Goal: Information Seeking & Learning: Find specific fact

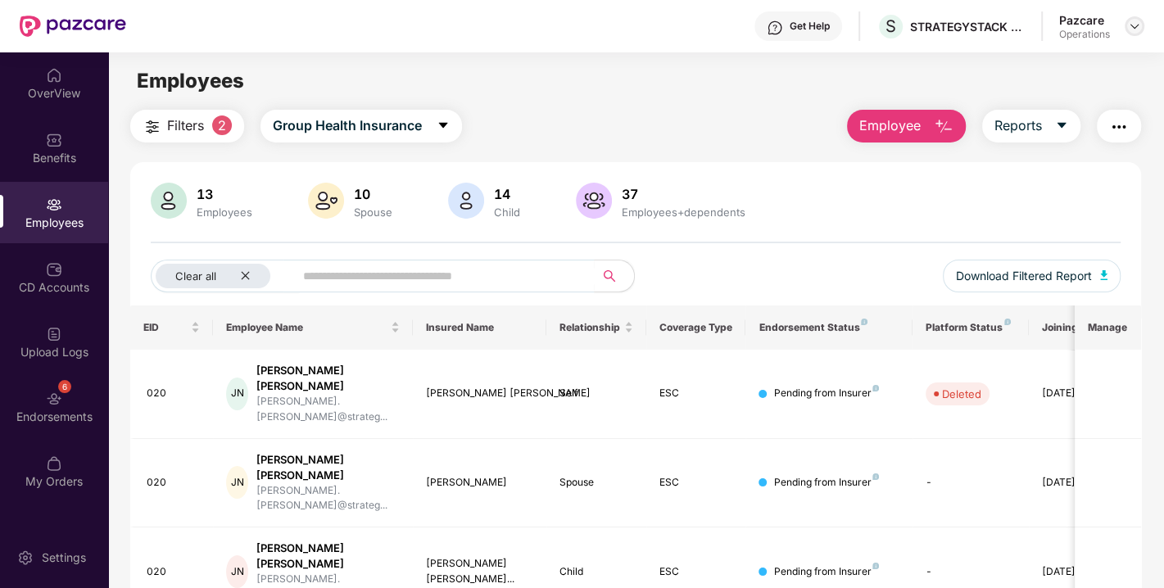
click at [1138, 25] on img at bounding box center [1134, 26] width 13 height 13
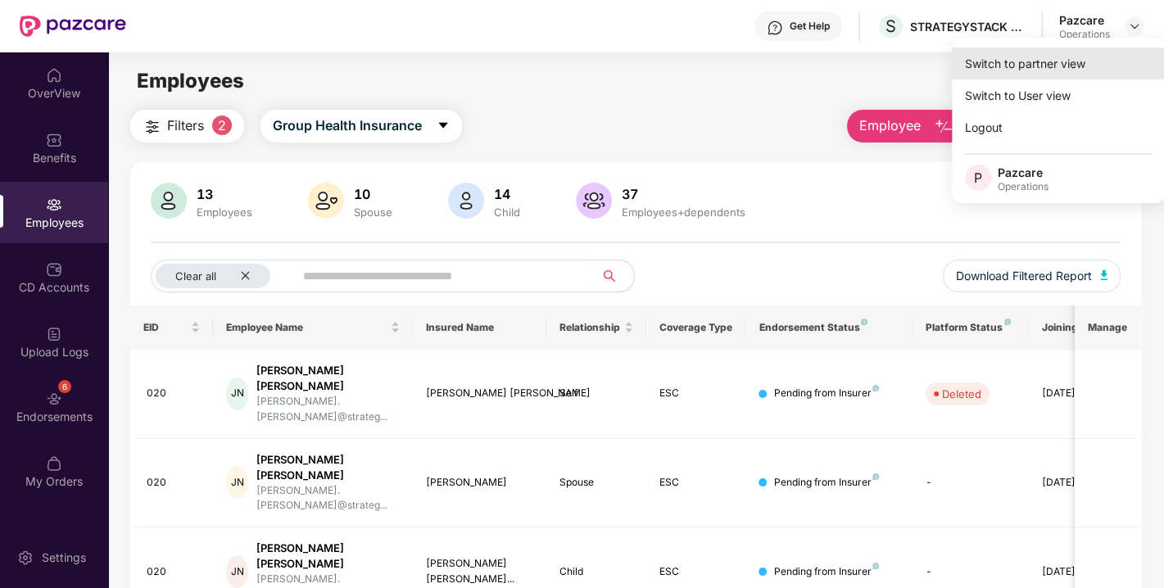
click at [1043, 58] on div "Switch to partner view" at bounding box center [1058, 64] width 213 height 32
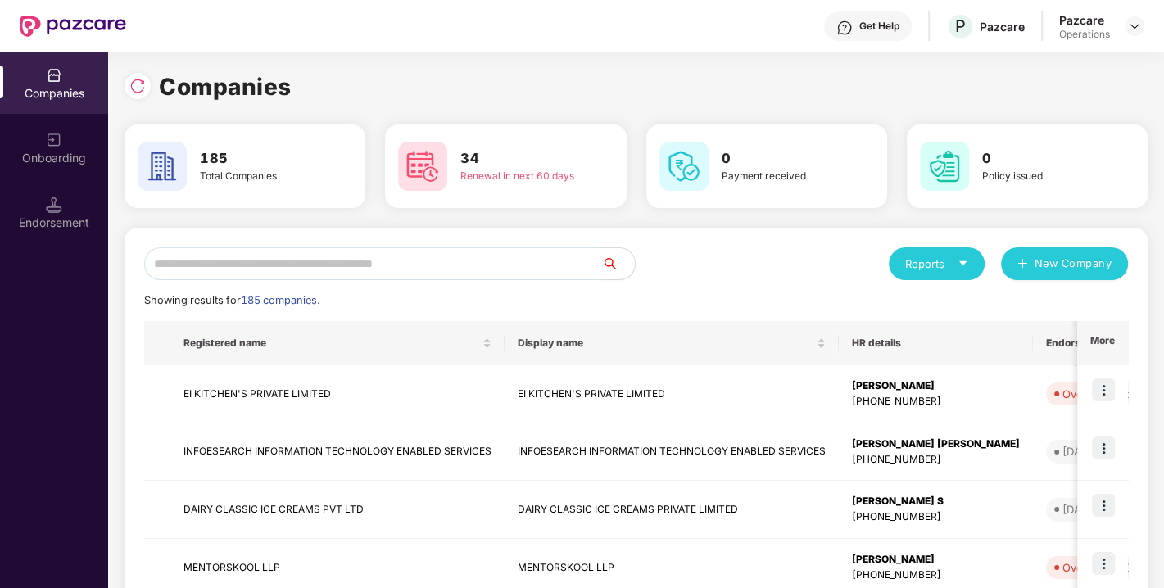
click at [473, 254] on input "text" at bounding box center [373, 263] width 458 height 33
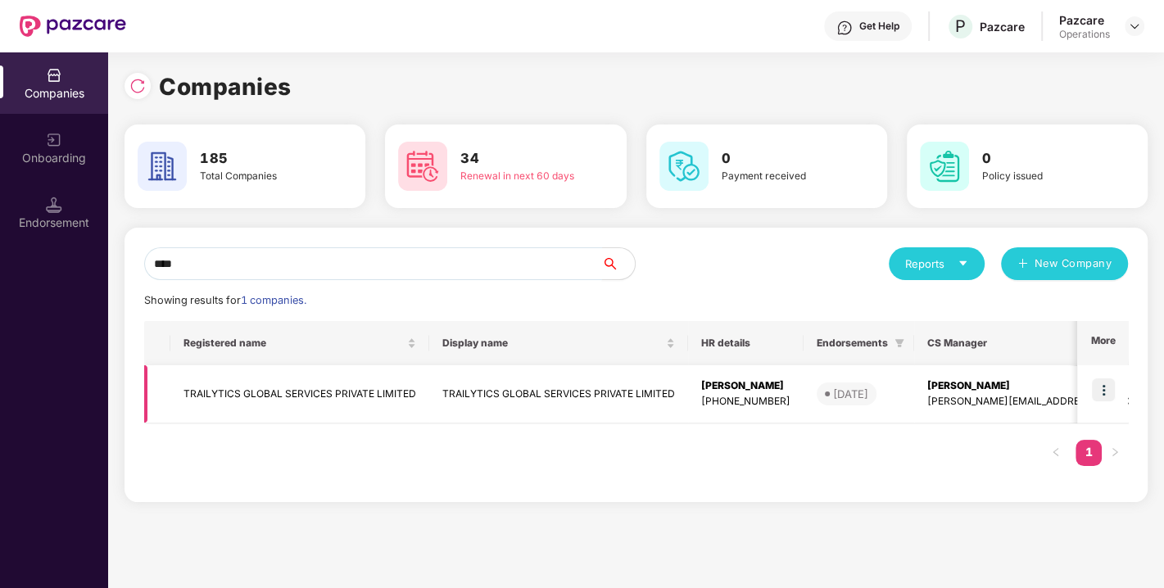
type input "****"
click at [1102, 386] on img at bounding box center [1103, 389] width 23 height 23
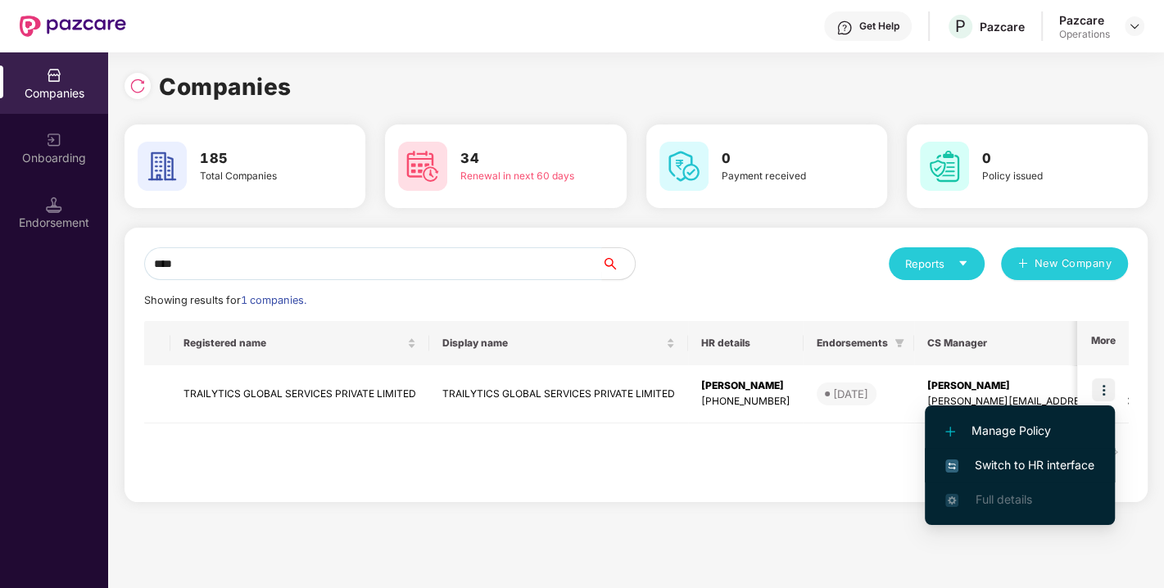
click at [1032, 464] on span "Switch to HR interface" at bounding box center [1019, 465] width 149 height 18
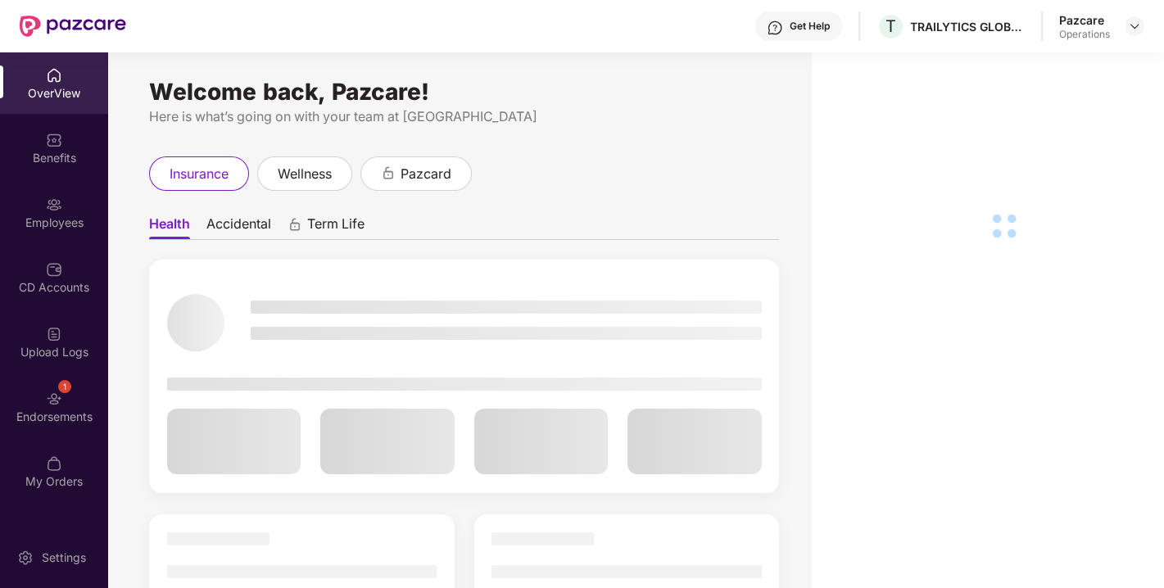
click at [44, 397] on div "1 Endorsements" at bounding box center [54, 406] width 108 height 61
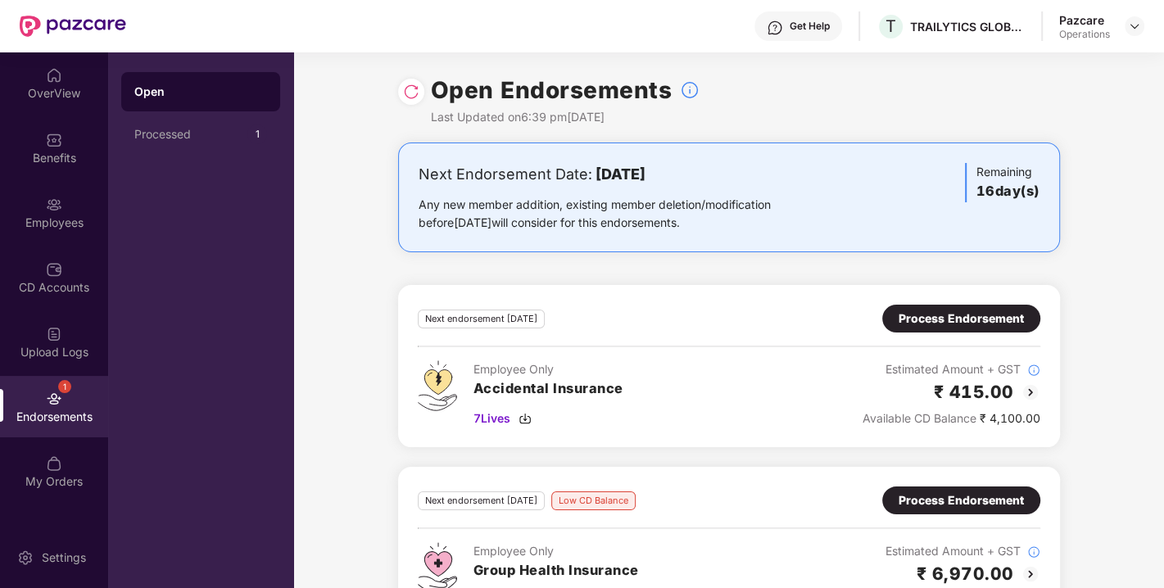
click at [403, 91] on img at bounding box center [411, 92] width 16 height 16
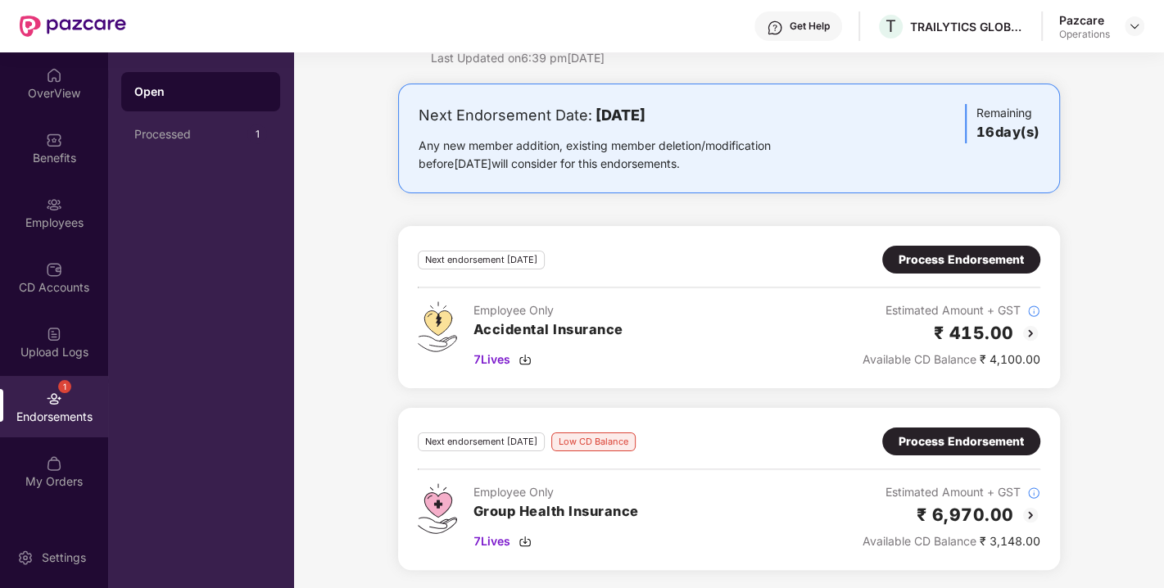
click at [921, 437] on div "Process Endorsement" at bounding box center [961, 442] width 125 height 18
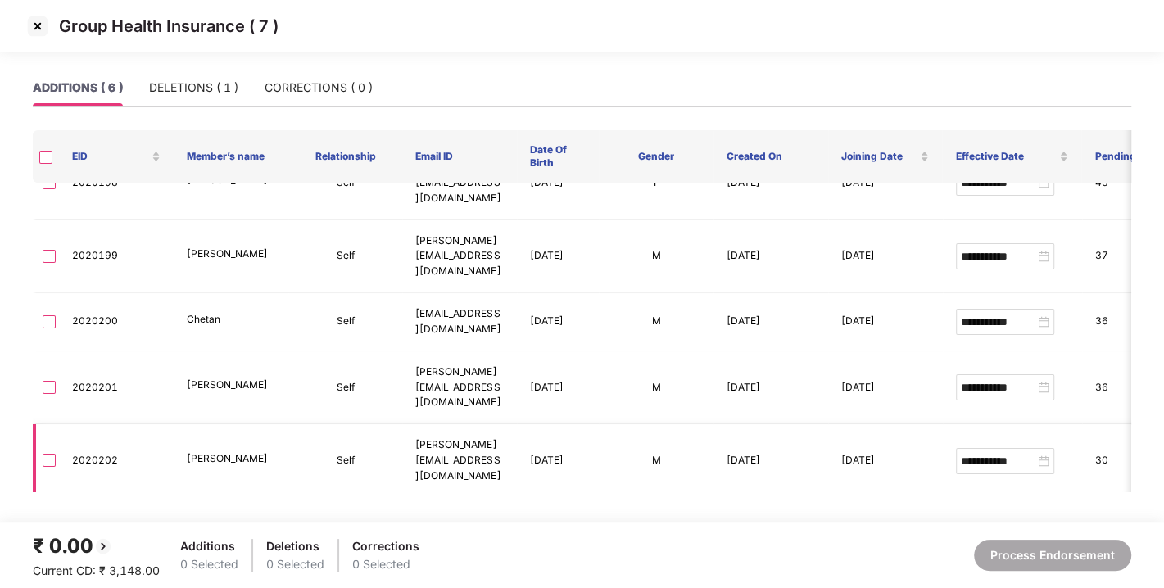
scroll to position [0, 0]
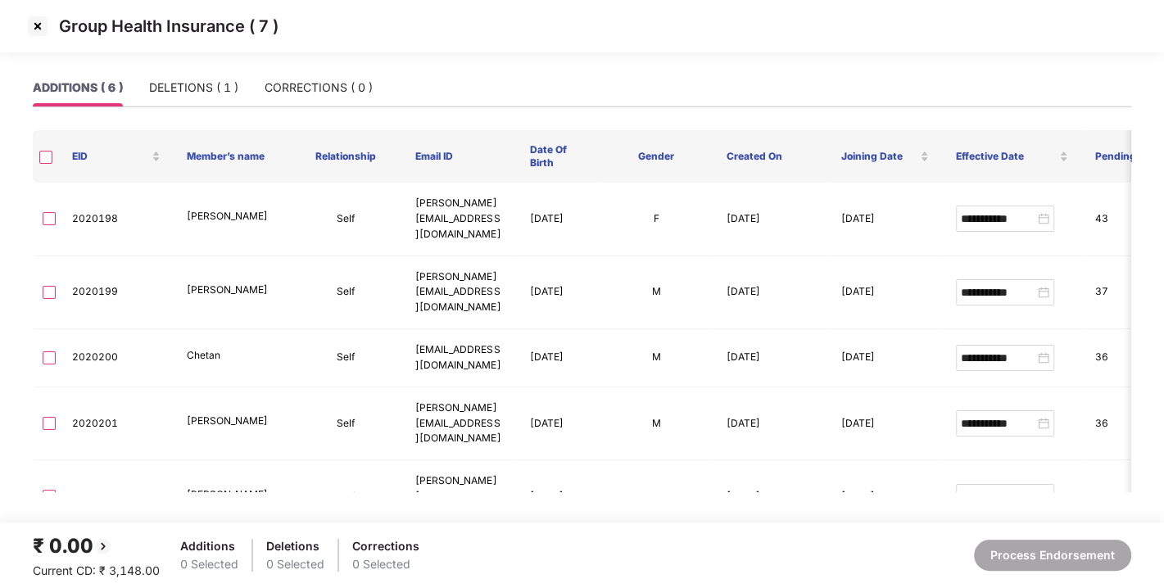
click at [35, 20] on img at bounding box center [38, 26] width 26 height 26
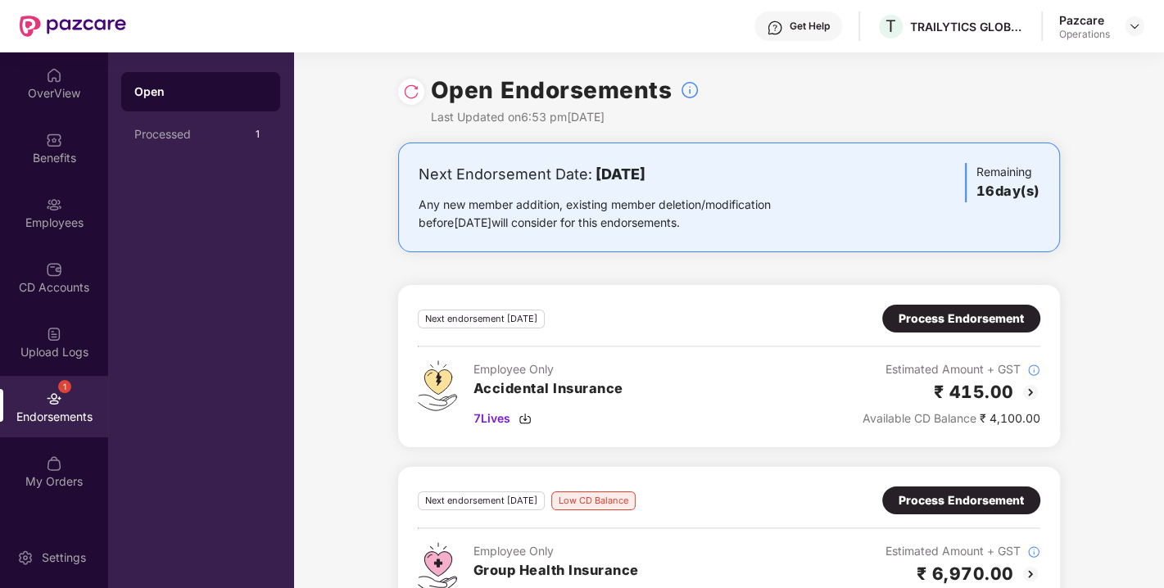
click at [407, 93] on img at bounding box center [411, 92] width 16 height 16
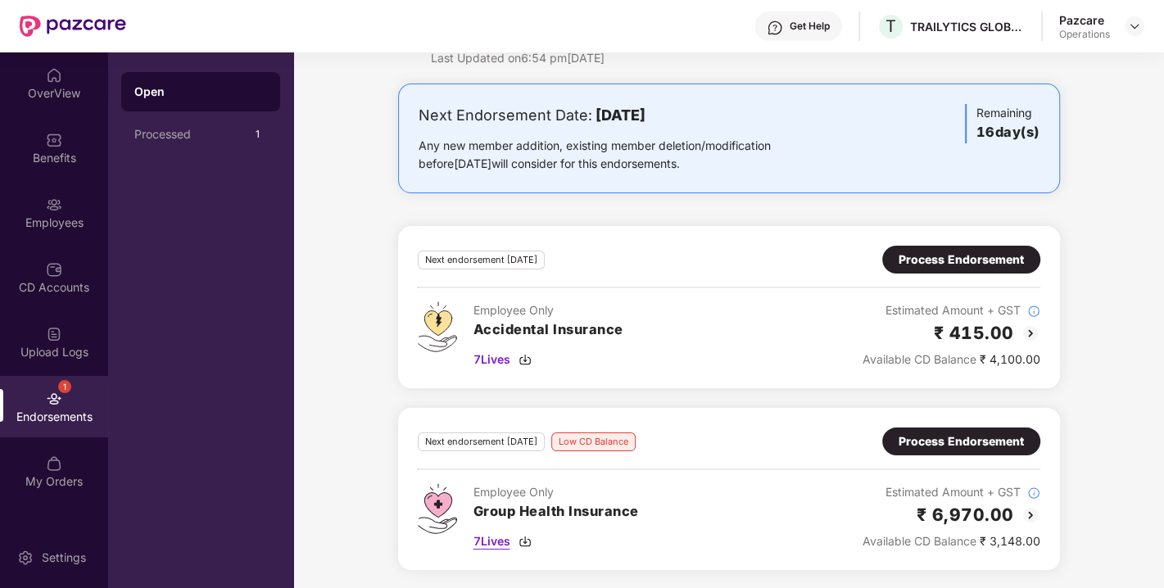
click at [527, 537] on img at bounding box center [525, 541] width 13 height 13
click at [915, 449] on div "Process Endorsement" at bounding box center [961, 442] width 125 height 18
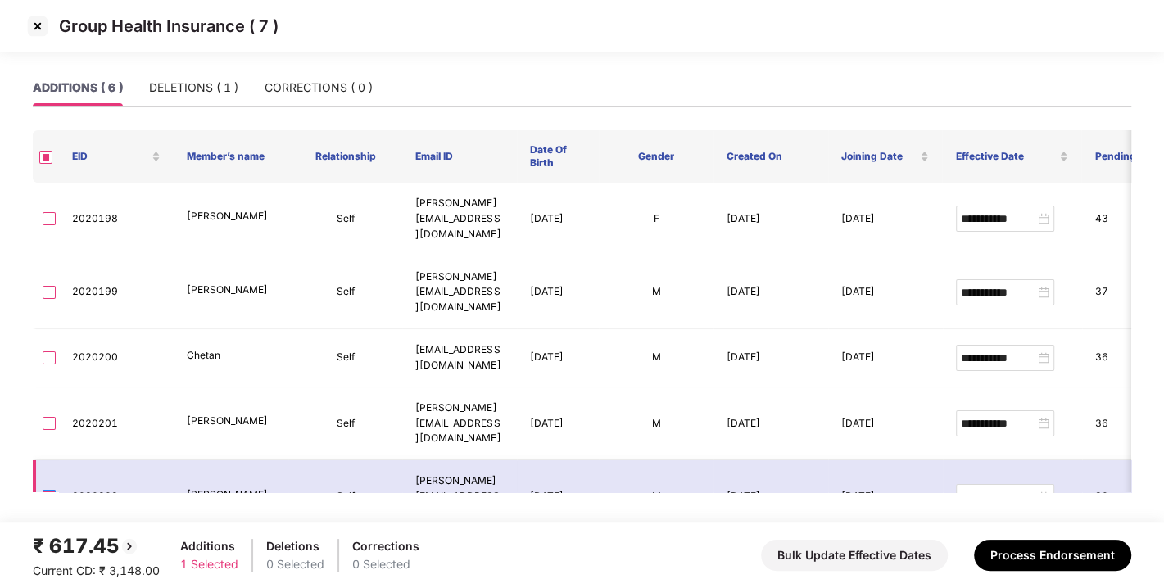
scroll to position [36, 0]
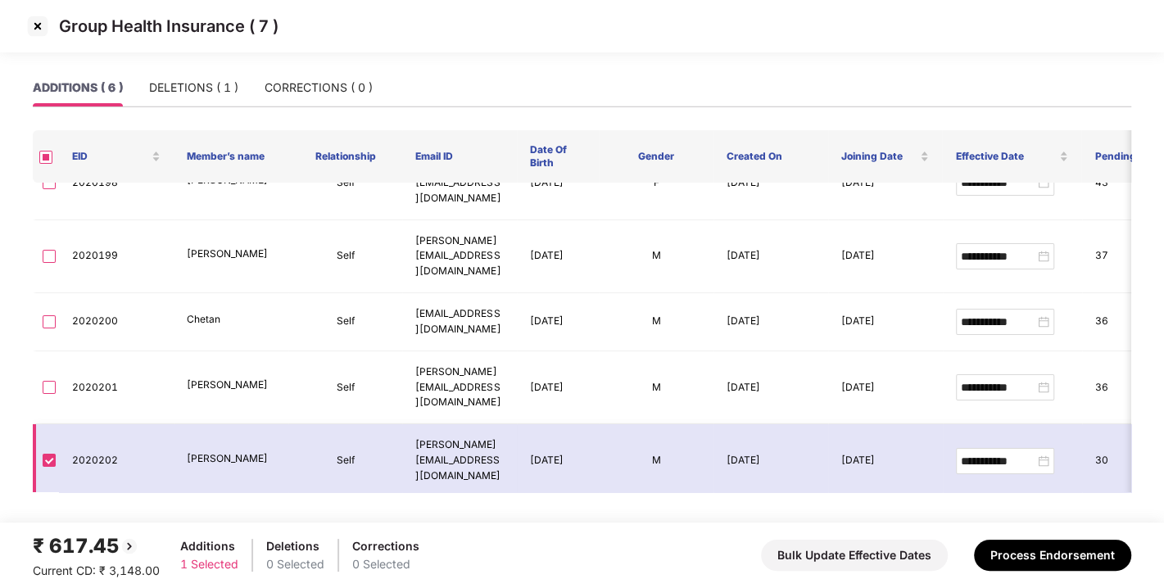
click at [52, 424] on td at bounding box center [46, 461] width 26 height 74
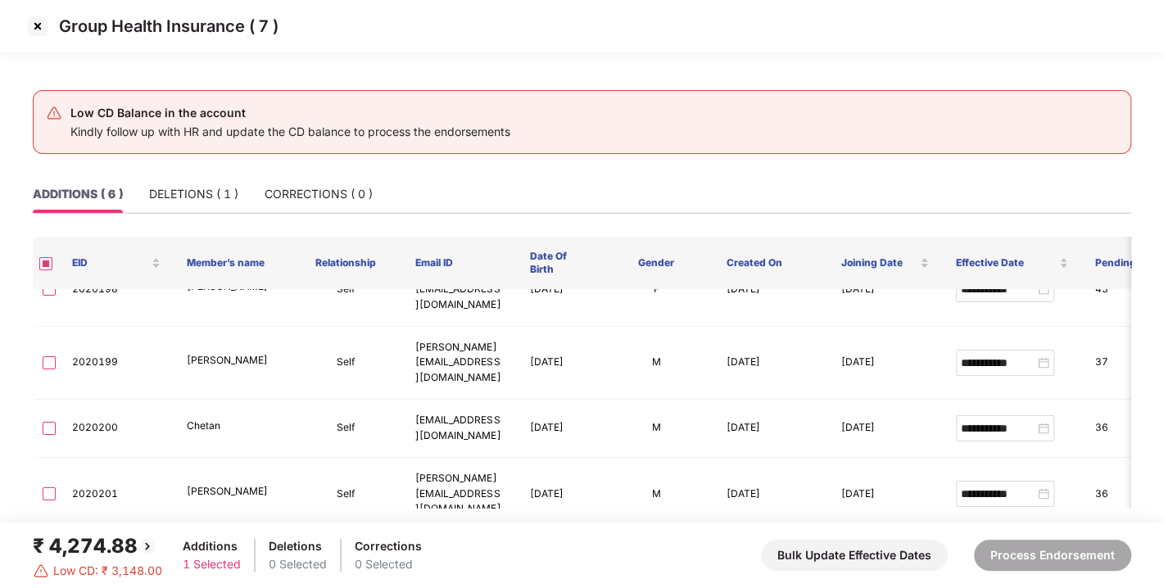
click at [49, 468] on td at bounding box center [46, 495] width 26 height 74
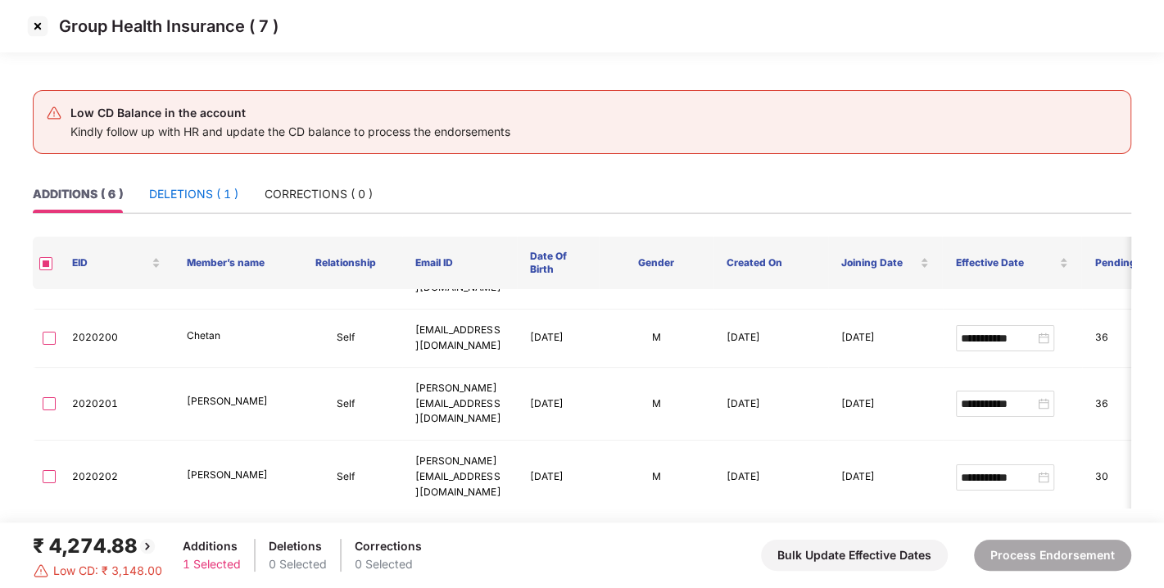
click at [208, 197] on div "DELETIONS ( 1 )" at bounding box center [193, 194] width 89 height 18
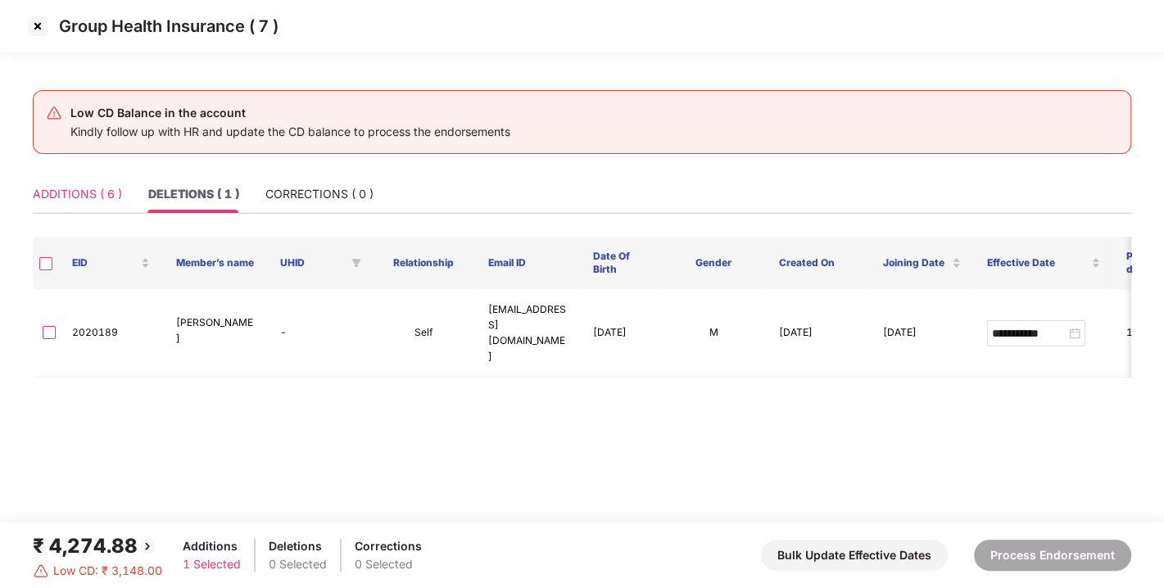
click at [67, 206] on div "ADDITIONS ( 6 )" at bounding box center [77, 194] width 89 height 38
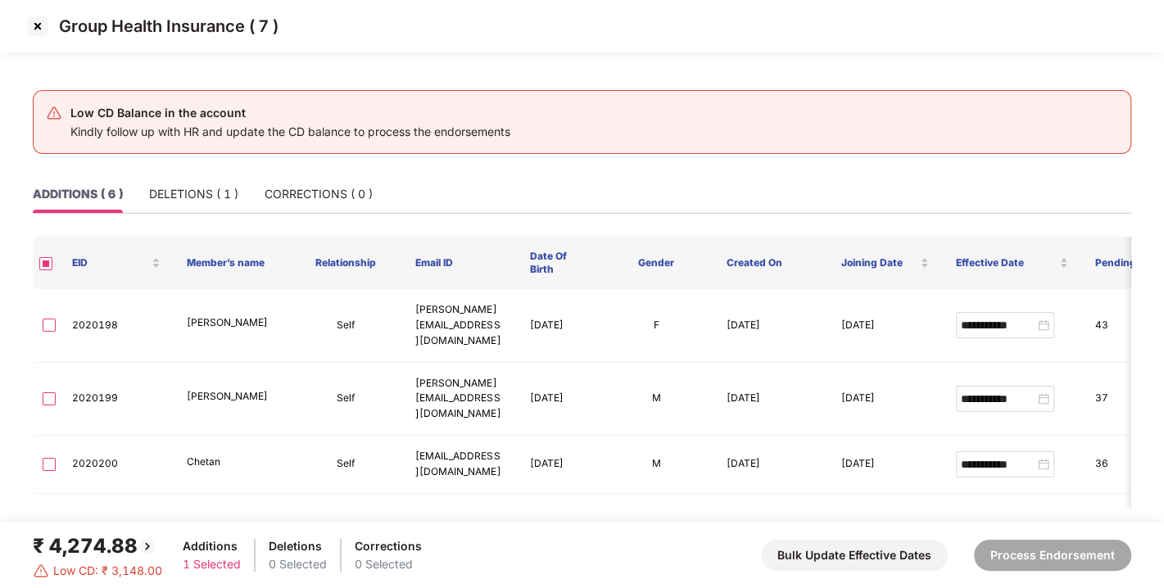
click at [37, 24] on img at bounding box center [38, 26] width 26 height 26
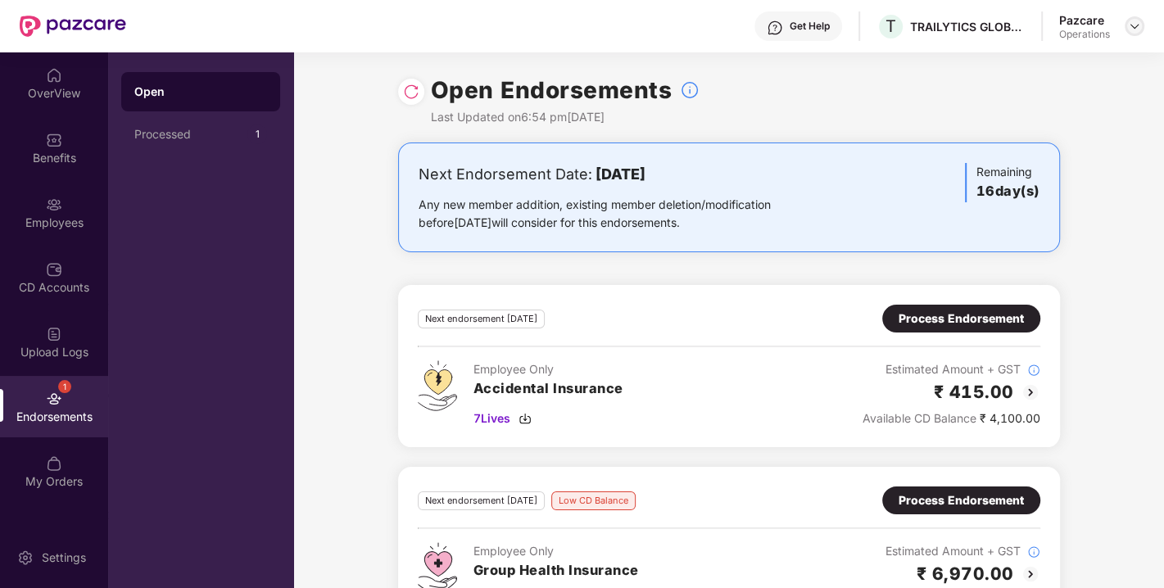
click at [1130, 28] on img at bounding box center [1134, 26] width 13 height 13
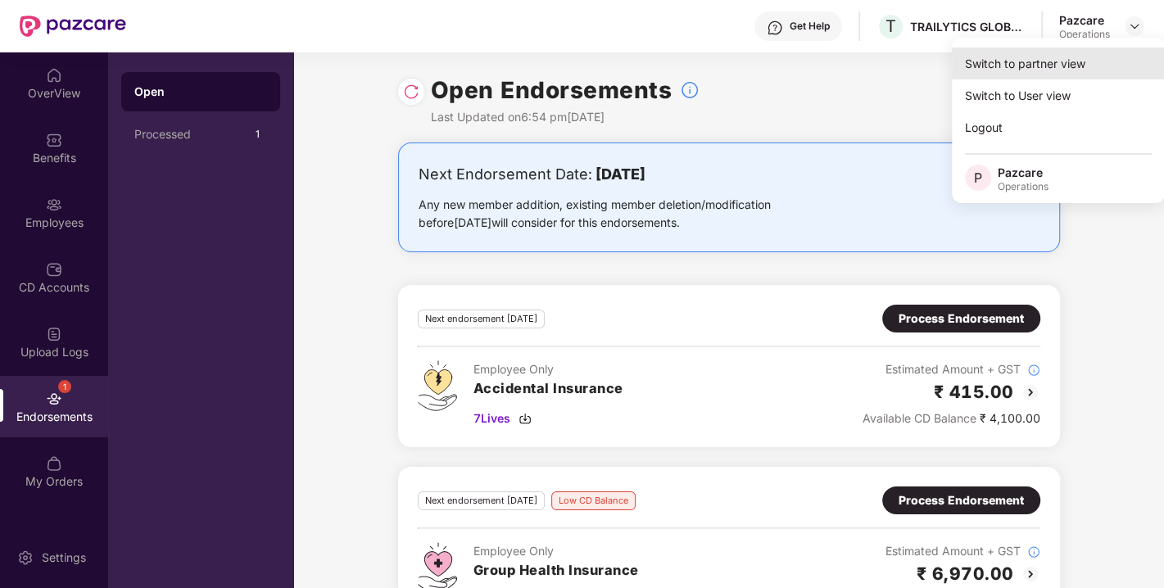
click at [1058, 56] on div "Switch to partner view" at bounding box center [1058, 64] width 213 height 32
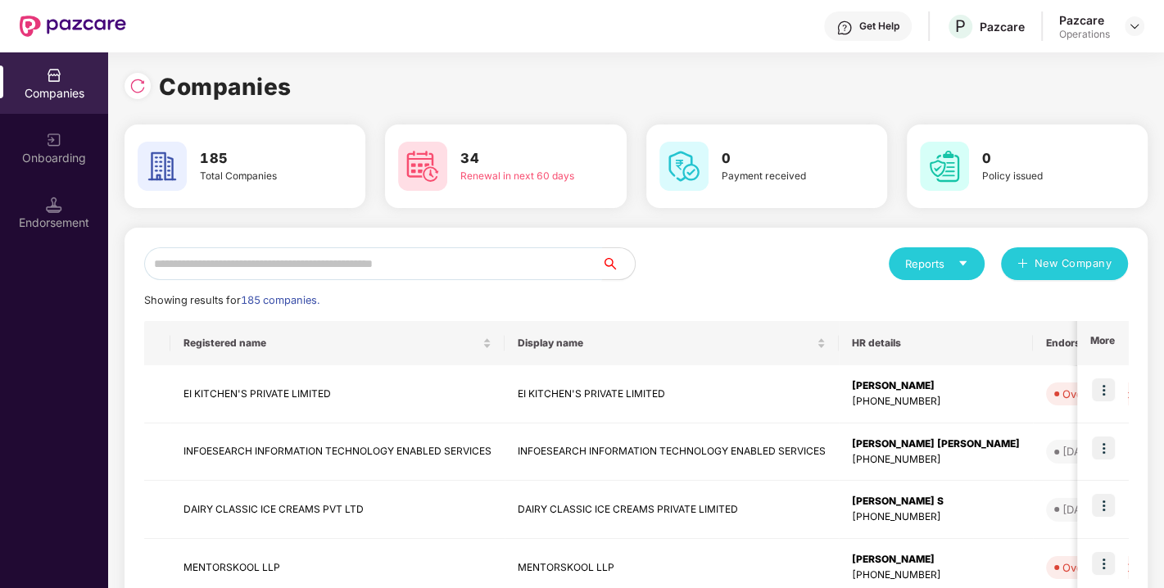
click at [442, 247] on input "text" at bounding box center [373, 263] width 458 height 33
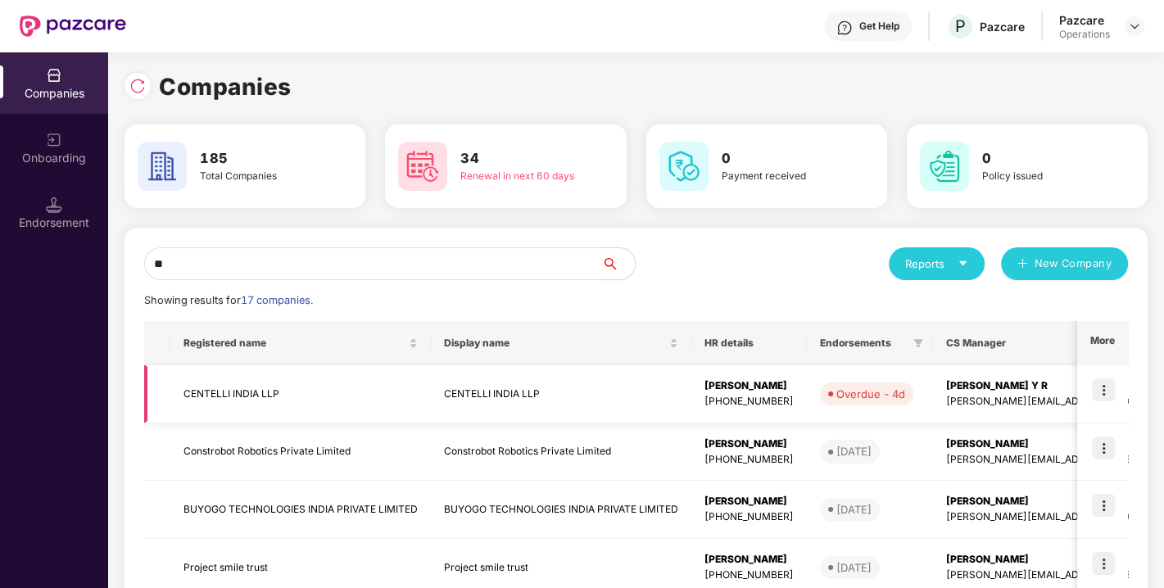
type input "*"
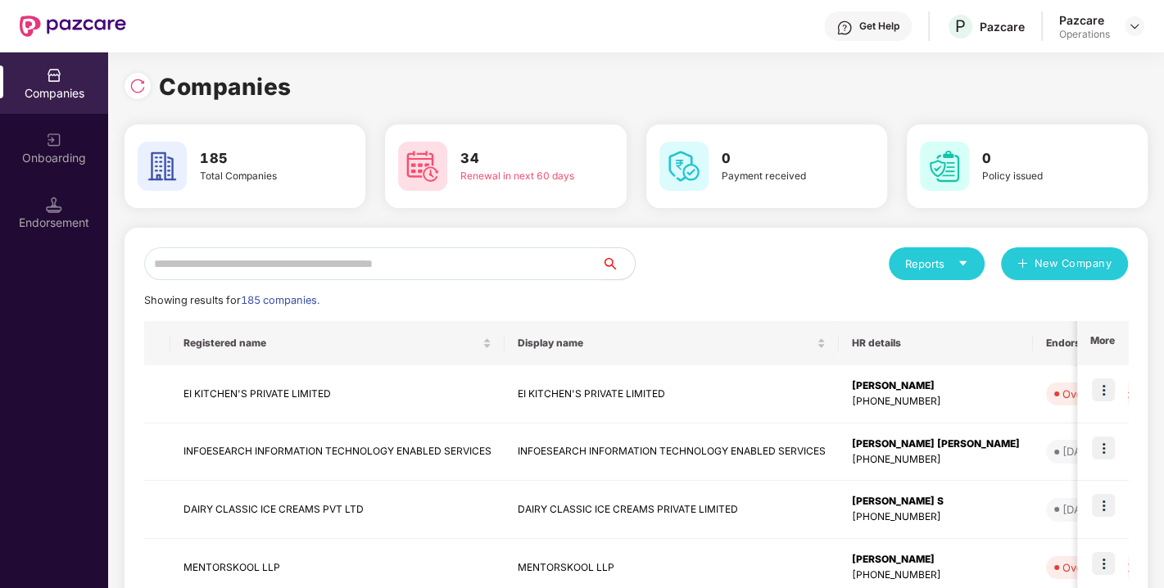
click at [297, 251] on input "text" at bounding box center [373, 263] width 458 height 33
click at [342, 261] on input "text" at bounding box center [373, 263] width 458 height 33
click at [294, 268] on input "text" at bounding box center [373, 263] width 458 height 33
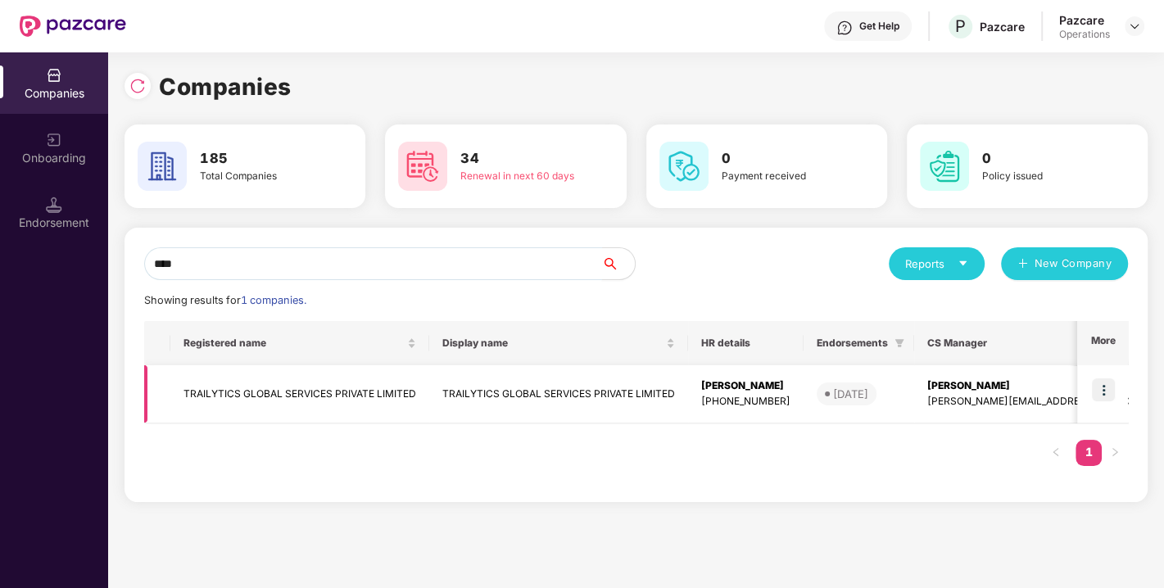
type input "****"
click at [281, 396] on td "TRAILYTICS GLOBAL SERVICES PRIVATE LIMITED" at bounding box center [299, 394] width 259 height 58
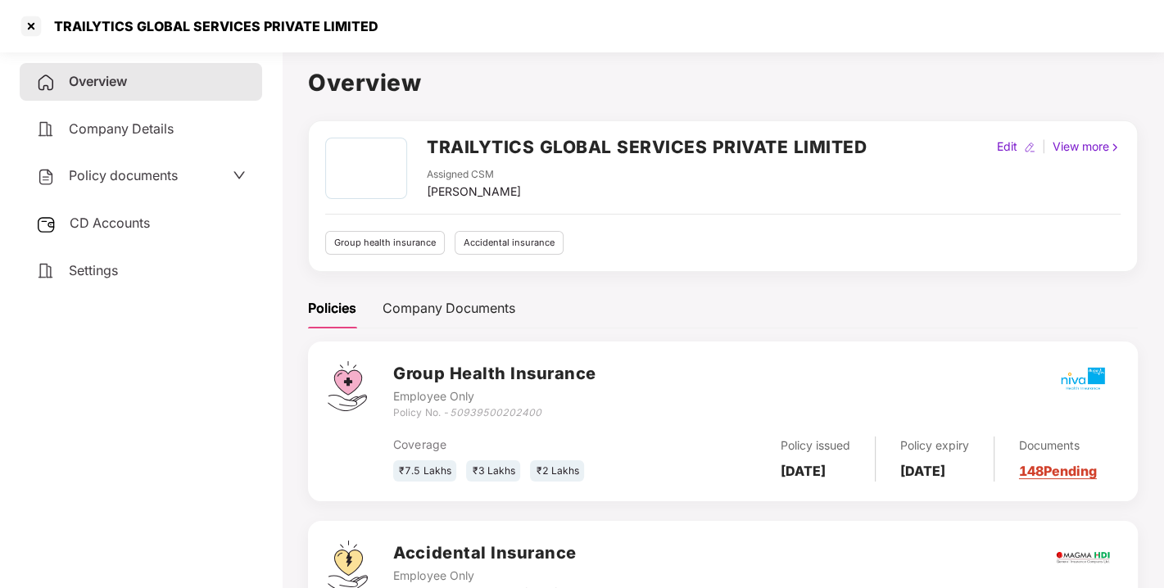
click at [119, 208] on div "CD Accounts" at bounding box center [141, 224] width 242 height 38
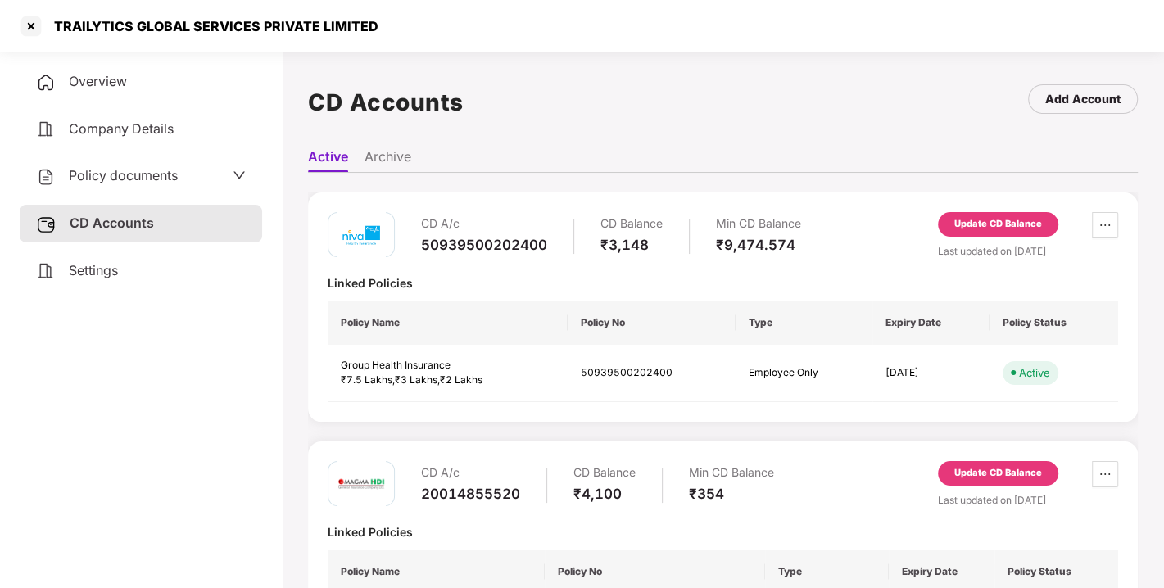
click at [961, 227] on div "Update CD Balance" at bounding box center [998, 224] width 88 height 15
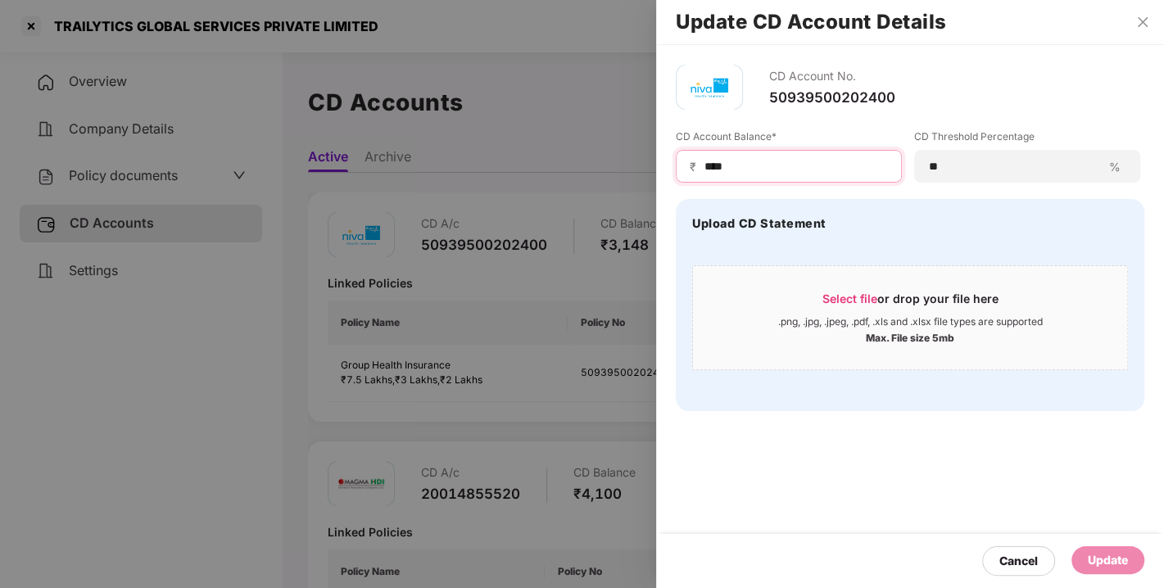
drag, startPoint x: 765, startPoint y: 169, endPoint x: 638, endPoint y: 169, distance: 127.0
click at [638, 169] on div "Update CD Account Details CD Account No. 50939500202400 CD Account Balance* ₹ *…" at bounding box center [582, 294] width 1164 height 588
type input "*"
type input "****"
click at [1121, 552] on div "Update" at bounding box center [1108, 560] width 40 height 18
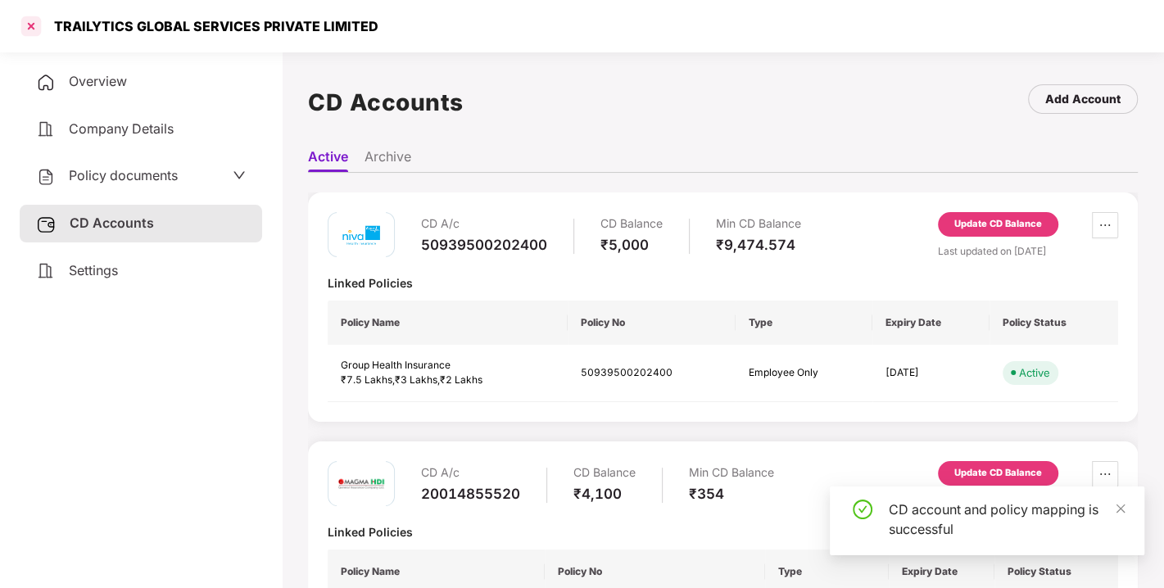
click at [31, 24] on div at bounding box center [31, 26] width 26 height 26
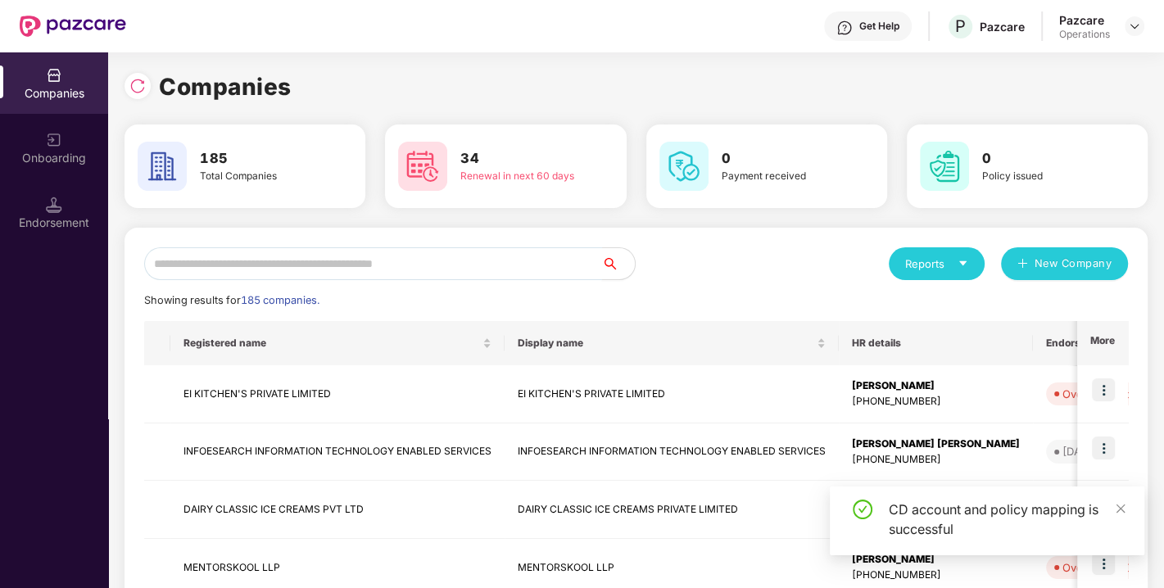
click at [305, 248] on input "text" at bounding box center [373, 263] width 458 height 33
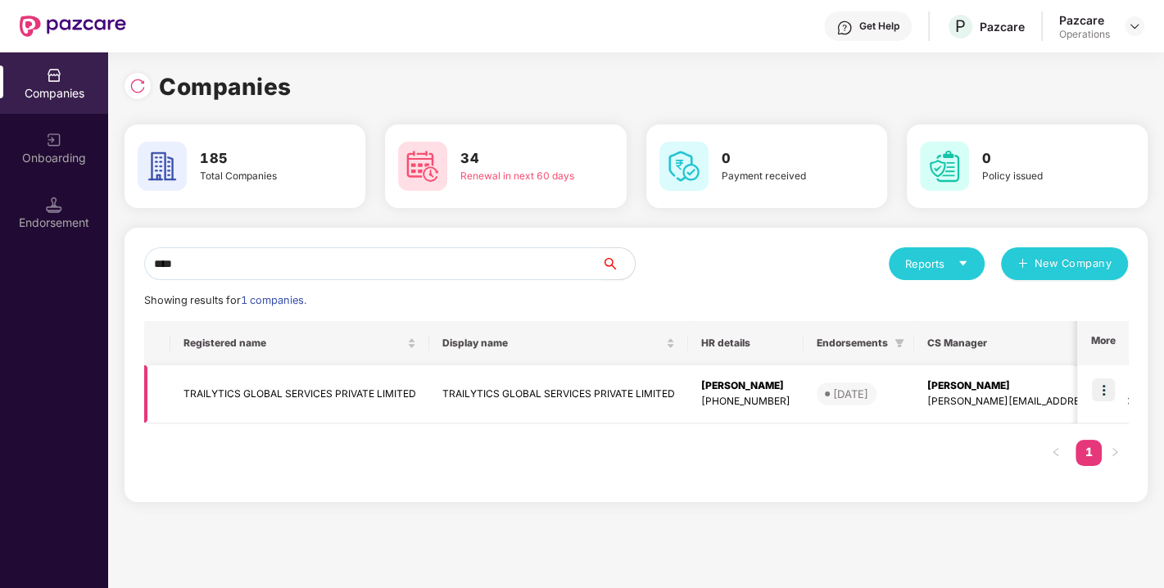
type input "****"
click at [1107, 388] on img at bounding box center [1103, 389] width 23 height 23
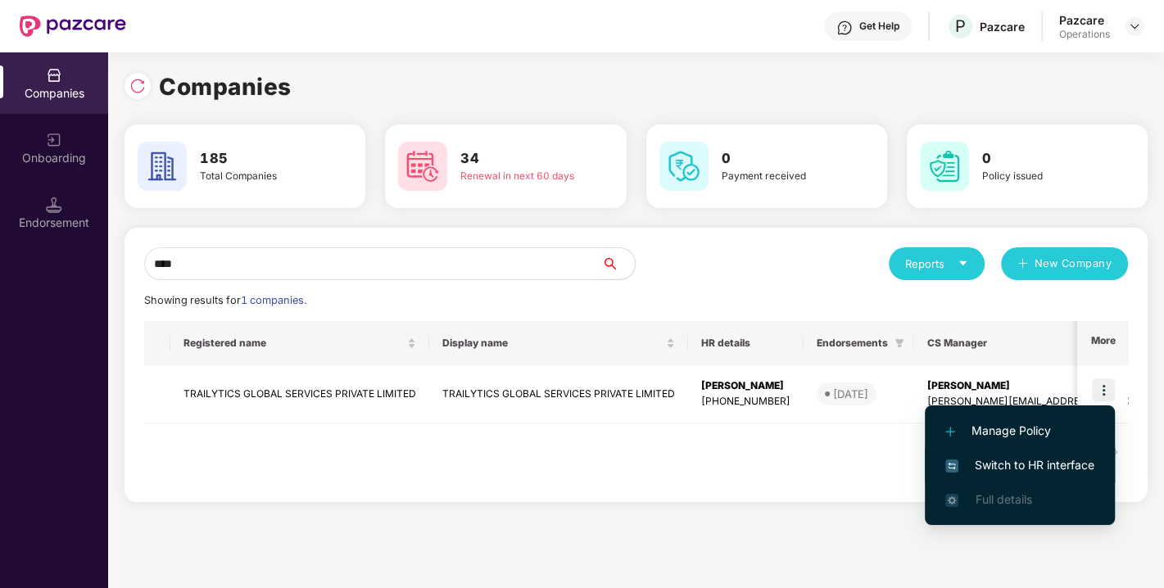
click at [1040, 458] on span "Switch to HR interface" at bounding box center [1019, 465] width 149 height 18
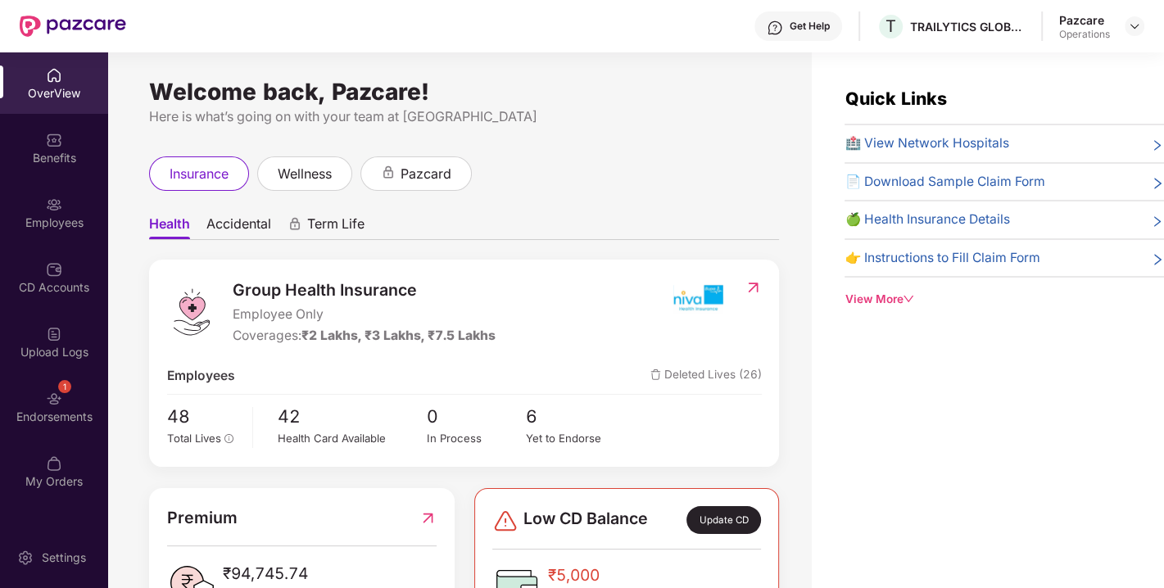
click at [70, 402] on div "1 Endorsements" at bounding box center [54, 406] width 108 height 61
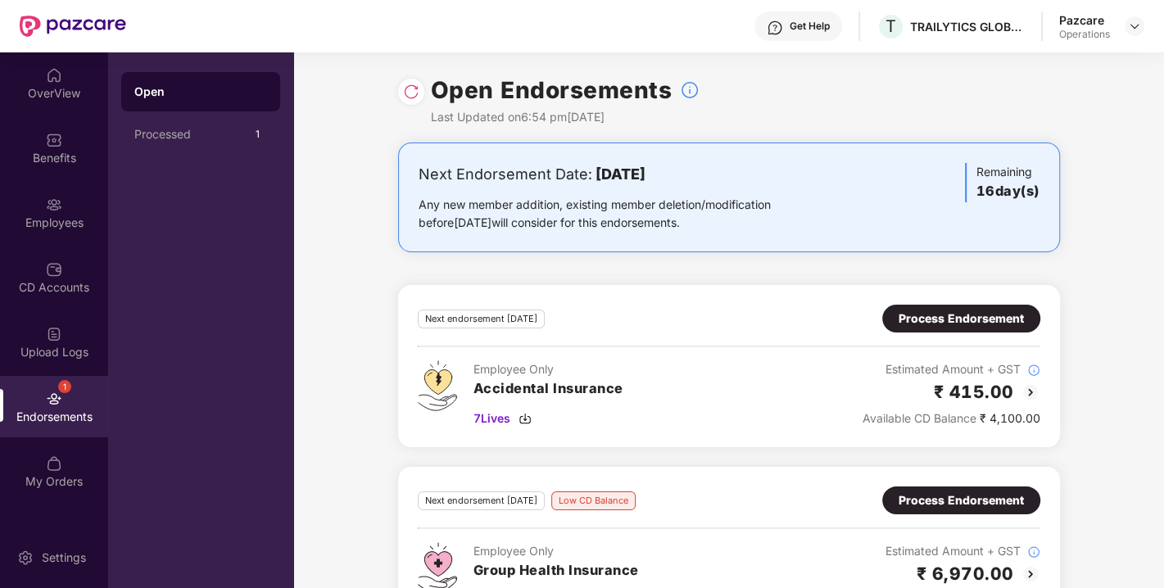
scroll to position [59, 0]
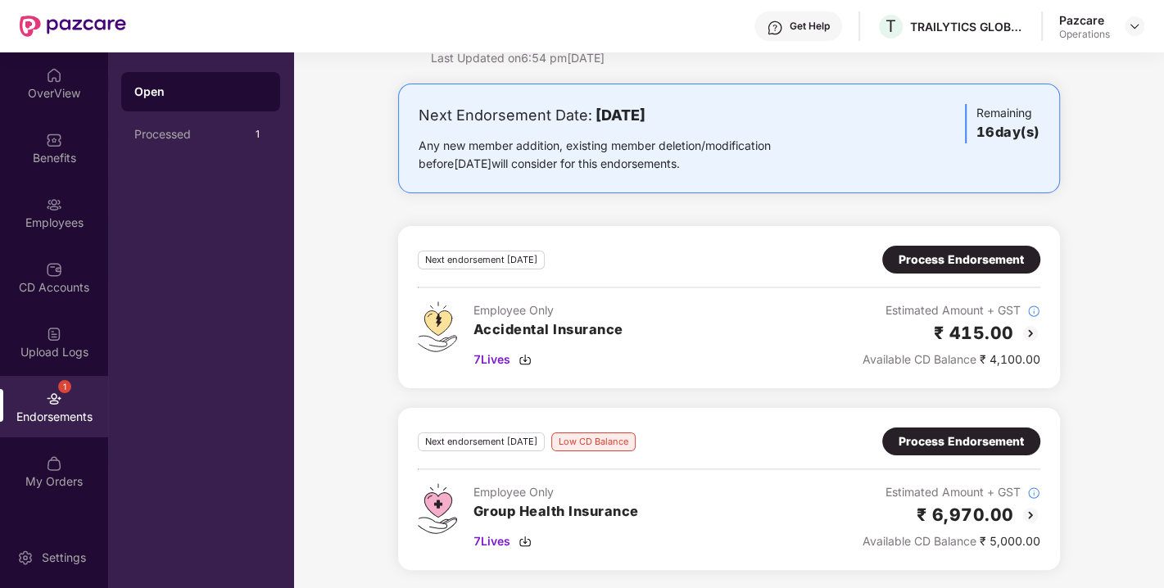
click at [993, 428] on div "Process Endorsement" at bounding box center [961, 442] width 158 height 28
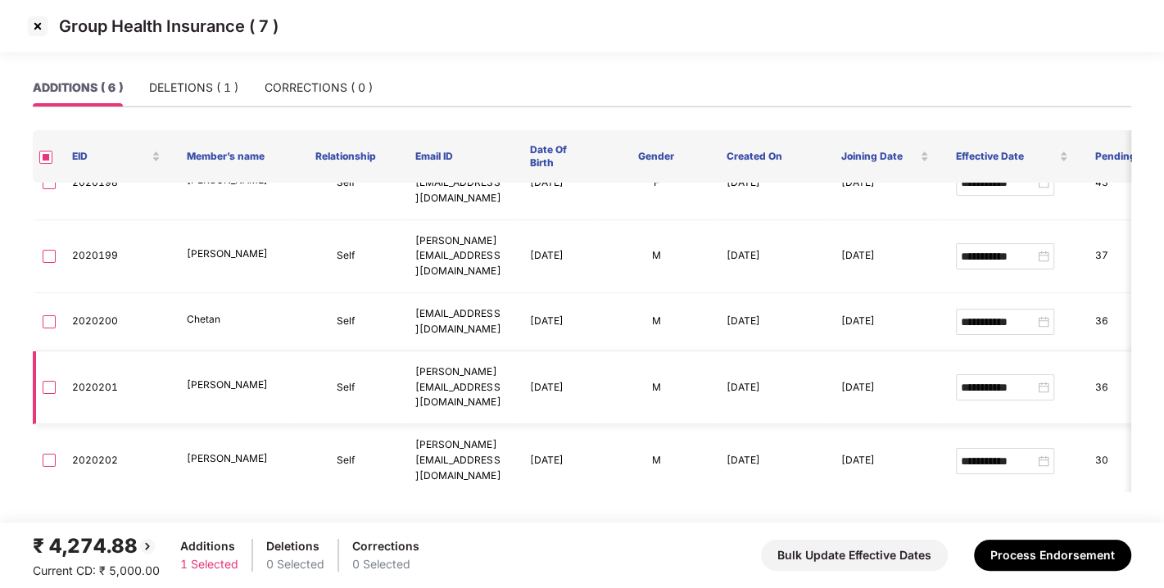
scroll to position [0, 0]
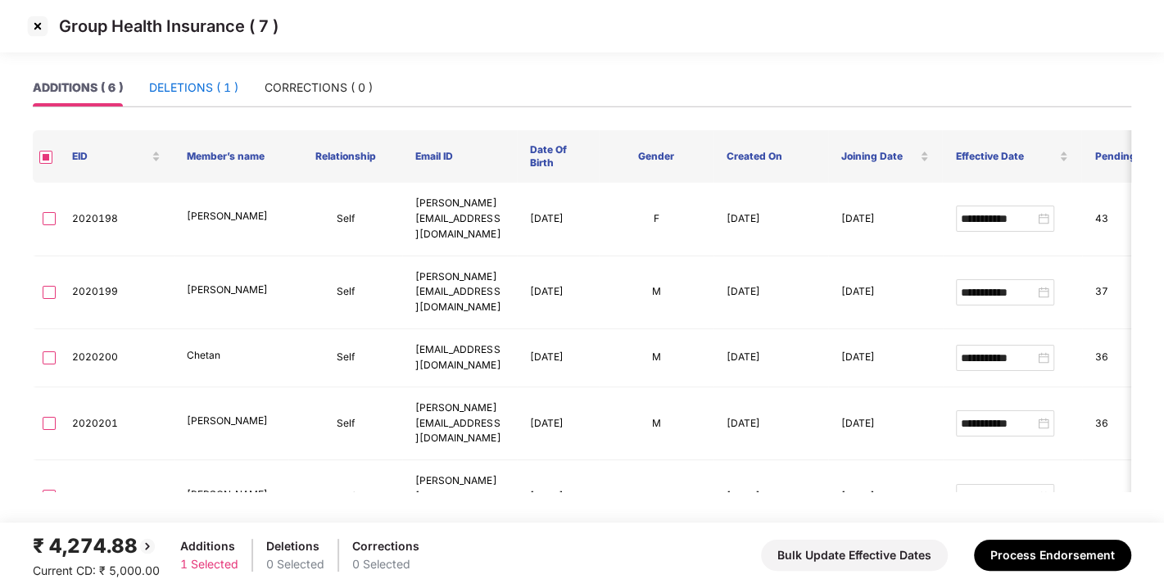
click at [192, 86] on div "DELETIONS ( 1 )" at bounding box center [193, 88] width 89 height 18
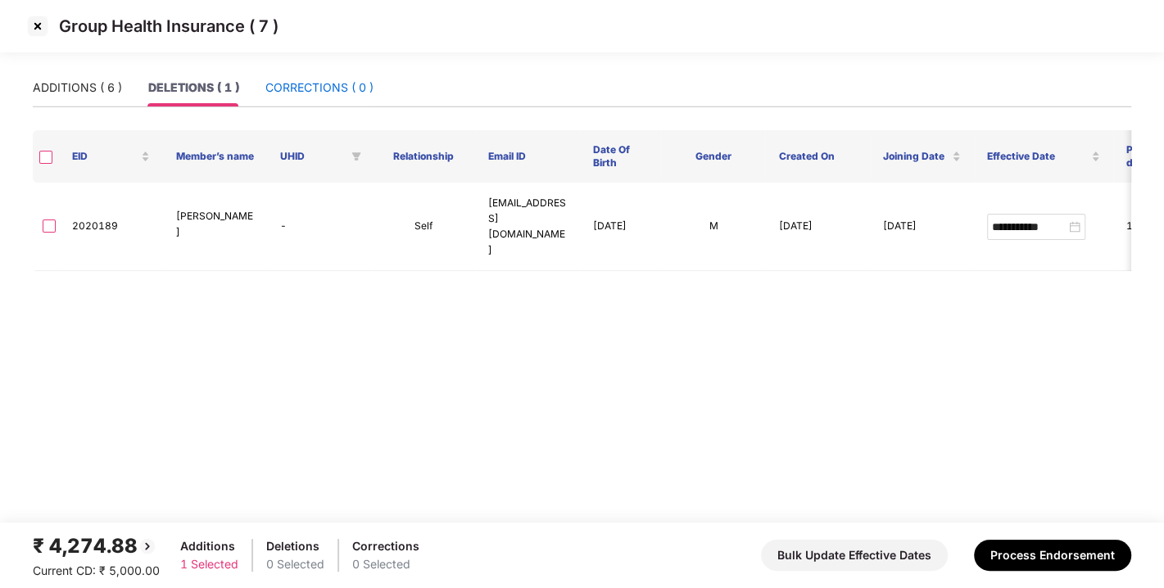
click at [290, 89] on div "CORRECTIONS ( 0 )" at bounding box center [319, 88] width 108 height 18
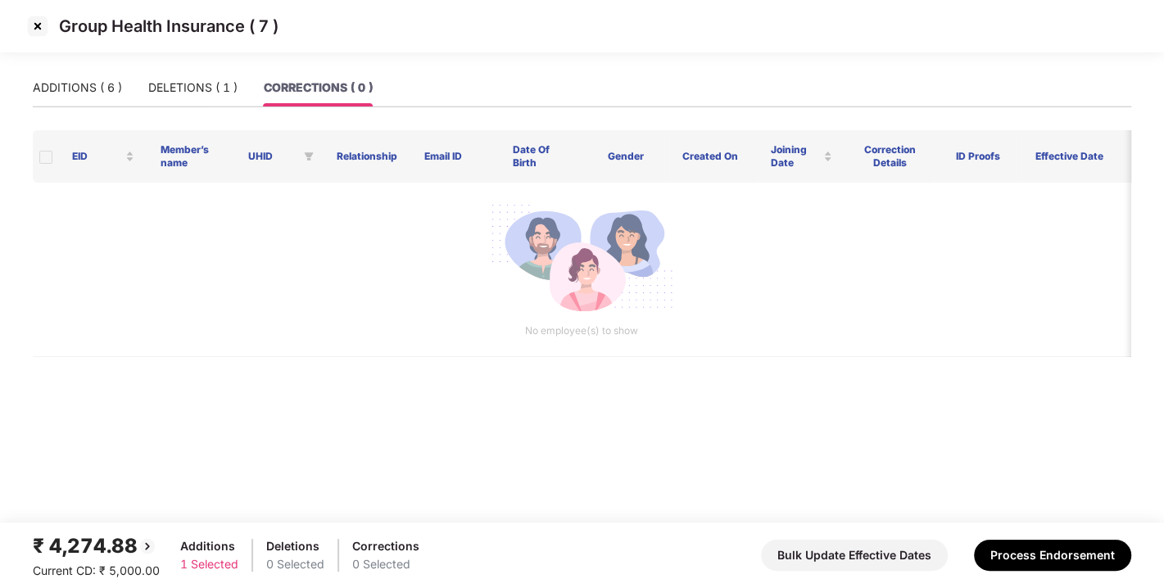
click at [99, 66] on div "Group Health Insurance ( 7 )" at bounding box center [582, 34] width 1164 height 69
click at [58, 93] on div "ADDITIONS ( 6 )" at bounding box center [77, 88] width 89 height 18
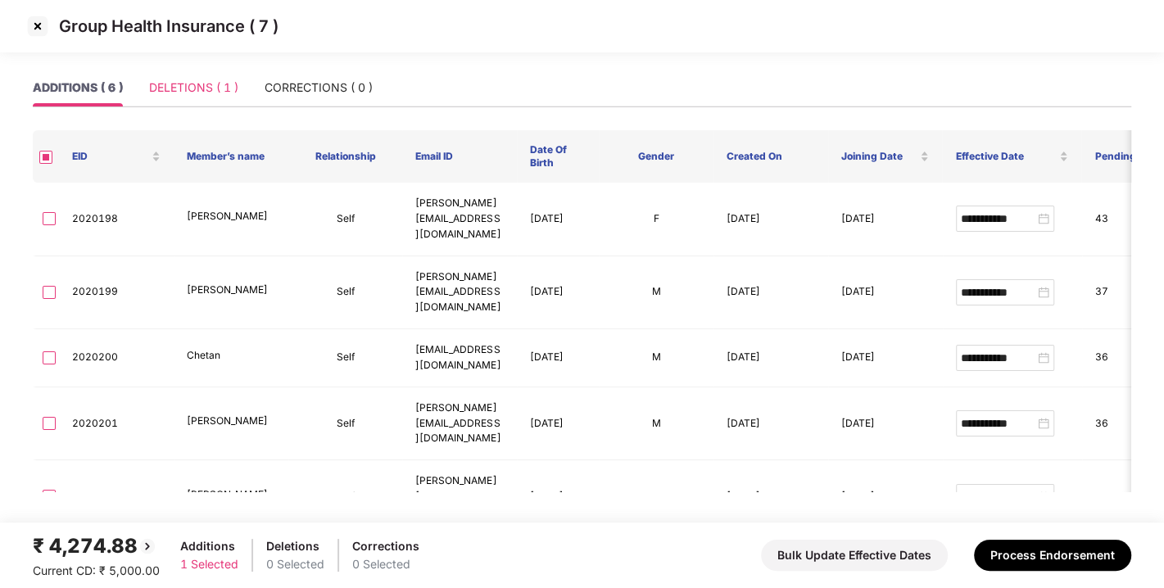
click at [154, 97] on div "DELETIONS ( 1 )" at bounding box center [193, 88] width 89 height 38
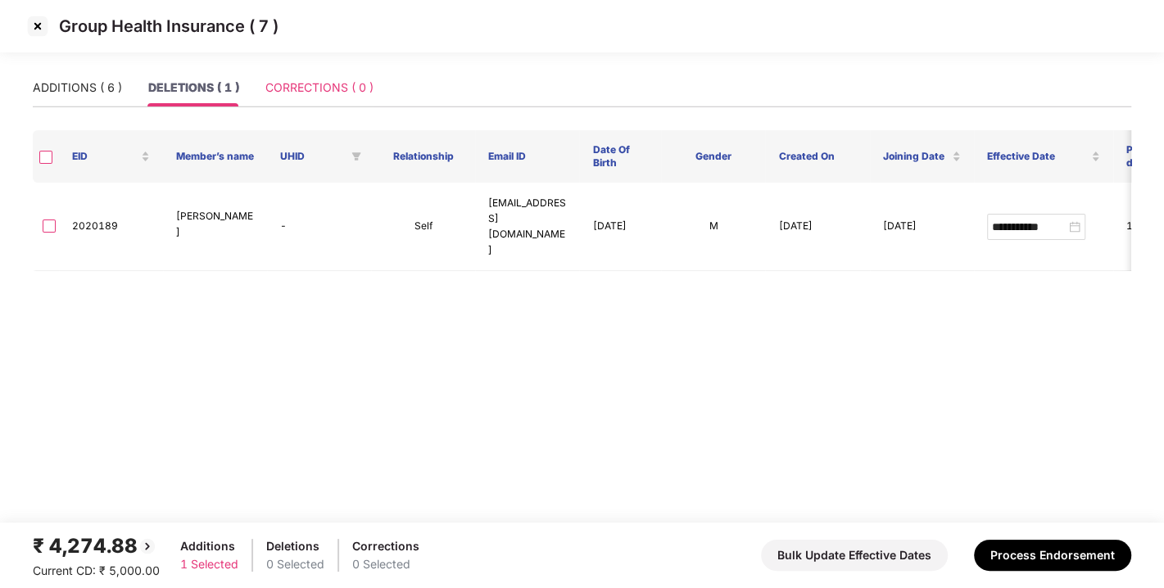
click at [293, 98] on div "CORRECTIONS ( 0 )" at bounding box center [319, 88] width 108 height 38
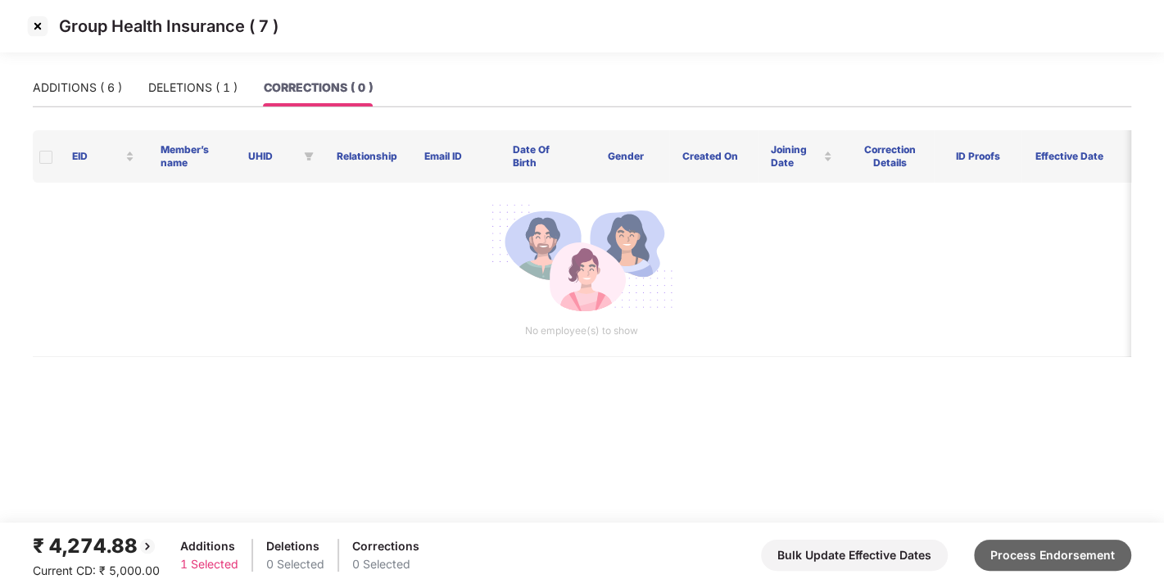
click at [1016, 555] on button "Process Endorsement" at bounding box center [1052, 555] width 157 height 31
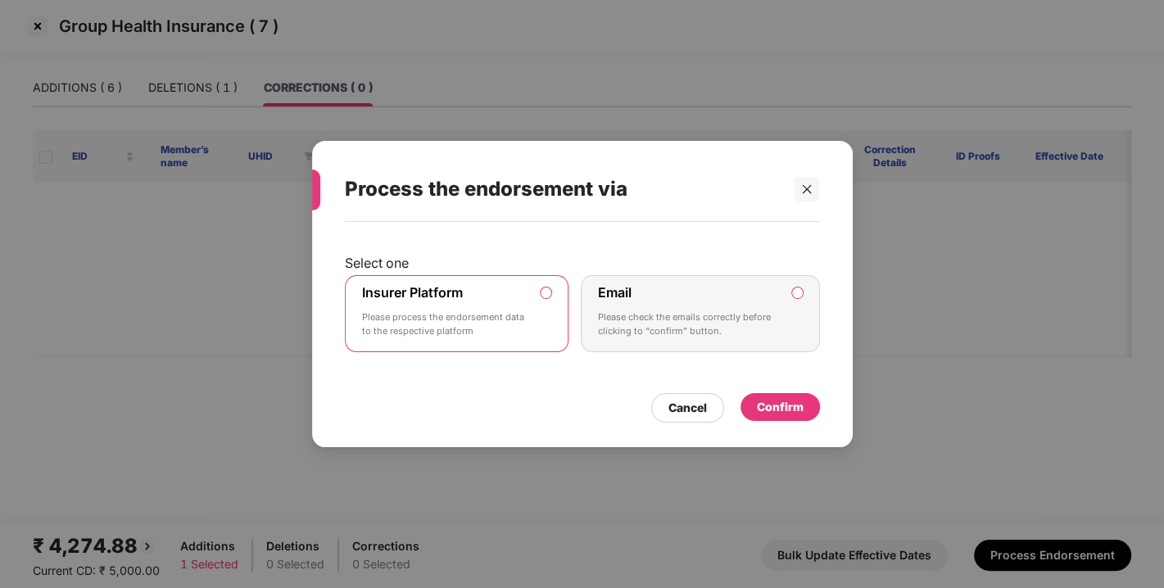
click at [795, 400] on div "Confirm" at bounding box center [780, 407] width 47 height 18
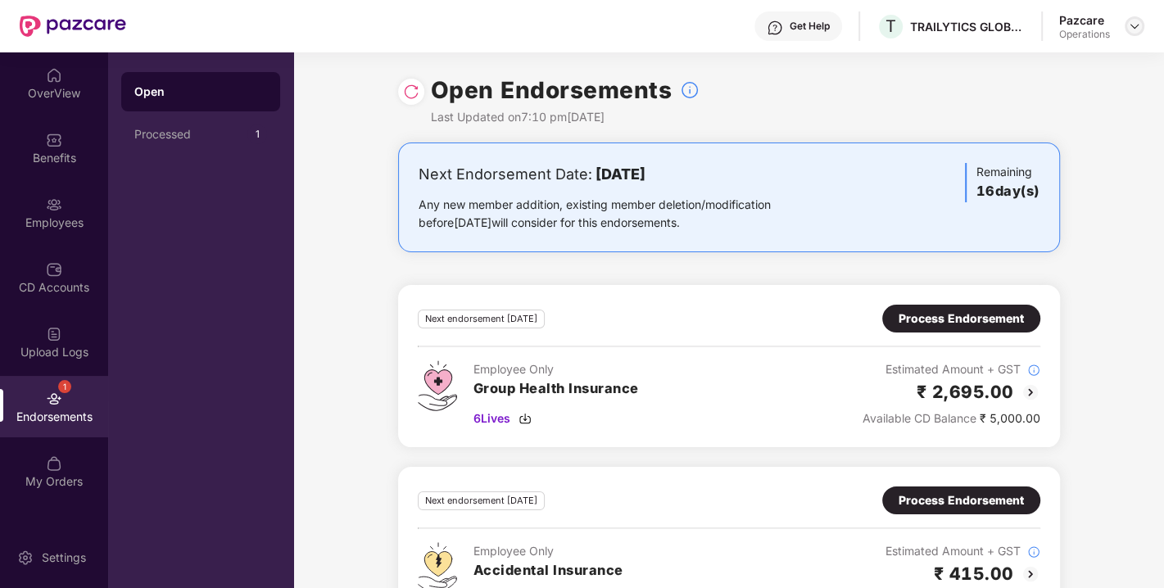
click at [1134, 30] on img at bounding box center [1134, 26] width 13 height 13
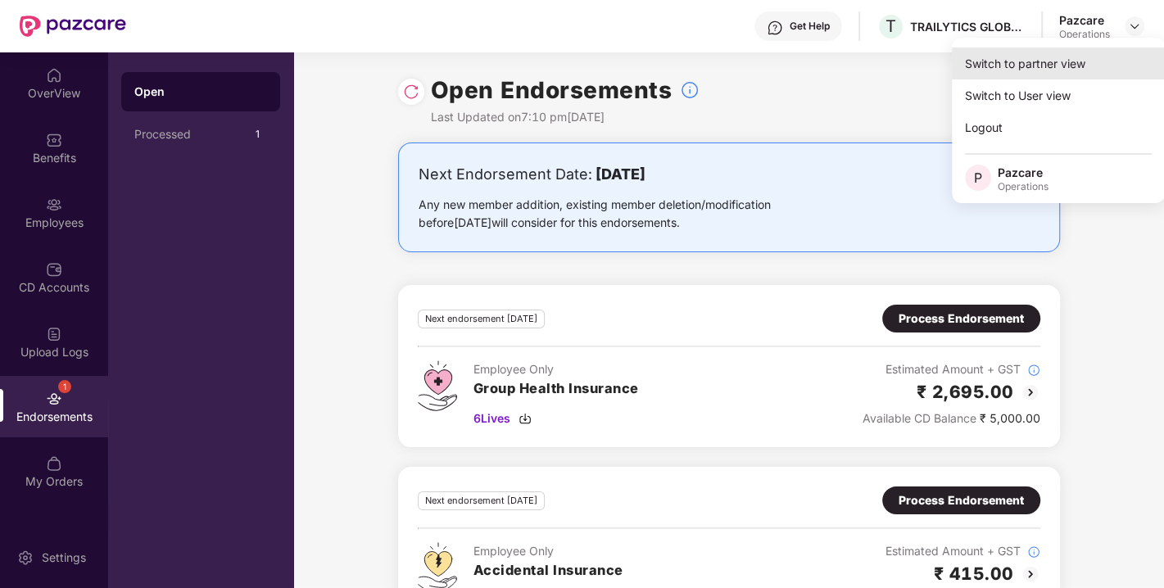
click at [1053, 60] on div "Switch to partner view" at bounding box center [1058, 64] width 213 height 32
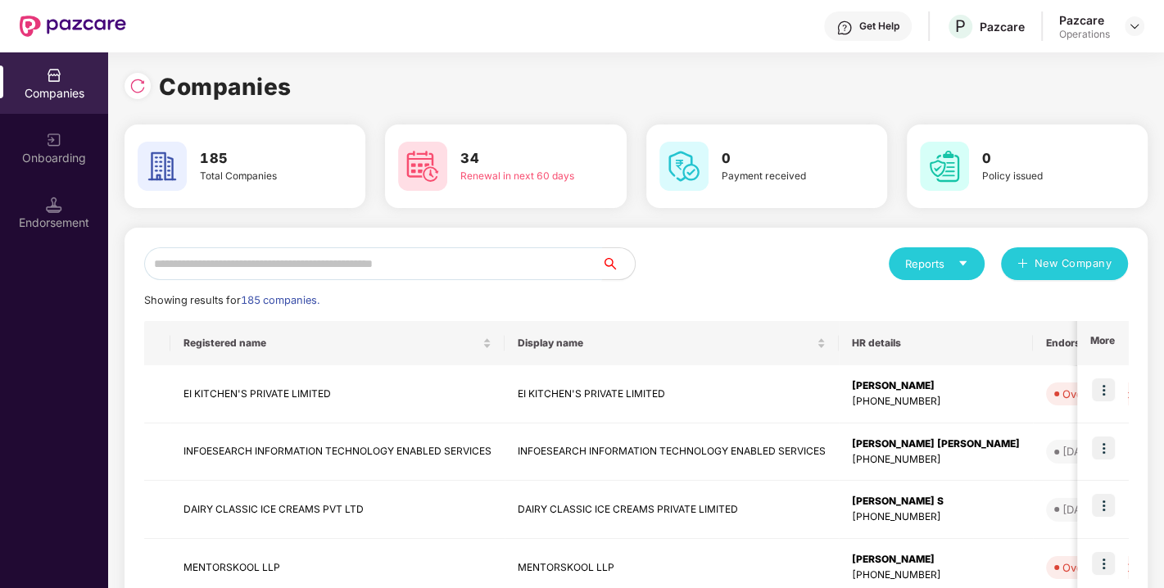
drag, startPoint x: 419, startPoint y: 239, endPoint x: 376, endPoint y: 252, distance: 45.4
click at [376, 252] on input "text" at bounding box center [373, 263] width 458 height 33
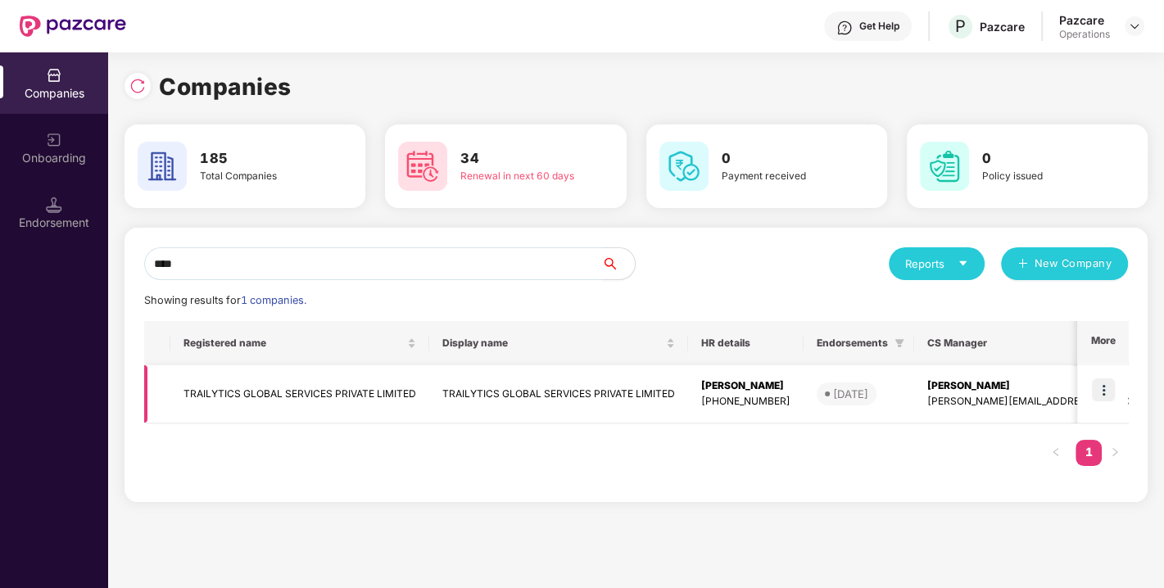
type input "****"
click at [265, 383] on td "TRAILYTICS GLOBAL SERVICES PRIVATE LIMITED" at bounding box center [299, 394] width 259 height 58
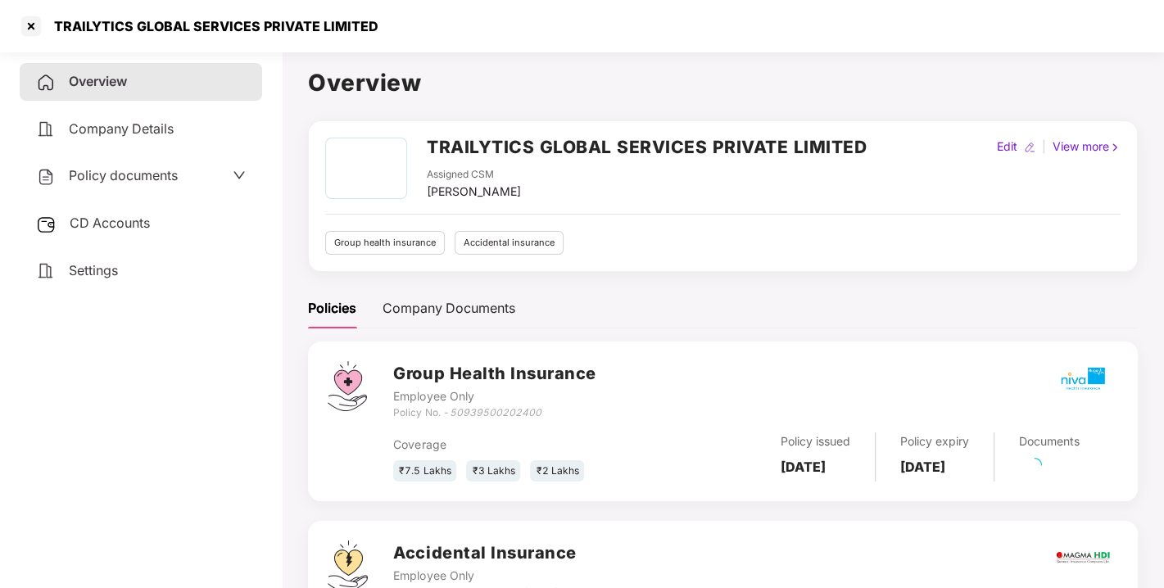
click at [113, 217] on span "CD Accounts" at bounding box center [110, 223] width 80 height 16
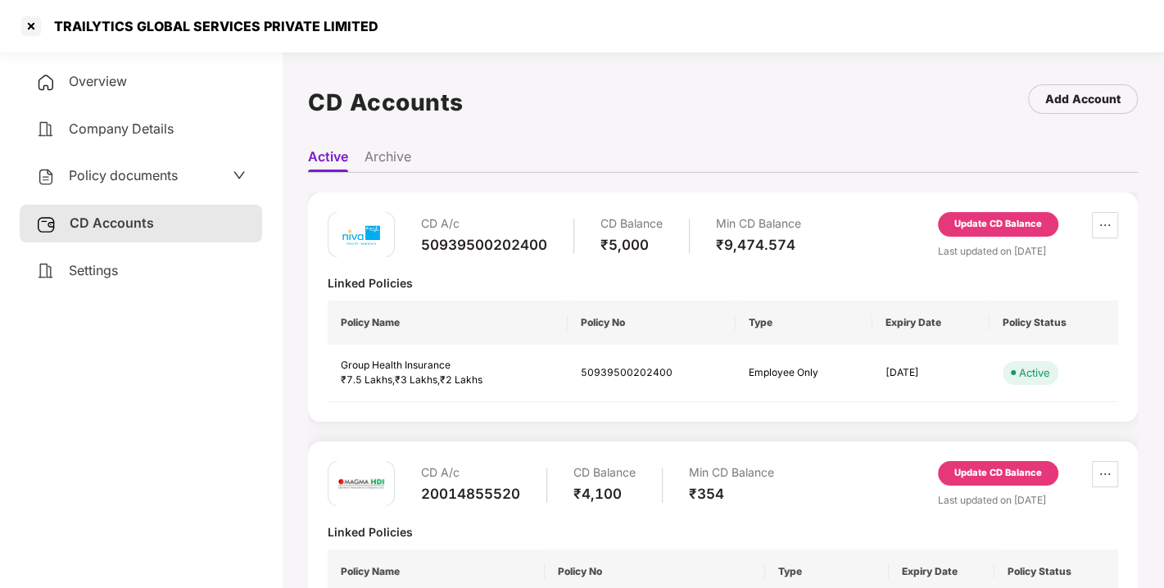
click at [978, 236] on div "Update CD Balance" at bounding box center [998, 227] width 120 height 31
click at [978, 229] on div "Update CD Balance" at bounding box center [998, 224] width 88 height 15
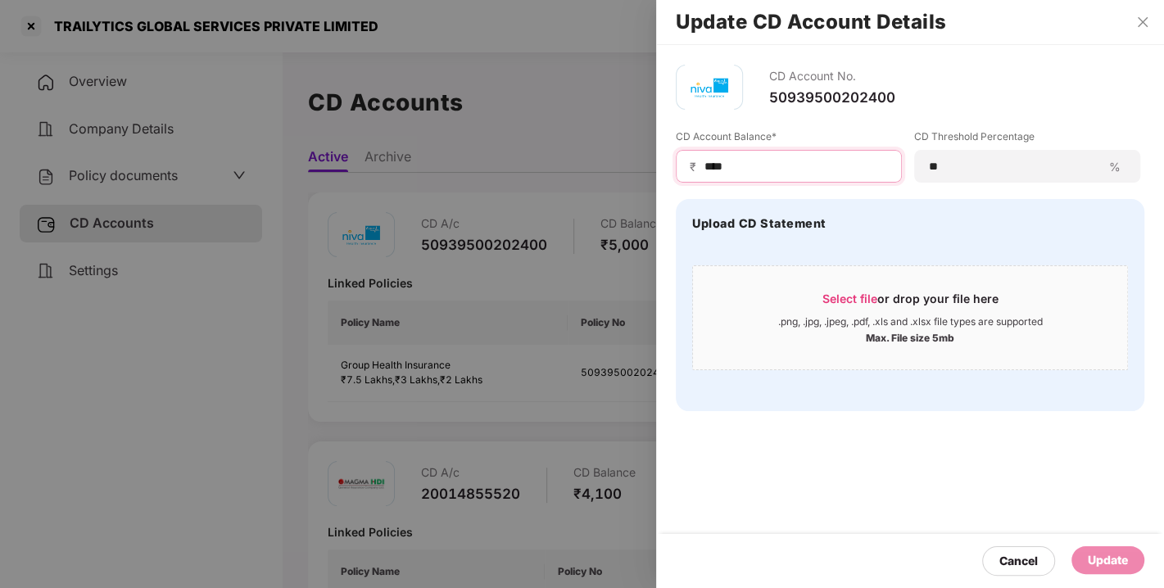
drag, startPoint x: 794, startPoint y: 159, endPoint x: 646, endPoint y: 162, distance: 147.5
click at [646, 162] on div "Update CD Account Details CD Account No. 50939500202400 CD Account Balance* ₹ *…" at bounding box center [582, 294] width 1164 height 588
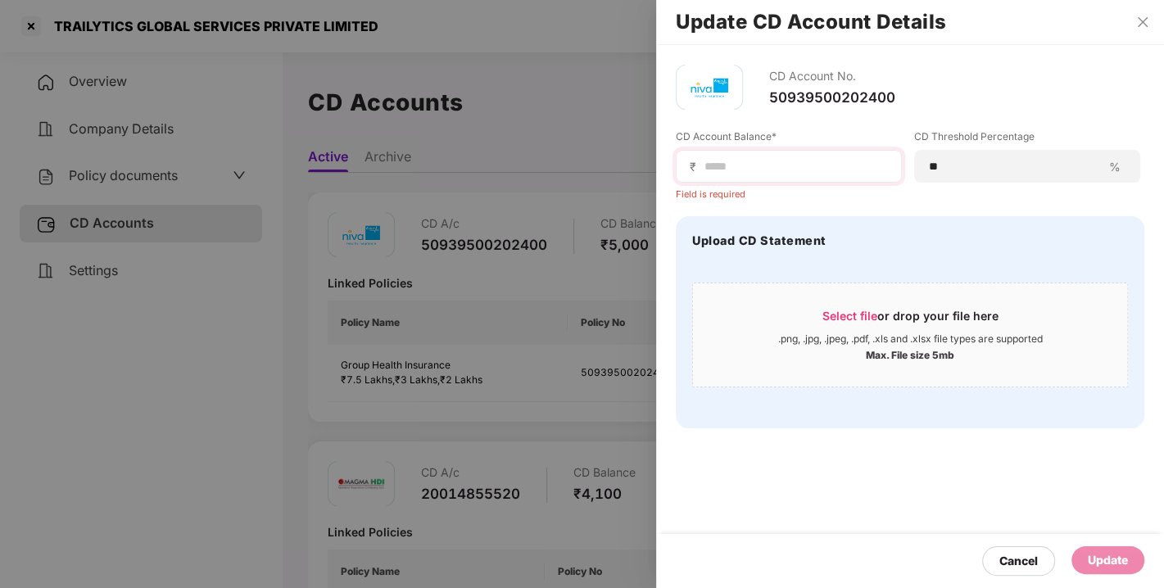
click at [775, 169] on input at bounding box center [795, 166] width 185 height 17
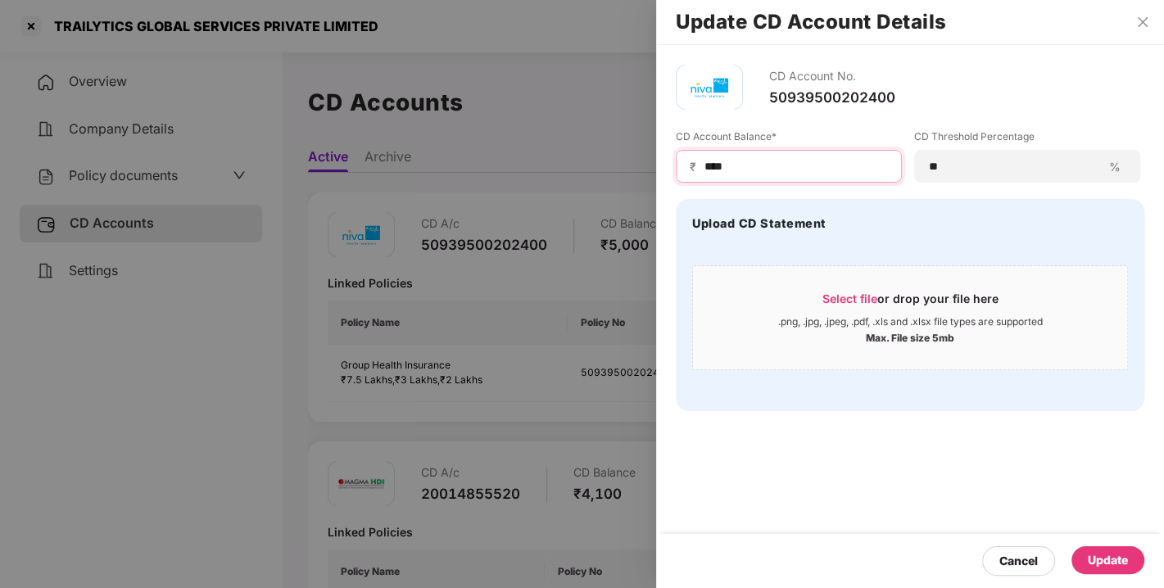
type input "****"
click at [1052, 510] on div "CD Account No. 50939500202400 CD Account Balance* ₹ **** CD Threshold Percentag…" at bounding box center [910, 316] width 508 height 543
click at [997, 482] on div "CD Account No. 50939500202400 CD Account Balance* ₹ **** CD Threshold Percentag…" at bounding box center [910, 316] width 508 height 543
drag, startPoint x: 752, startPoint y: 170, endPoint x: 672, endPoint y: 167, distance: 80.3
click at [672, 167] on div "CD Account No. 50939500202400 CD Account Balance* ₹ **** CD Threshold Percentag…" at bounding box center [910, 238] width 508 height 386
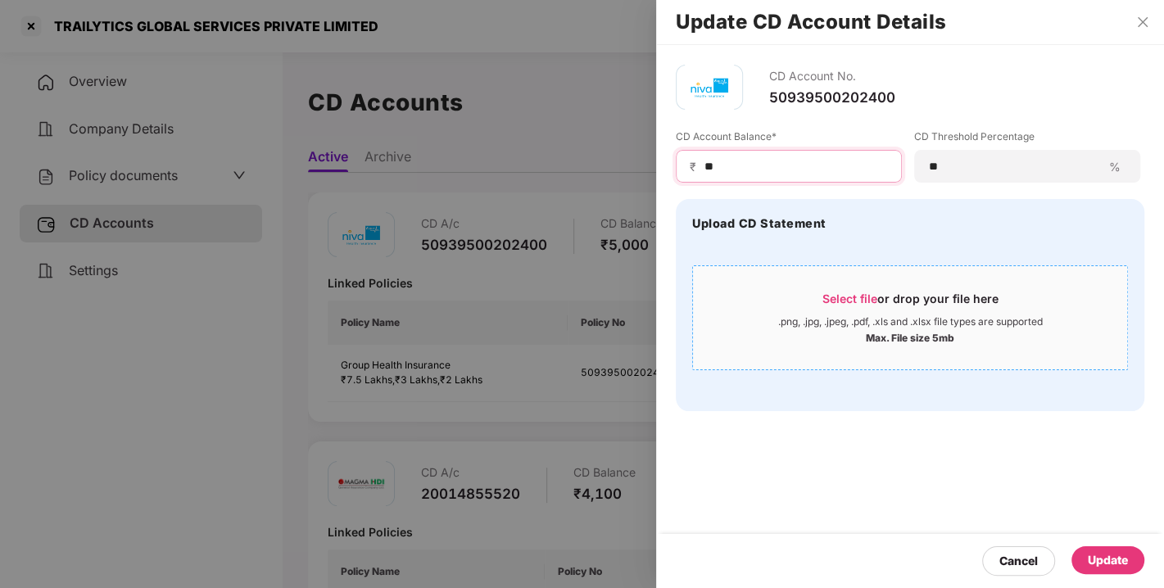
type input "*"
type input "****"
click at [1092, 557] on div "Update" at bounding box center [1108, 560] width 40 height 18
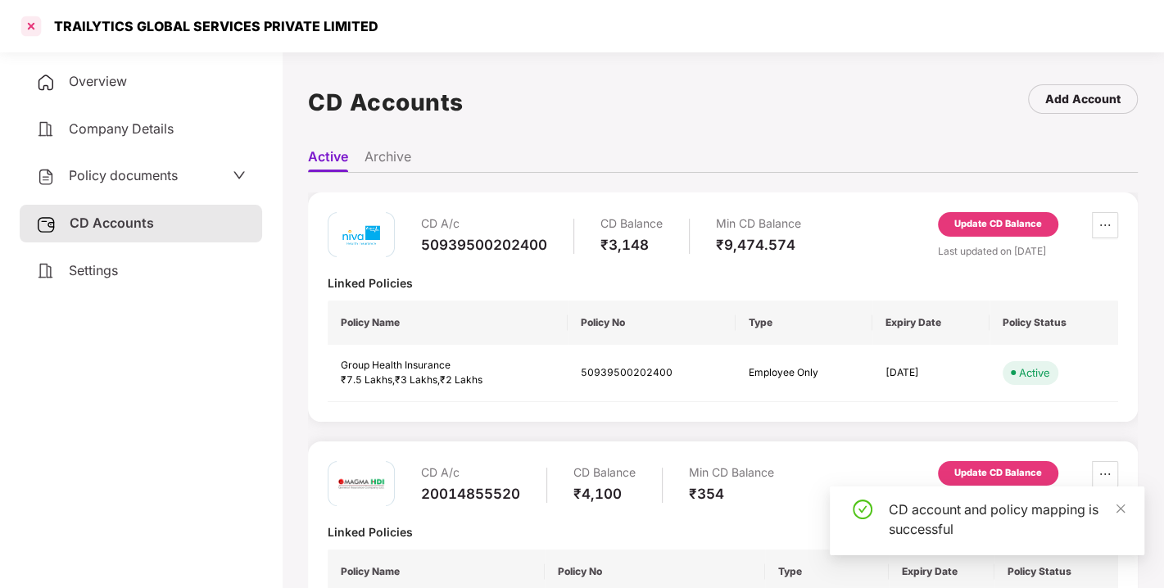
click at [34, 28] on div at bounding box center [31, 26] width 26 height 26
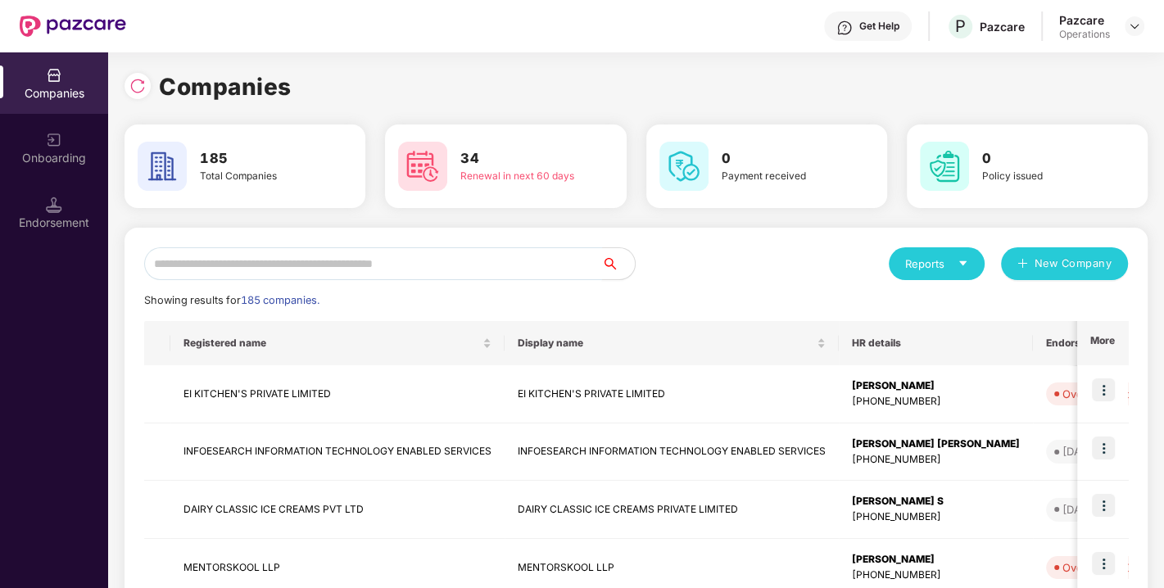
click at [363, 270] on input "text" at bounding box center [373, 263] width 458 height 33
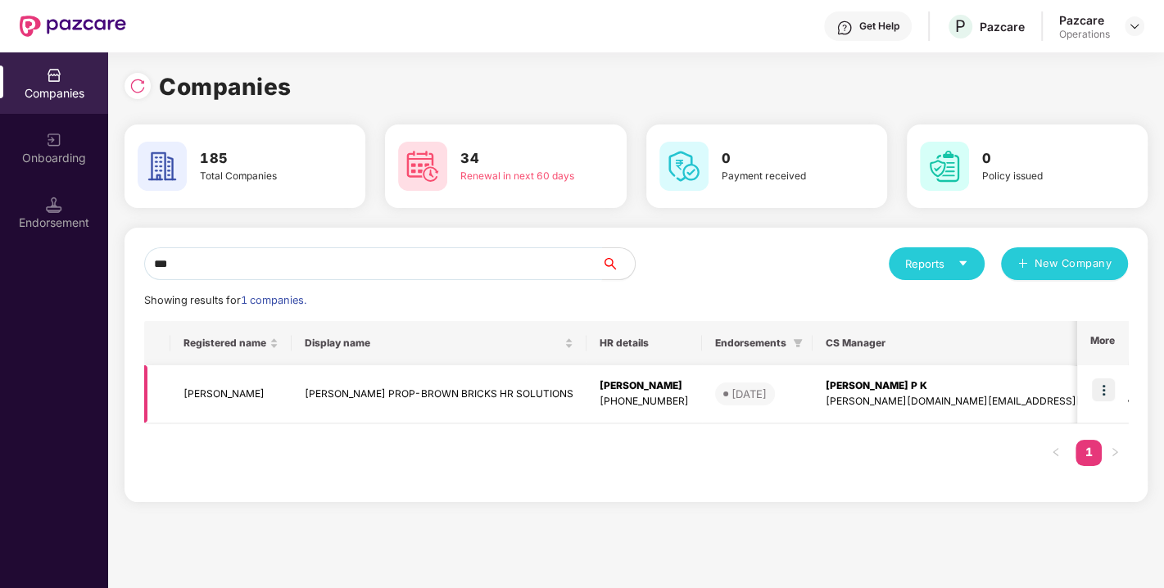
type input "***"
click at [217, 392] on td "[PERSON_NAME]" at bounding box center [230, 394] width 121 height 58
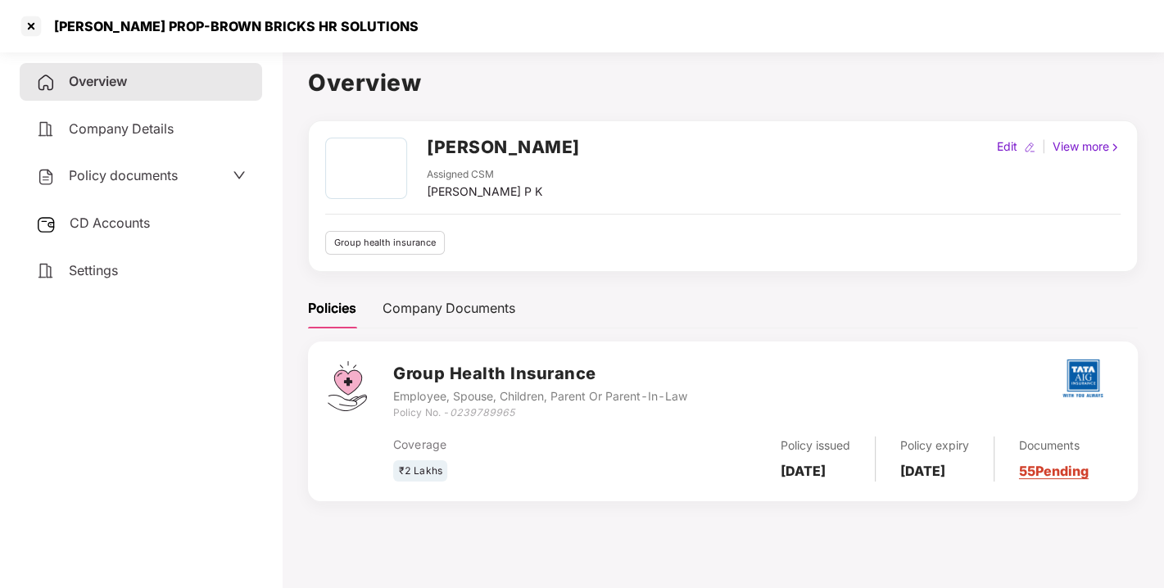
click at [446, 139] on h2 "[PERSON_NAME]" at bounding box center [503, 147] width 153 height 27
copy h2 "[PERSON_NAME]"
click at [446, 139] on h2 "[PERSON_NAME]" at bounding box center [503, 147] width 153 height 27
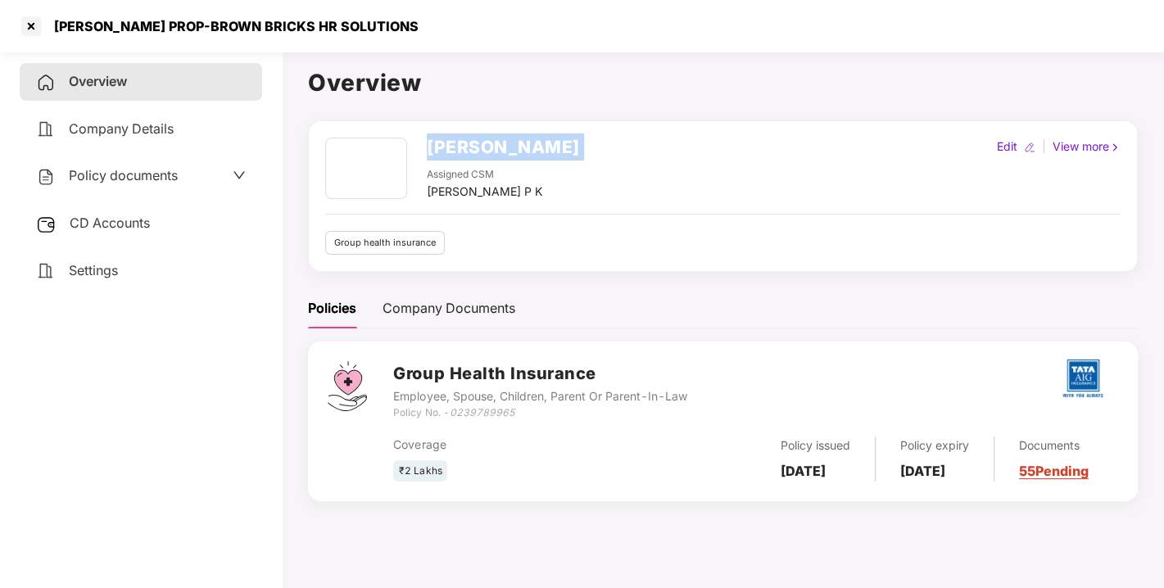
copy h2 "[PERSON_NAME]"
click at [470, 416] on icon "0239789965" at bounding box center [482, 412] width 66 height 12
copy icon "0239789965"
click at [470, 416] on icon "0239789965" at bounding box center [482, 412] width 66 height 12
click at [111, 161] on div "Policy documents" at bounding box center [141, 176] width 242 height 38
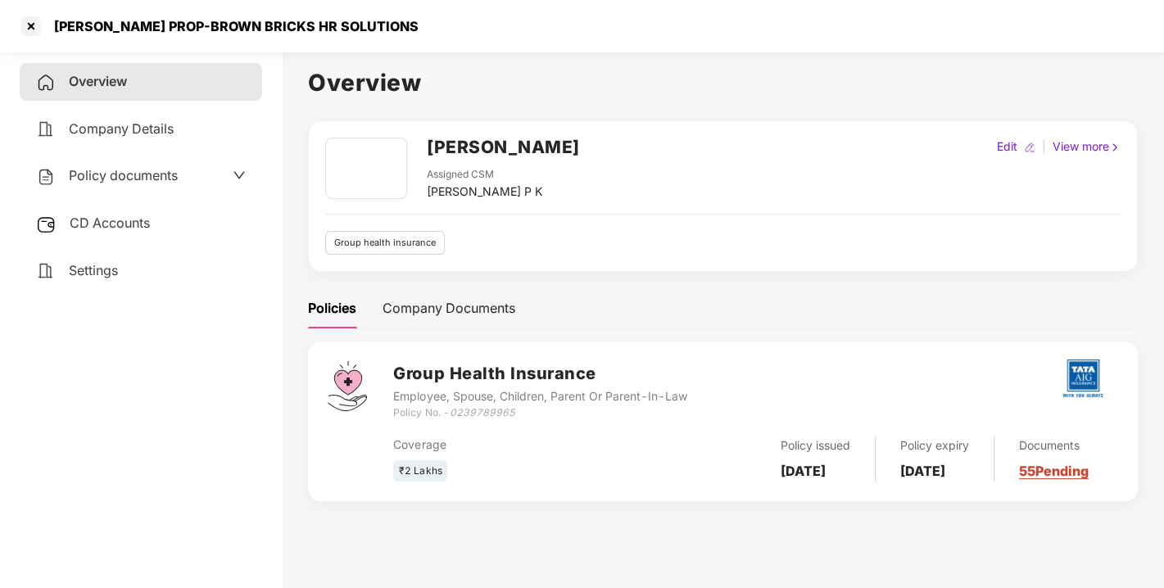
click at [123, 171] on span "Policy documents" at bounding box center [123, 175] width 109 height 16
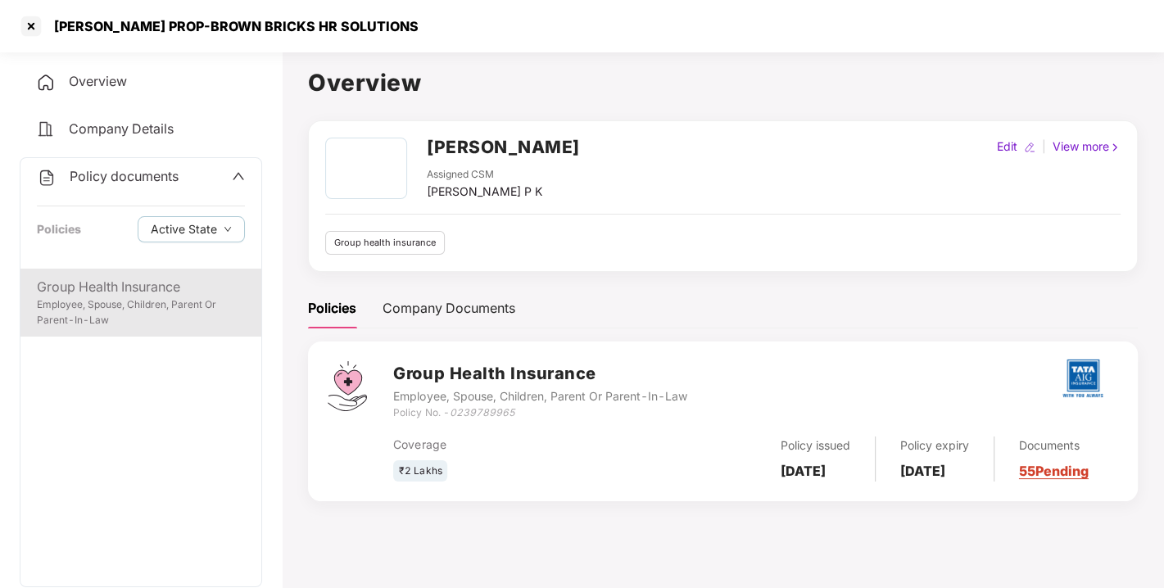
click at [106, 291] on div "Group Health Insurance" at bounding box center [141, 287] width 208 height 20
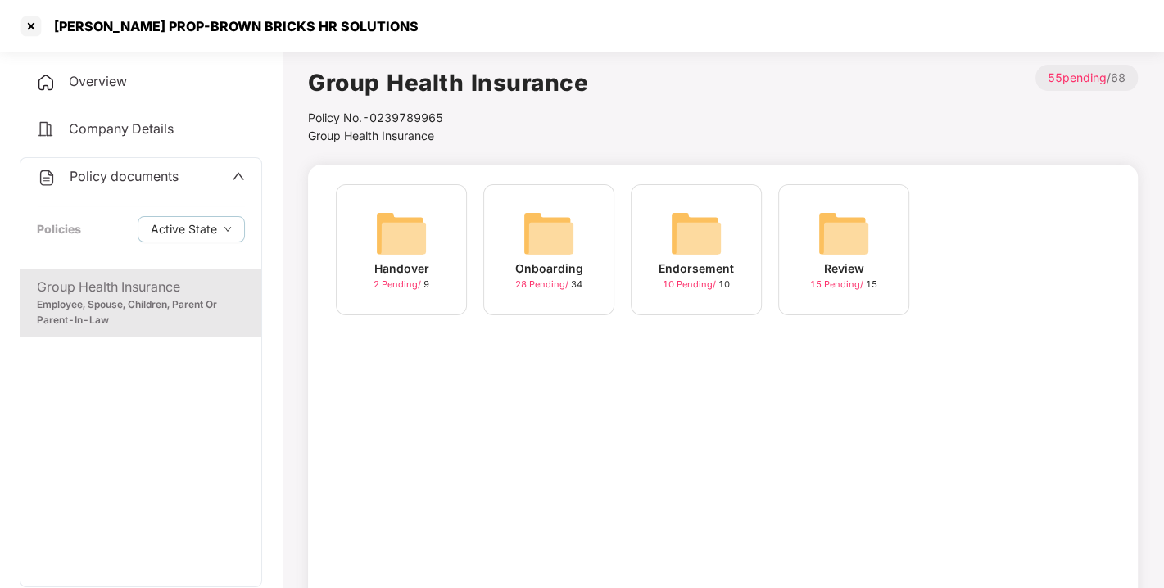
click at [566, 211] on img at bounding box center [549, 233] width 52 height 52
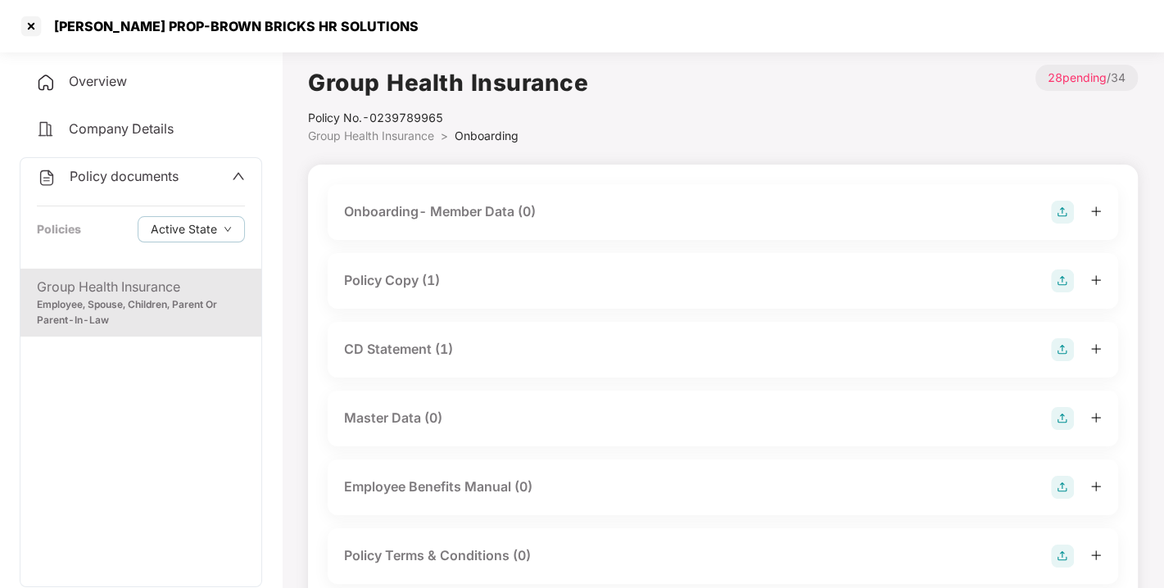
click at [383, 283] on div "Policy Copy (1)" at bounding box center [392, 280] width 96 height 20
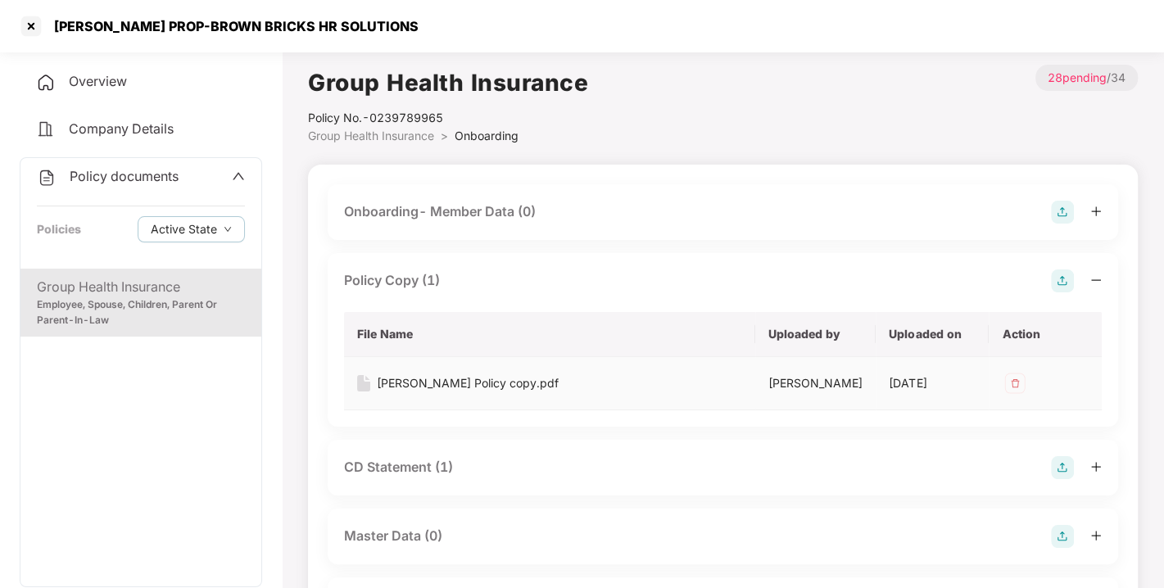
click at [445, 378] on div "[PERSON_NAME] Policy copy.pdf" at bounding box center [468, 383] width 182 height 18
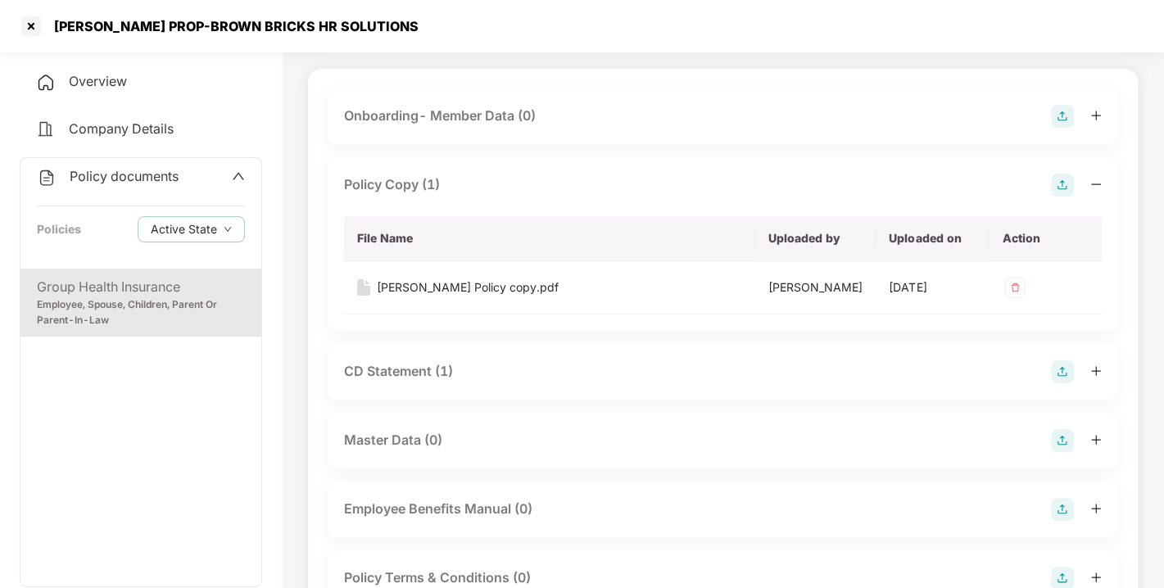
click at [393, 382] on div "CD Statement (1)" at bounding box center [398, 371] width 109 height 20
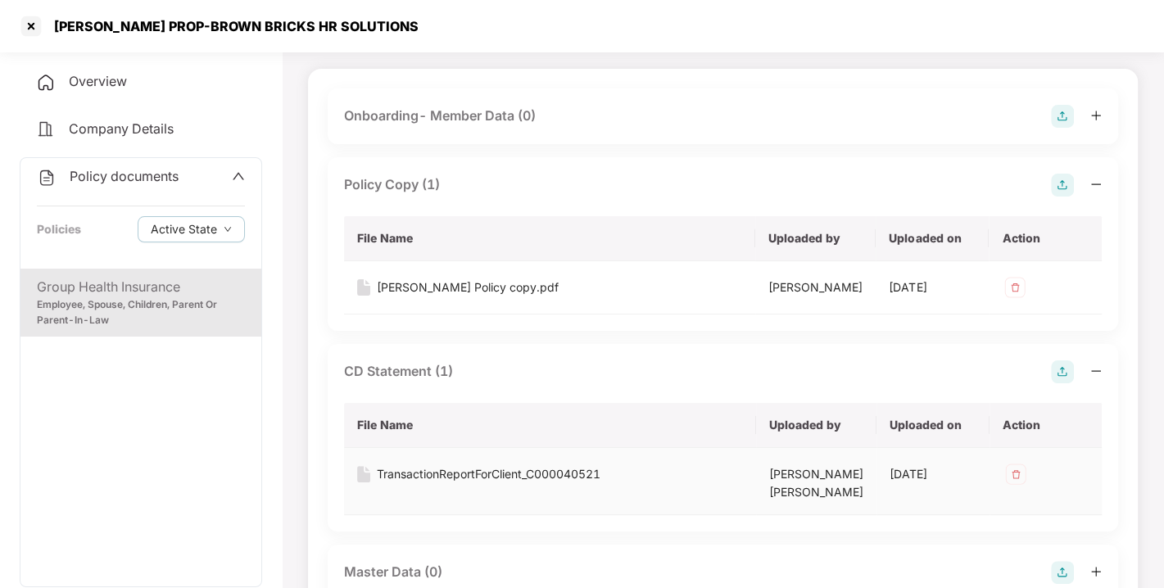
click at [444, 483] on div "TransactionReportForClient_C000040521" at bounding box center [489, 474] width 224 height 18
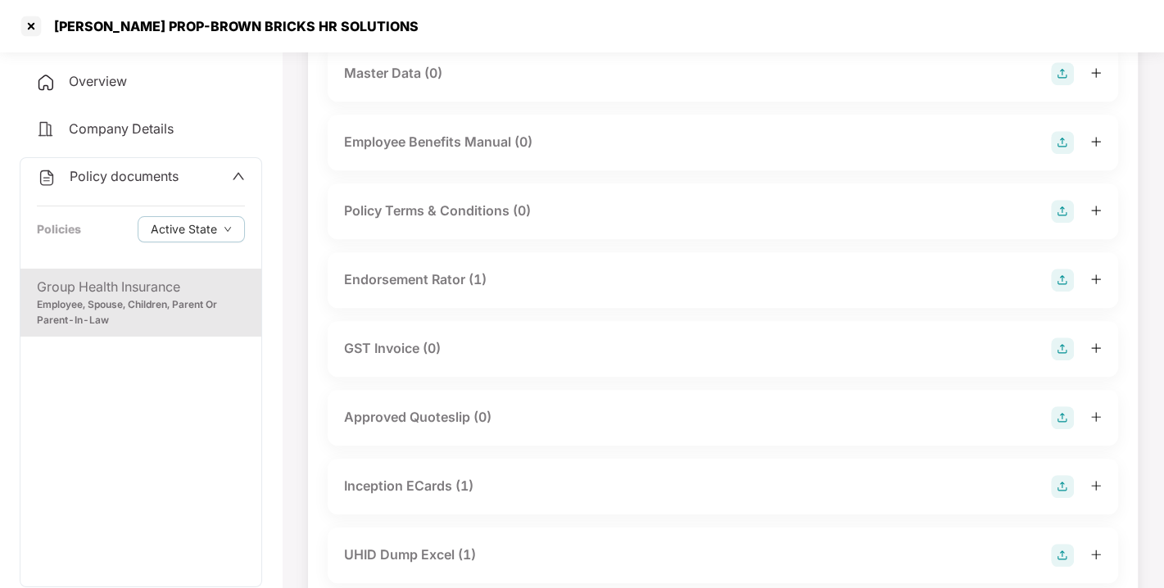
scroll to position [596, 0]
click at [412, 283] on div "Endorsement Rator (1)" at bounding box center [415, 278] width 143 height 20
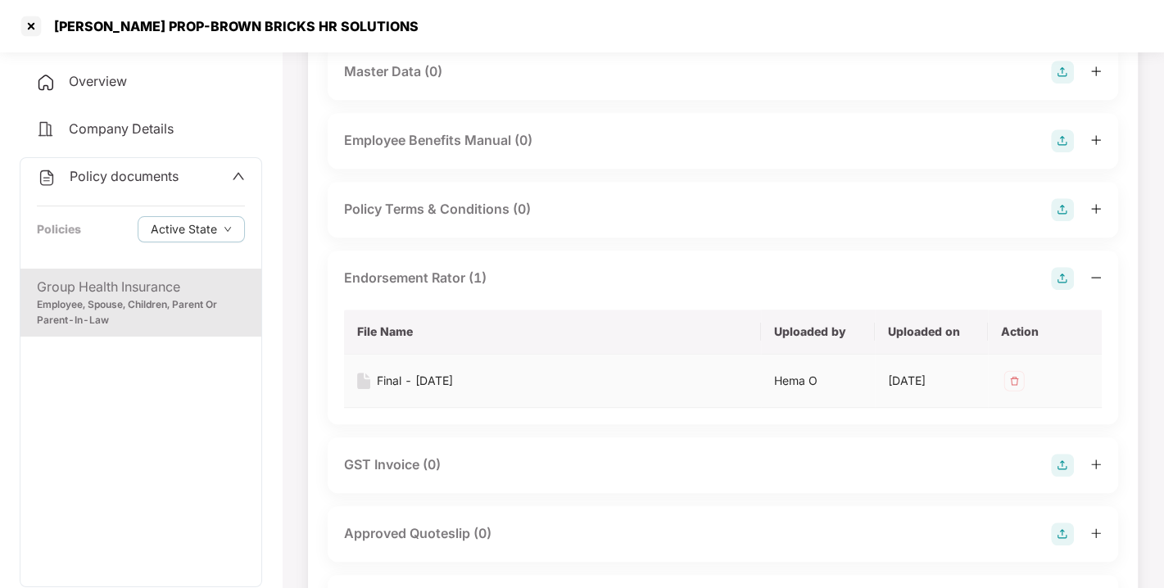
click at [421, 383] on td "Final - [DATE]" at bounding box center [552, 381] width 417 height 53
click at [419, 388] on div "Final - [DATE]" at bounding box center [415, 381] width 76 height 18
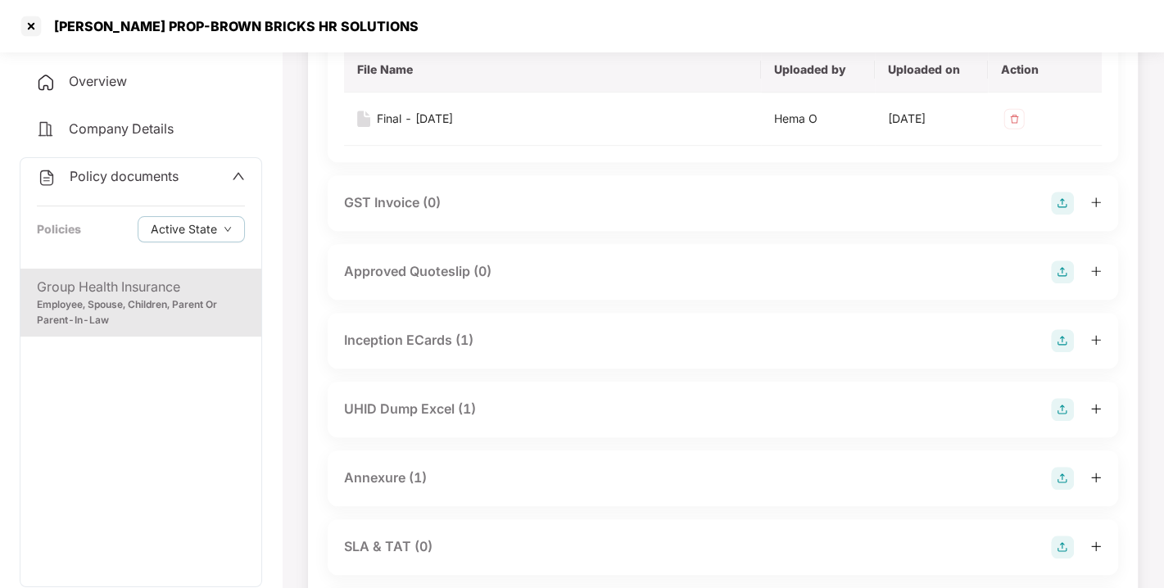
scroll to position [859, 0]
click at [406, 415] on div "UHID Dump Excel (1)" at bounding box center [410, 409] width 132 height 20
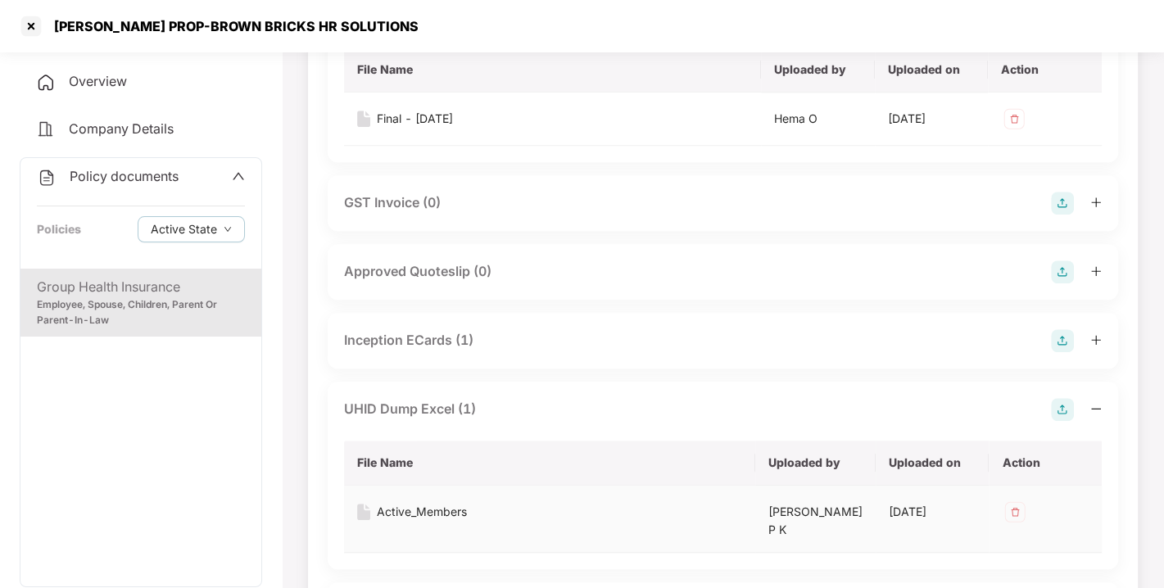
click at [423, 521] on div "Active_Members" at bounding box center [422, 512] width 90 height 18
click at [401, 337] on div "Inception ECards (1)" at bounding box center [723, 341] width 791 height 56
click at [415, 349] on div "Inception ECards (1)" at bounding box center [408, 340] width 129 height 20
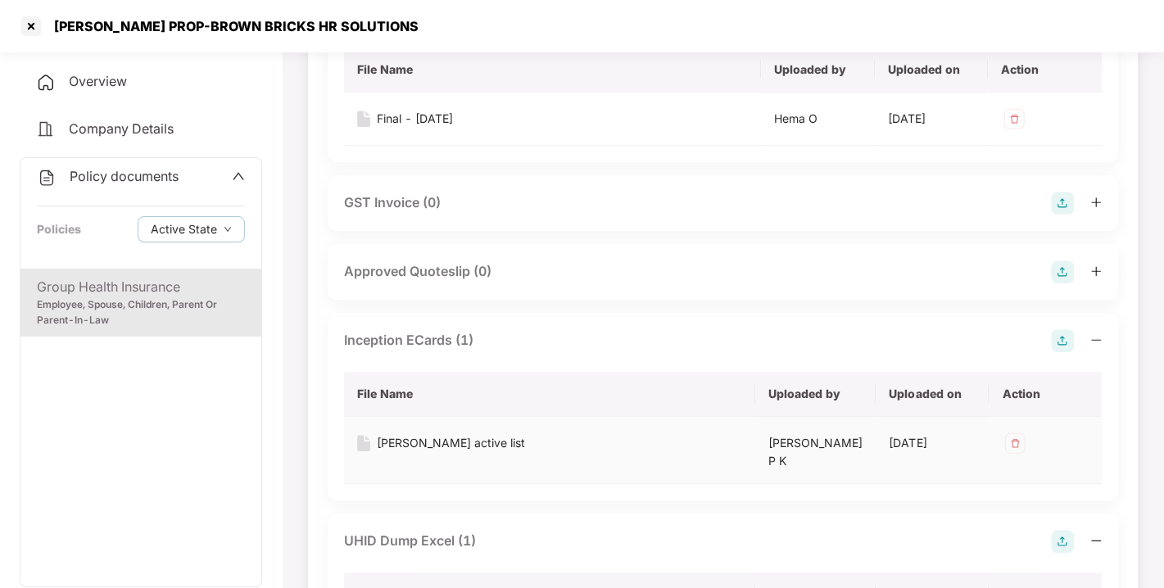
click at [426, 452] on div "[PERSON_NAME] active list" at bounding box center [451, 443] width 148 height 18
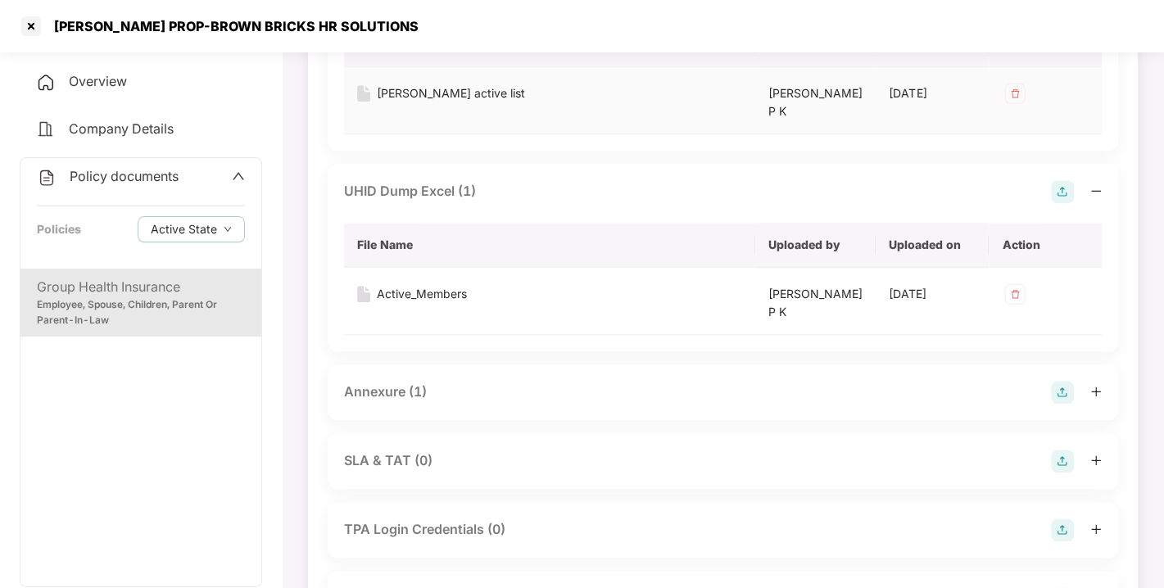
scroll to position [1217, 0]
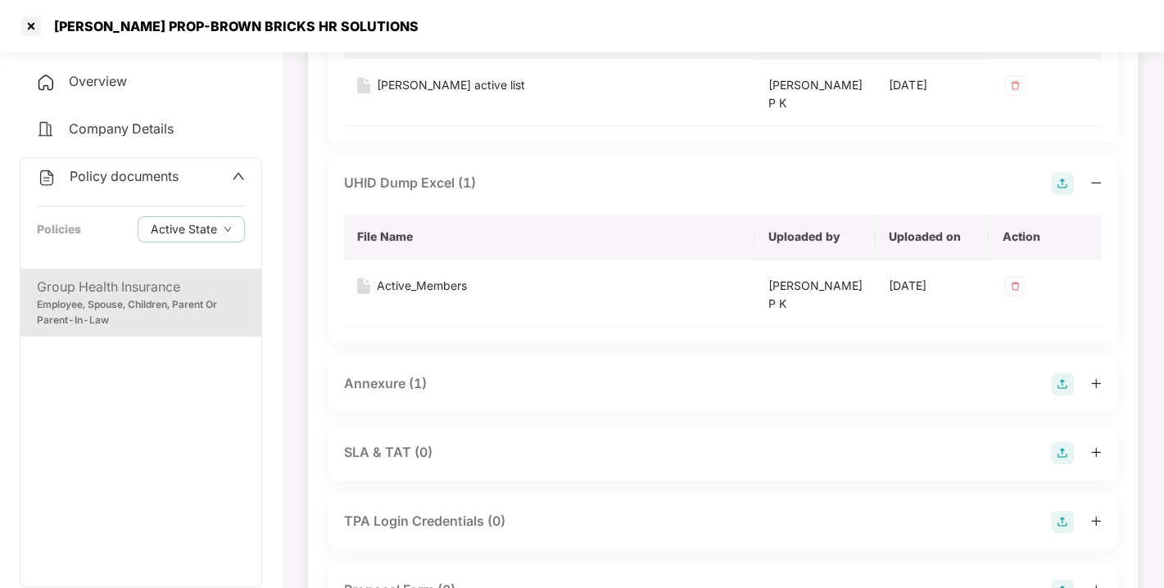
click at [395, 374] on div "Annexure (1)" at bounding box center [385, 384] width 83 height 20
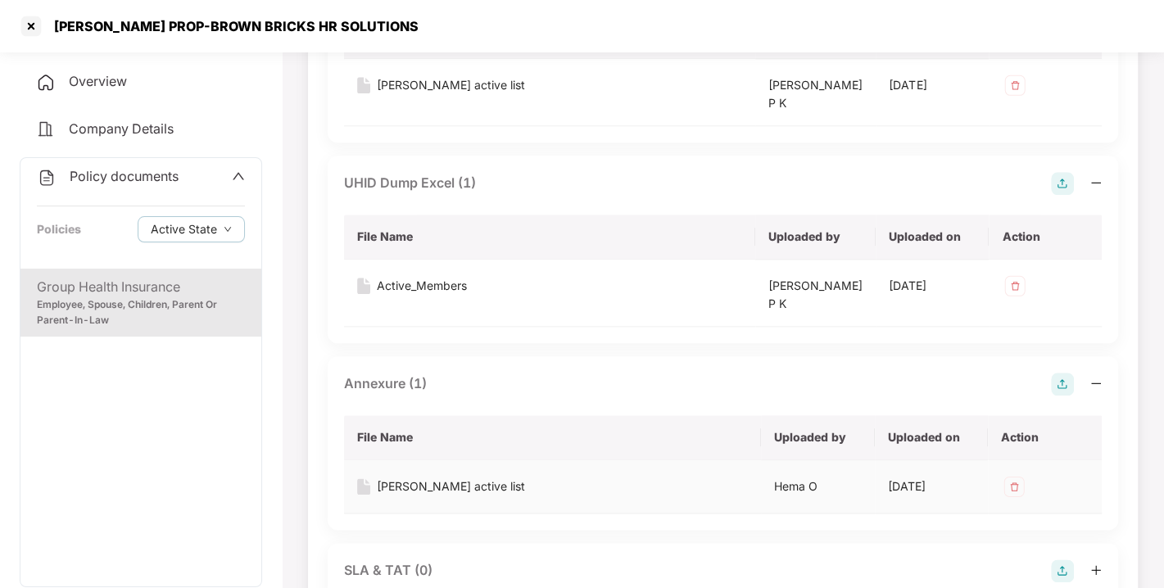
click at [421, 478] on div "[PERSON_NAME] active list" at bounding box center [451, 487] width 148 height 18
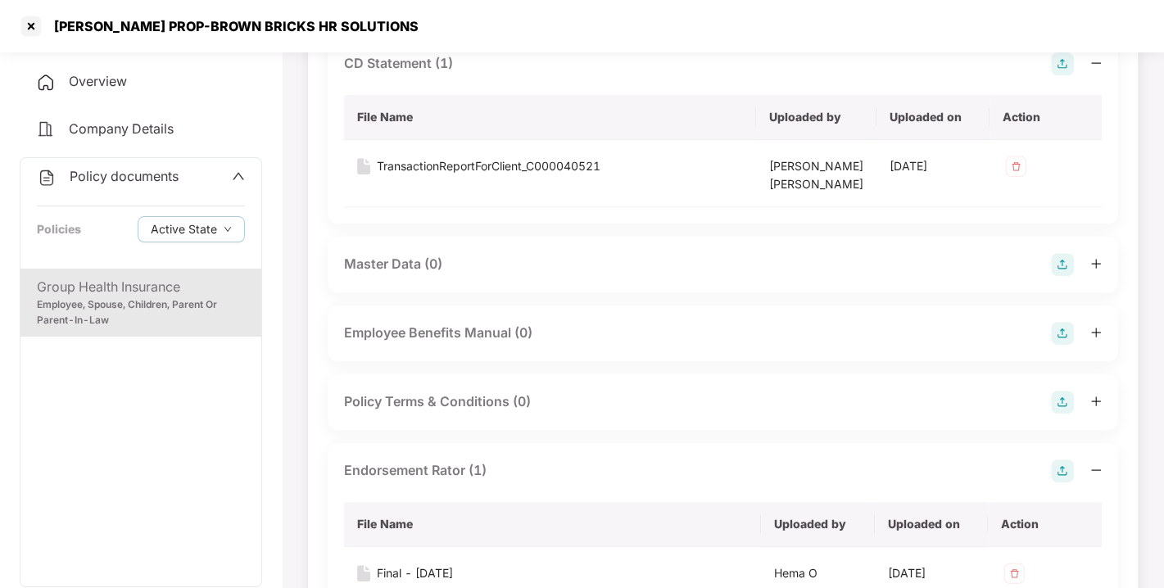
scroll to position [0, 0]
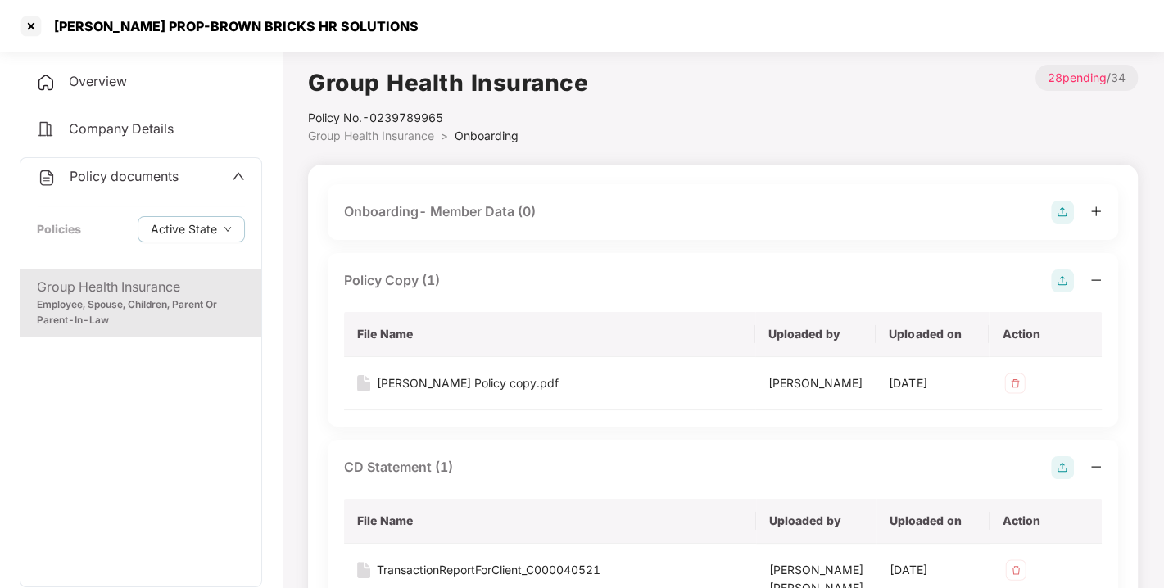
click at [134, 79] on div "Overview" at bounding box center [141, 82] width 242 height 38
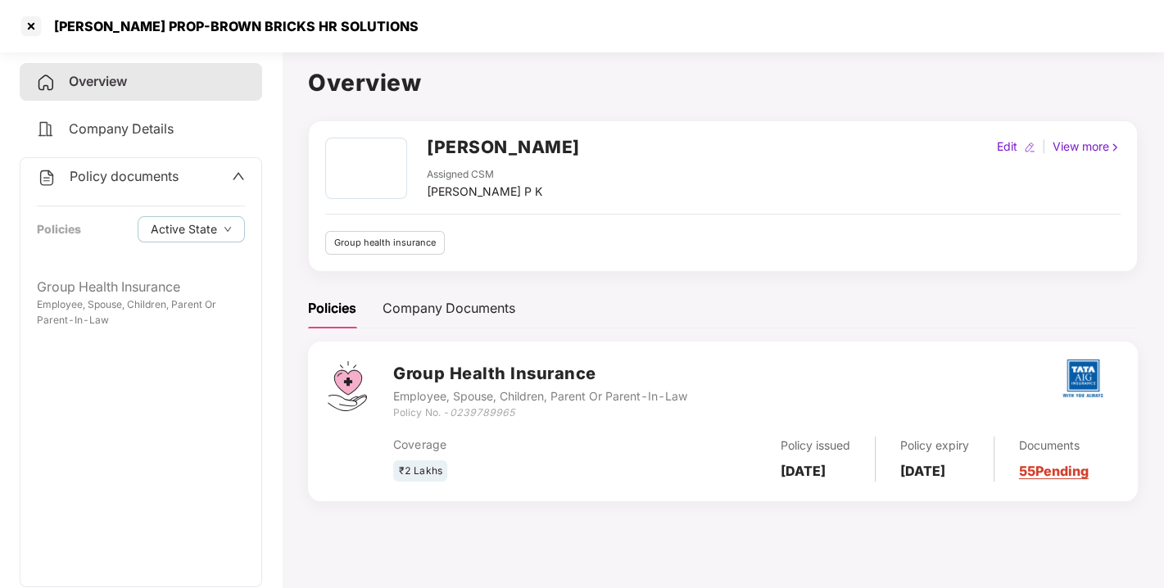
click at [126, 178] on span "Policy documents" at bounding box center [124, 176] width 109 height 16
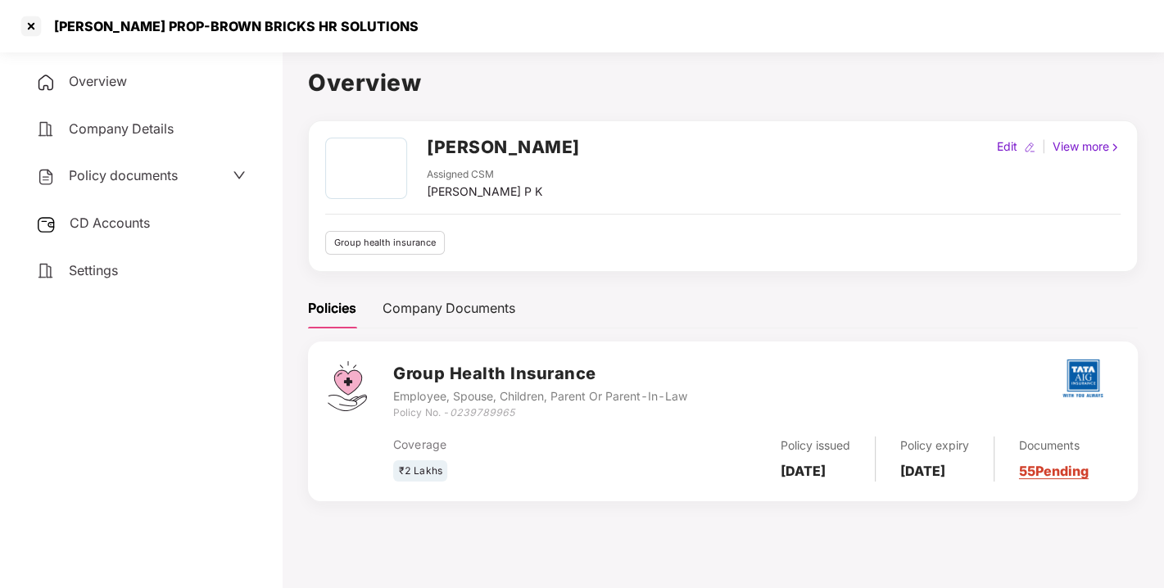
click at [107, 215] on span "CD Accounts" at bounding box center [110, 223] width 80 height 16
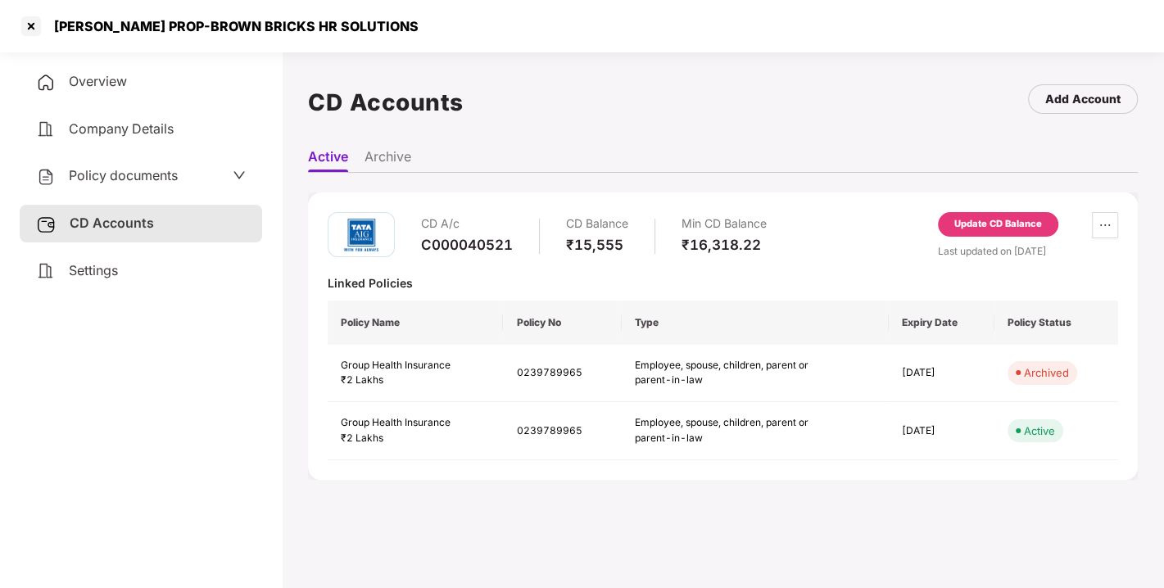
click at [452, 251] on div "C000040521" at bounding box center [467, 245] width 92 height 18
copy div "C000040521"
click at [30, 24] on div at bounding box center [31, 26] width 26 height 26
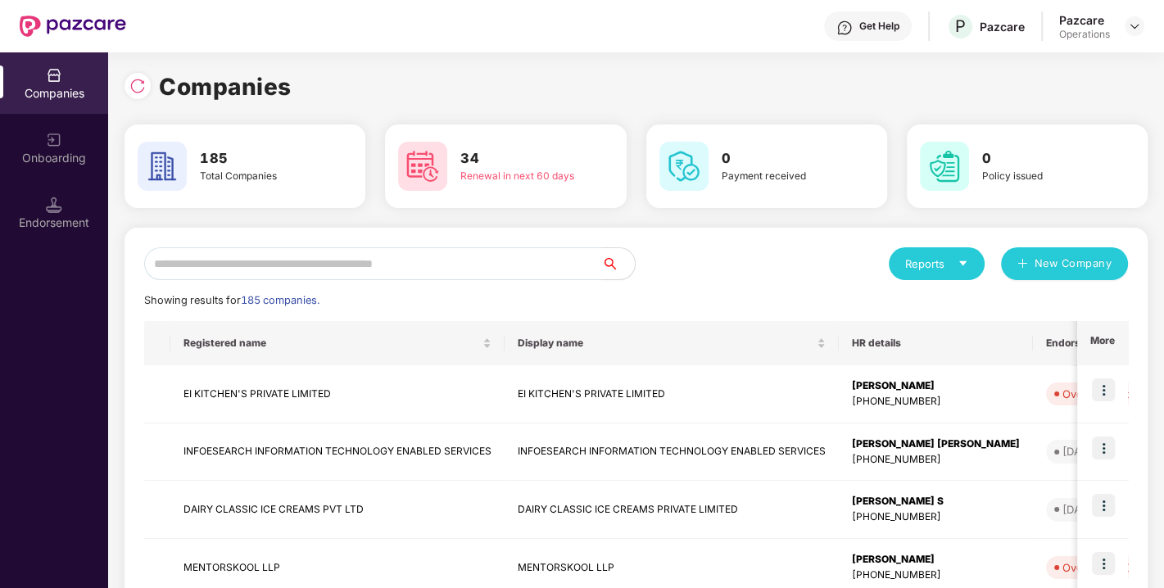
click at [301, 266] on input "text" at bounding box center [373, 263] width 458 height 33
paste input "******"
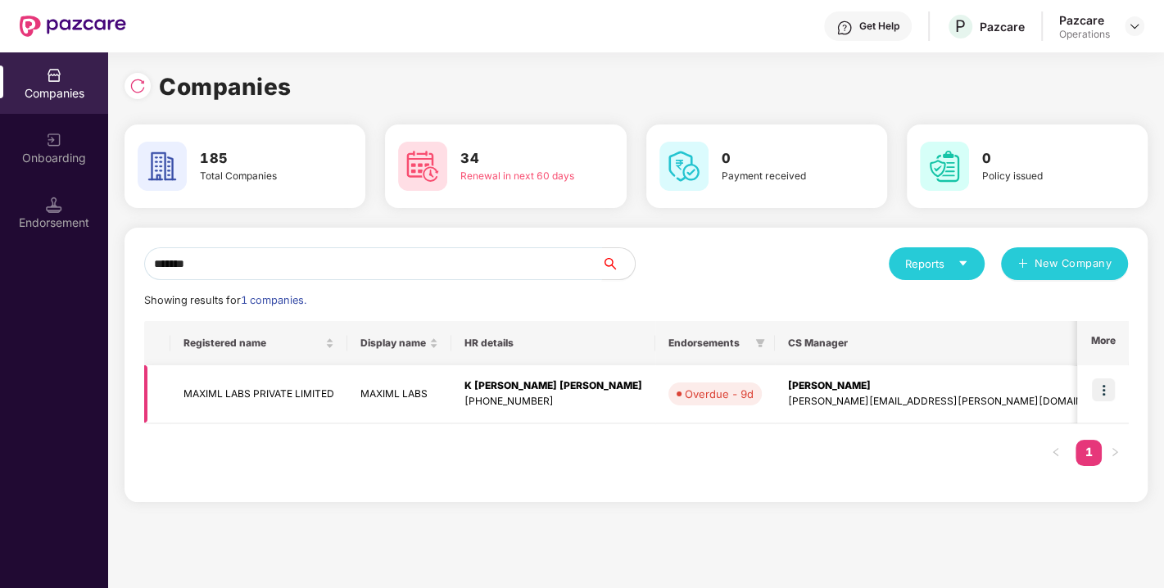
type input "******"
click at [247, 396] on td "MAXIML LABS PRIVATE LIMITED" at bounding box center [258, 394] width 177 height 58
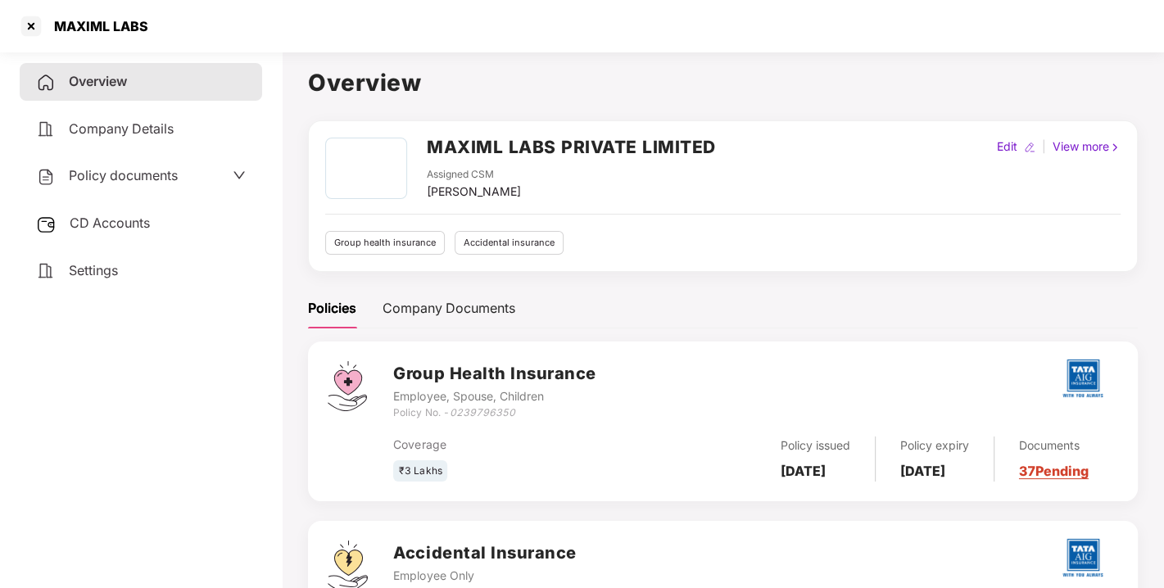
click at [473, 147] on h2 "MAXIML LABS PRIVATE LIMITED" at bounding box center [571, 147] width 289 height 27
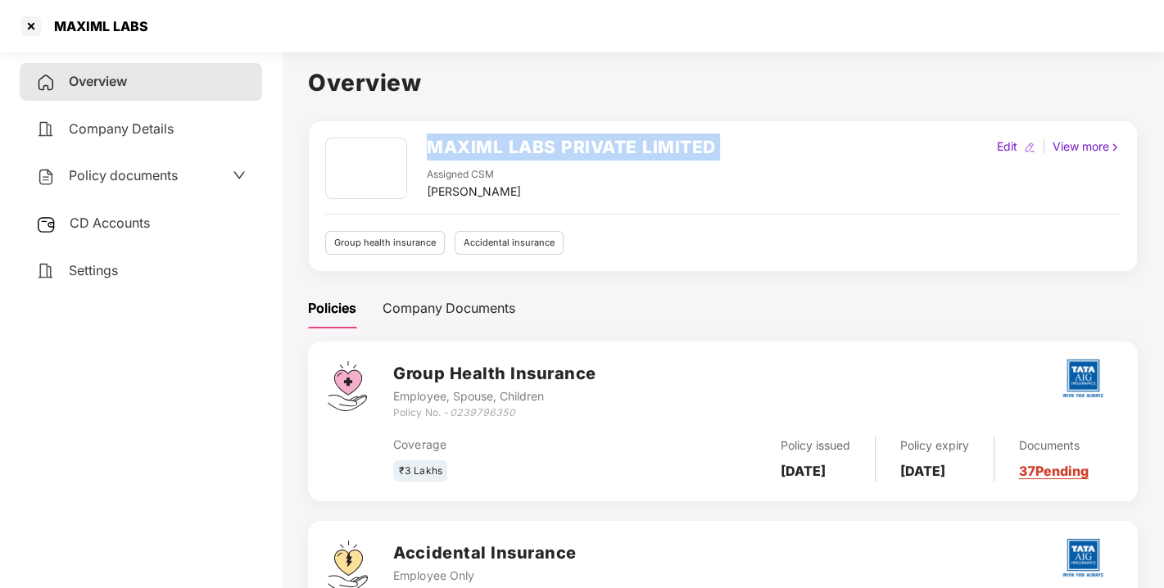
copy h2 "MAXIML LABS PRIVATE LIMITED"
click at [473, 147] on h2 "MAXIML LABS PRIVATE LIMITED" at bounding box center [571, 147] width 289 height 27
copy h2 "MAXIML LABS PRIVATE LIMITED"
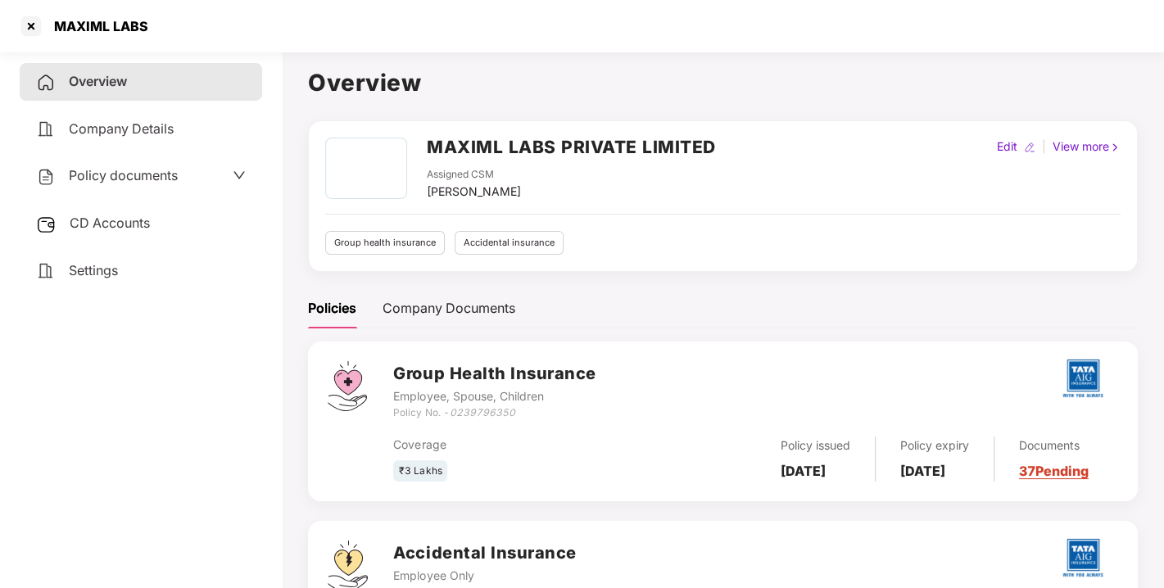
click at [477, 411] on icon "0239796350" at bounding box center [482, 412] width 66 height 12
copy icon "0239796350"
click at [477, 411] on icon "0239796350" at bounding box center [482, 412] width 66 height 12
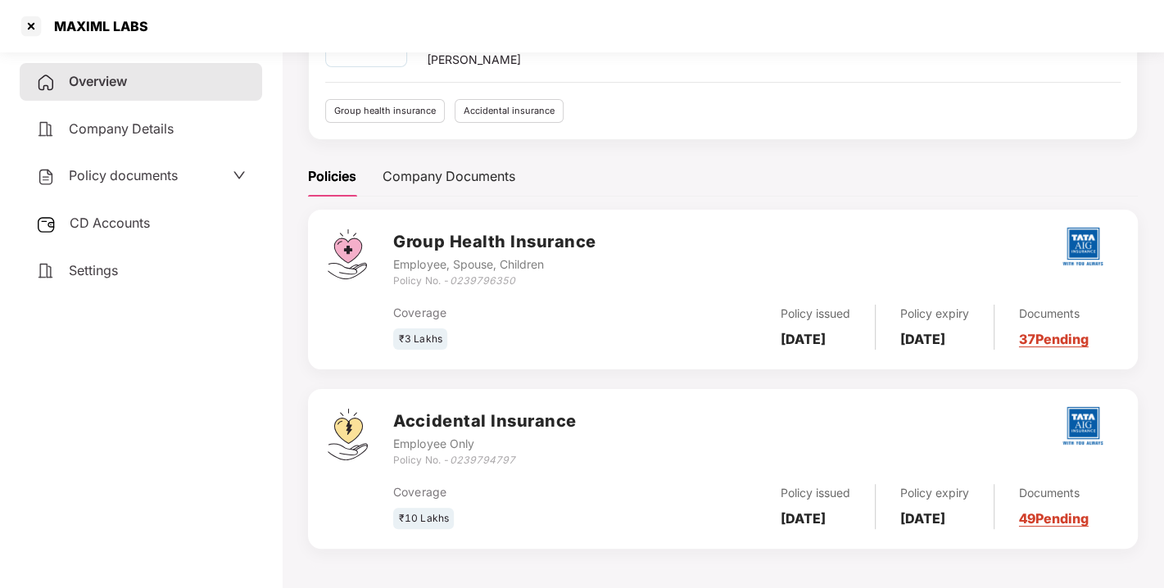
click at [477, 444] on div "Employee Only" at bounding box center [484, 444] width 183 height 18
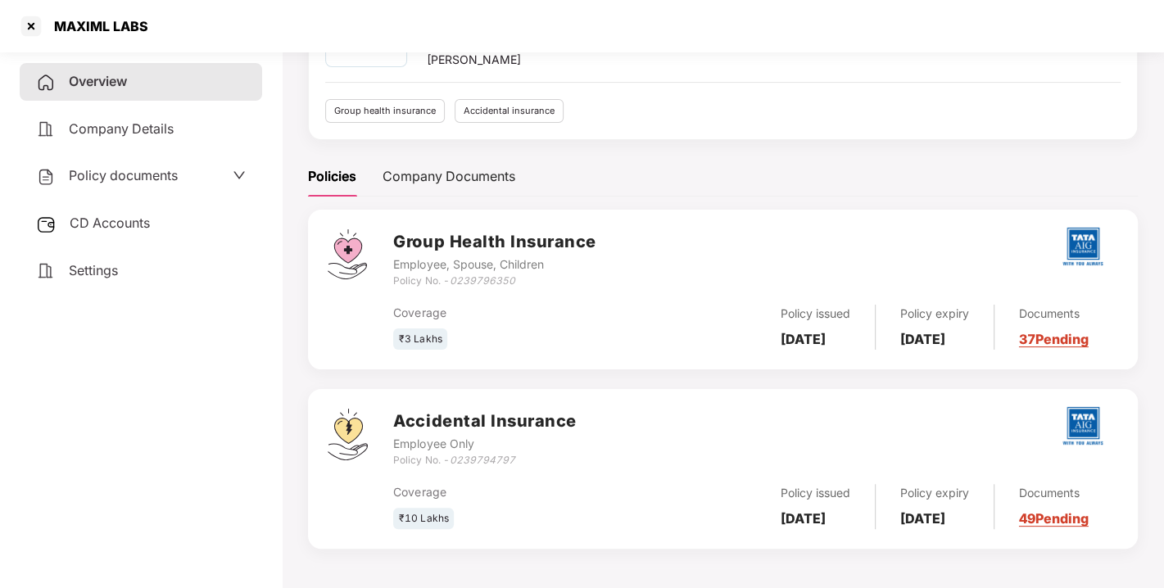
click at [477, 453] on div "Policy No. - 0239794797" at bounding box center [484, 461] width 183 height 16
copy icon "0239794797"
click at [147, 179] on span "Policy documents" at bounding box center [123, 175] width 109 height 16
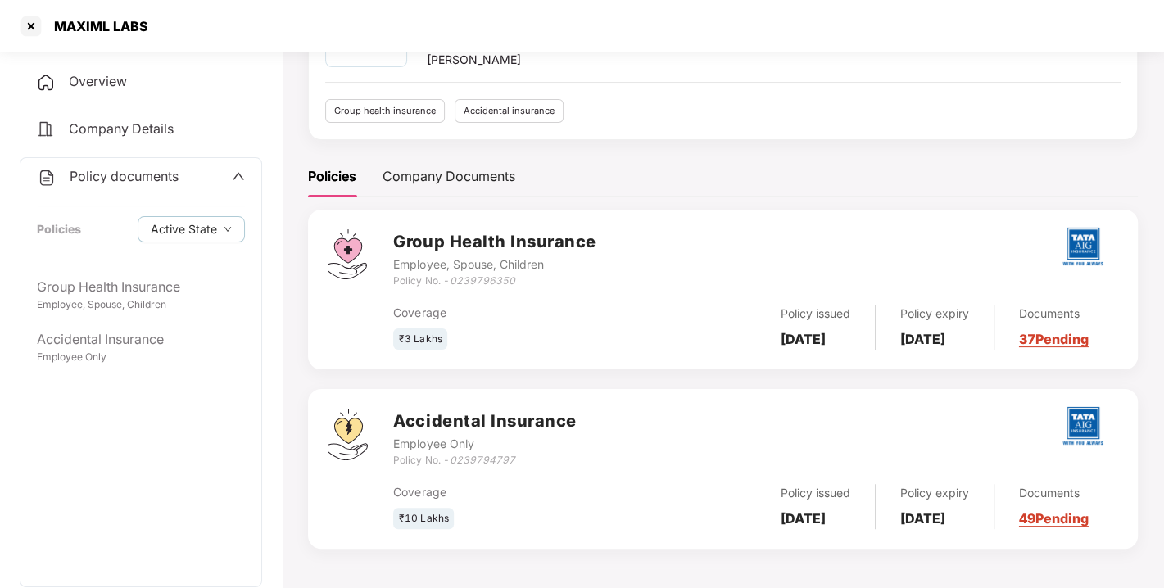
scroll to position [0, 0]
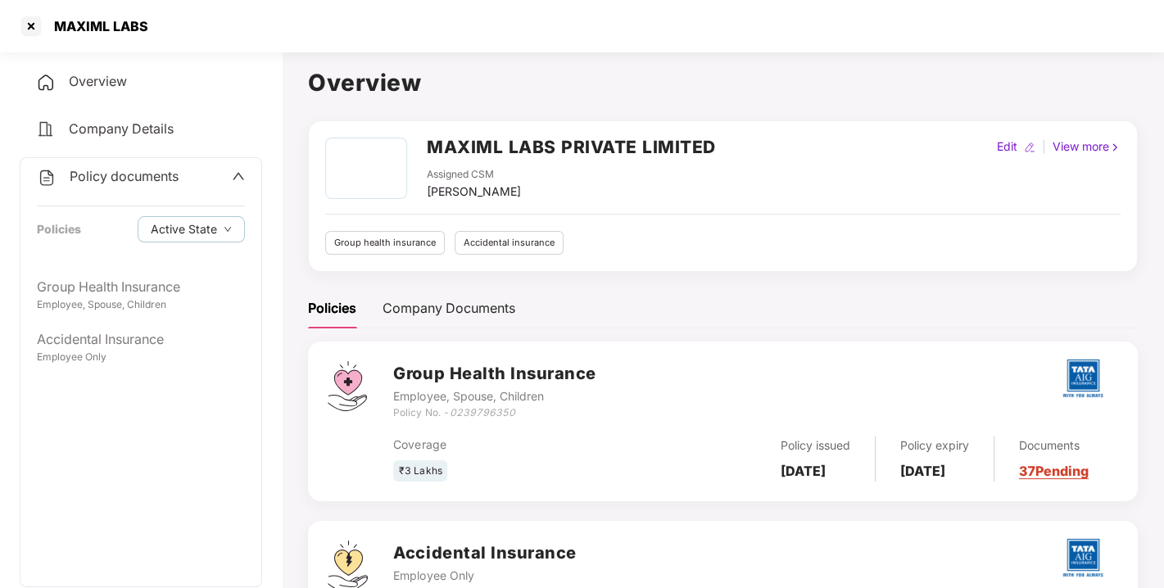
click at [176, 253] on div "Policy documents Policies Active State" at bounding box center [140, 213] width 241 height 111
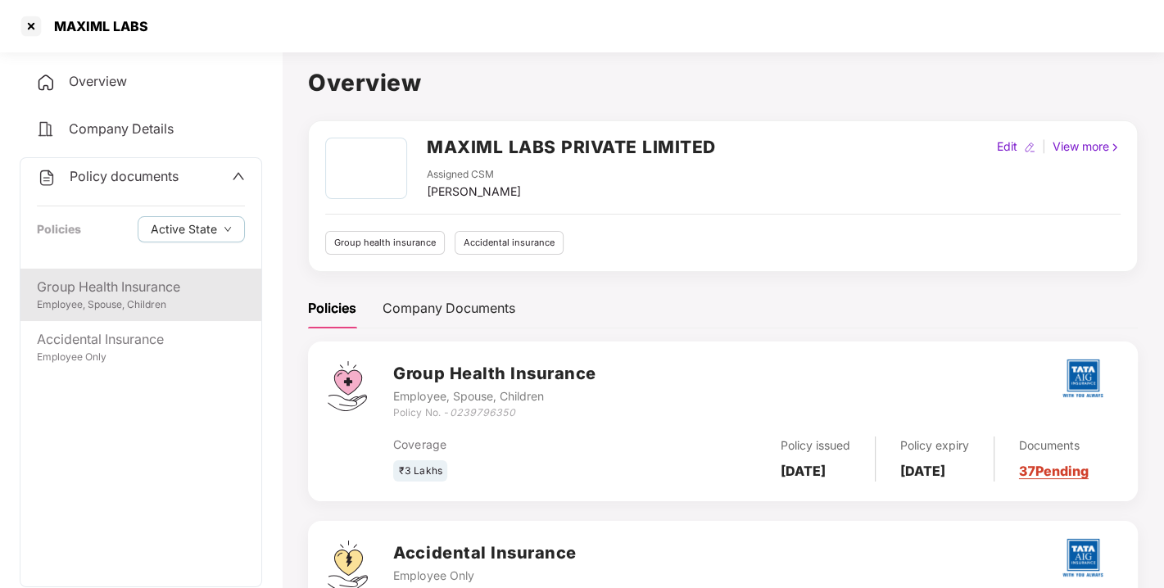
click at [133, 285] on div "Group Health Insurance" at bounding box center [141, 287] width 208 height 20
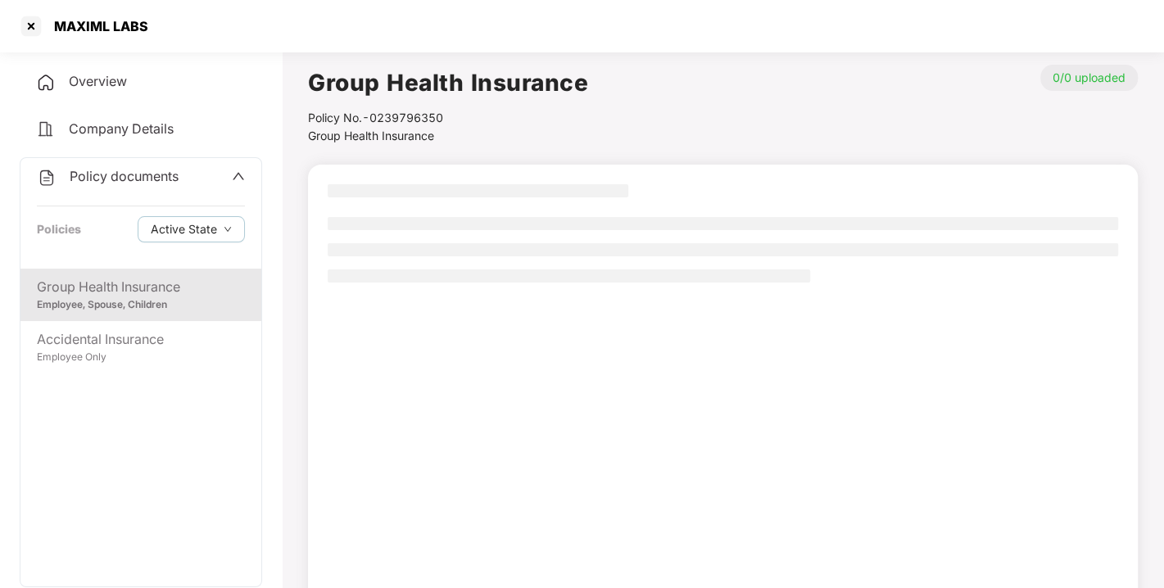
click at [198, 168] on div "Policy documents" at bounding box center [141, 176] width 208 height 21
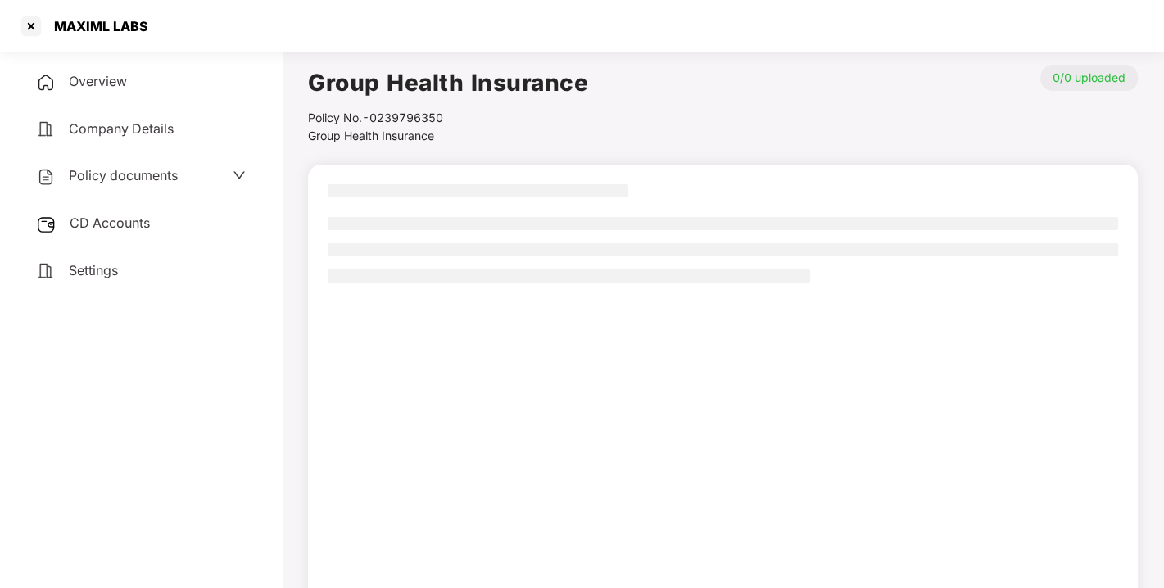
click at [131, 159] on div "Policy documents" at bounding box center [141, 176] width 242 height 38
click at [155, 180] on span "Policy documents" at bounding box center [123, 175] width 109 height 16
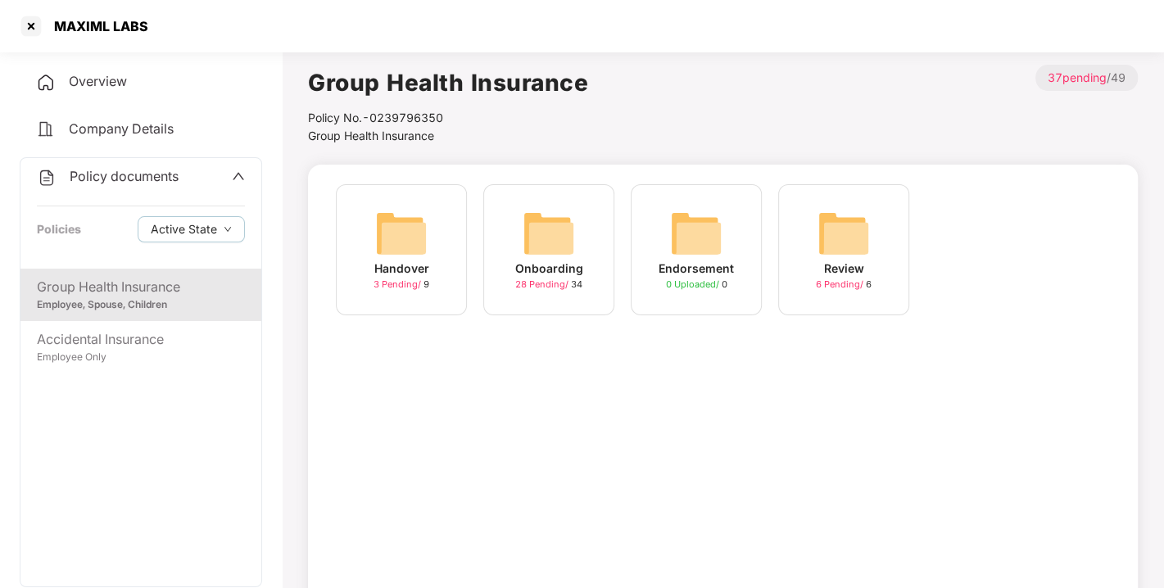
click at [145, 306] on div "Employee, Spouse, Children" at bounding box center [141, 305] width 208 height 16
click at [563, 247] on img at bounding box center [549, 233] width 52 height 52
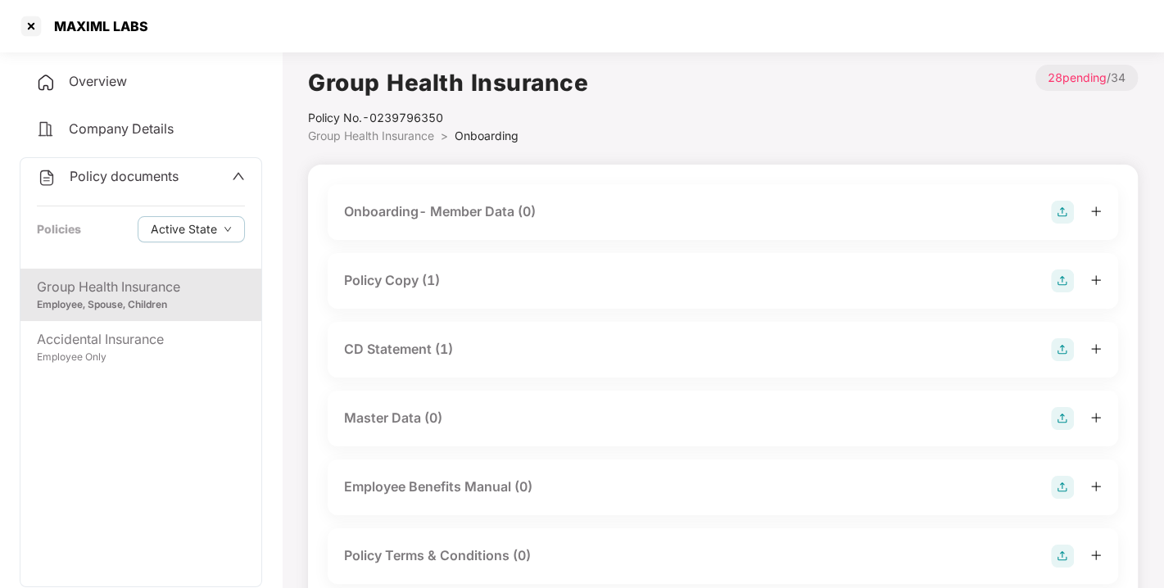
click at [406, 277] on div "Policy Copy (1)" at bounding box center [392, 280] width 96 height 20
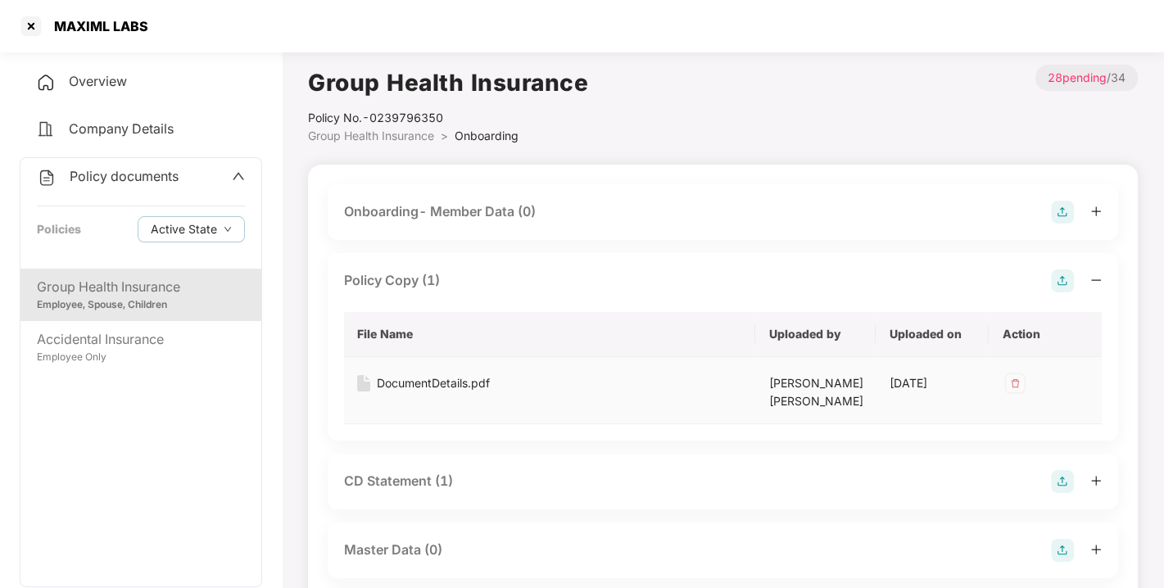
click at [440, 377] on div "DocumentDetails.pdf" at bounding box center [433, 383] width 113 height 18
click at [571, 360] on td "DocumentDetails.pdf" at bounding box center [549, 390] width 411 height 67
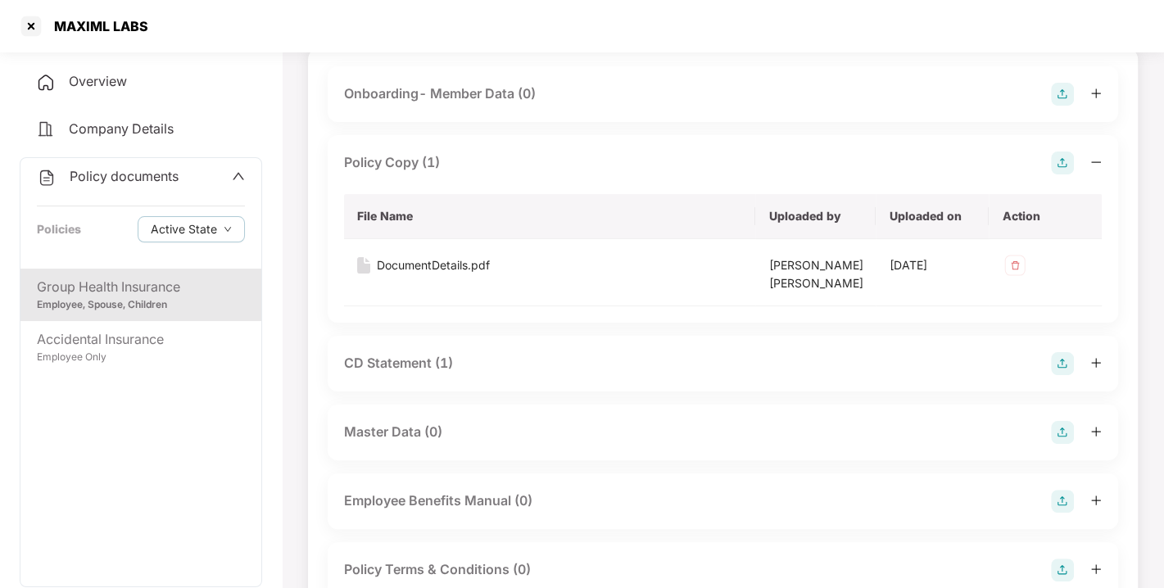
scroll to position [120, 0]
click at [391, 360] on div "CD Statement (1)" at bounding box center [398, 361] width 109 height 20
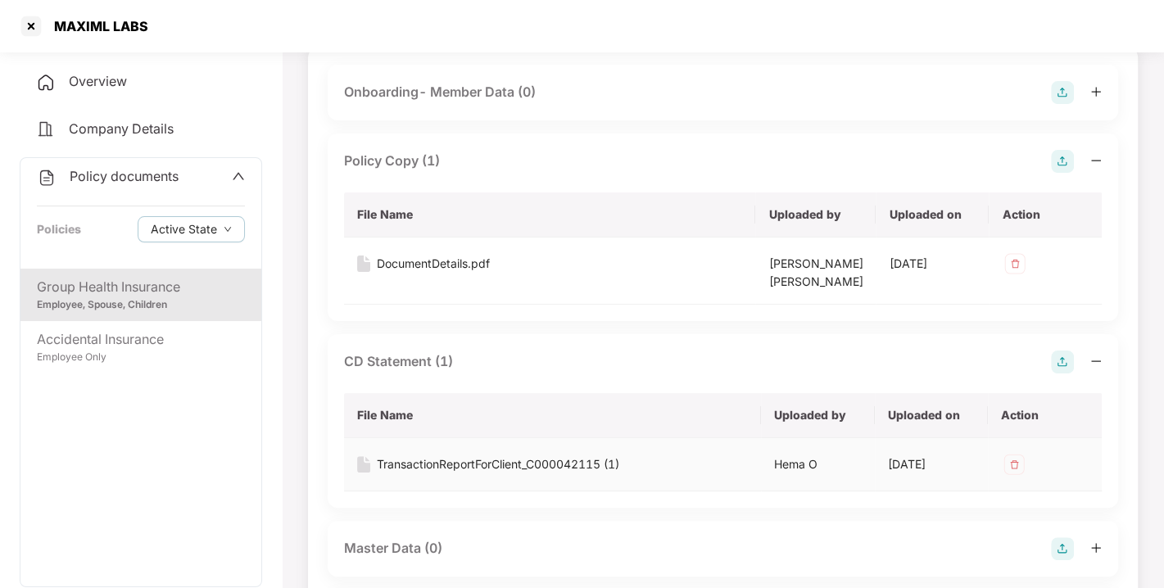
click at [462, 455] on div "TransactionReportForClient_C000042115 (1)" at bounding box center [498, 464] width 242 height 18
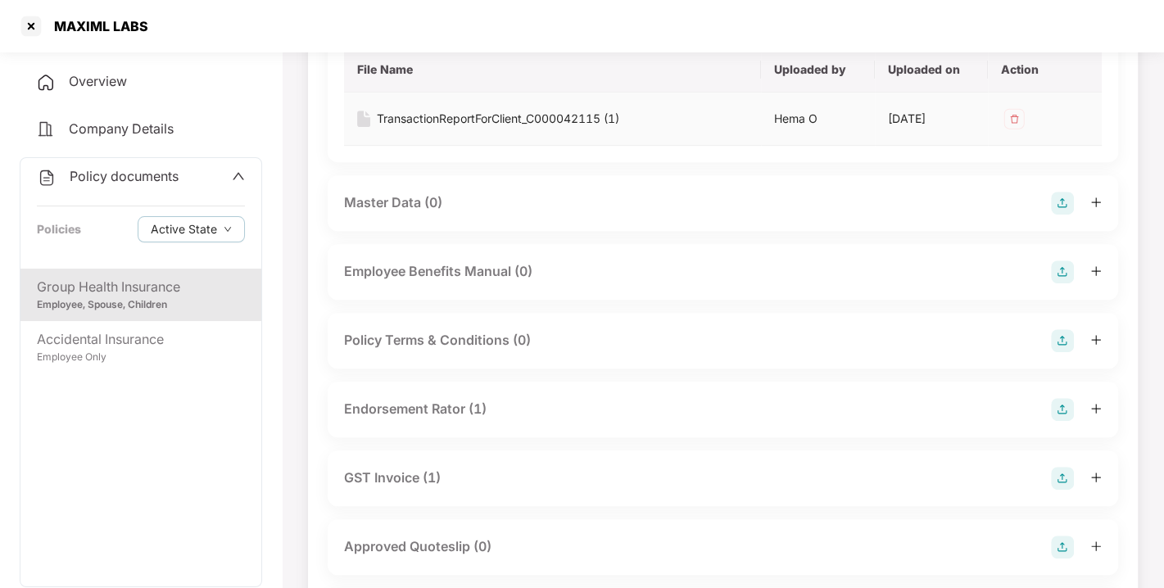
scroll to position [468, 0]
click at [421, 410] on div "Endorsement Rator (1)" at bounding box center [415, 406] width 143 height 20
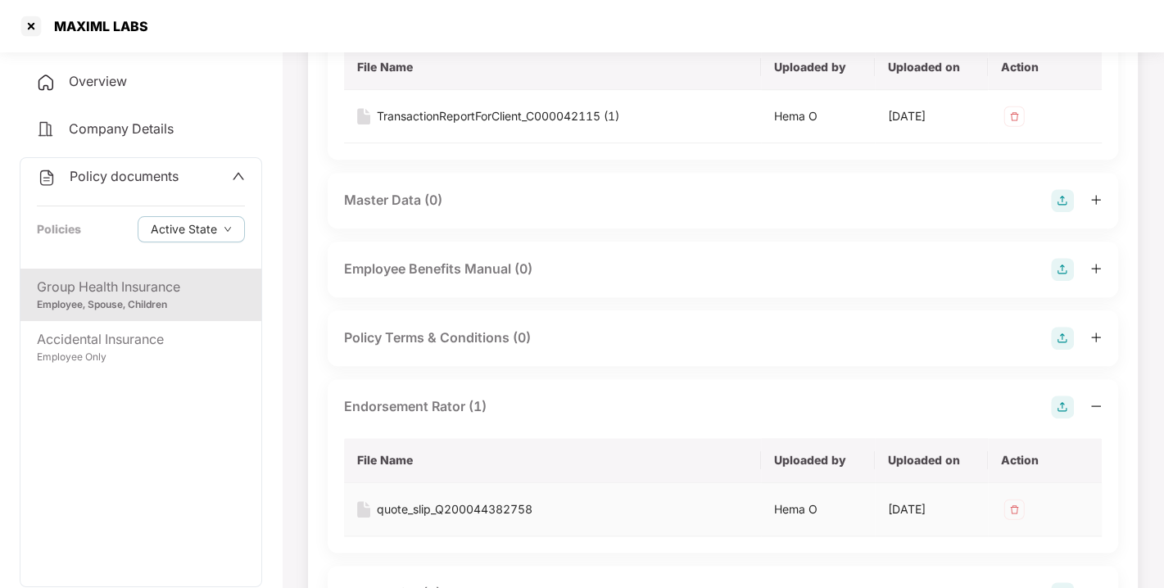
click at [441, 502] on div "quote_slip_Q200044382758" at bounding box center [455, 510] width 156 height 18
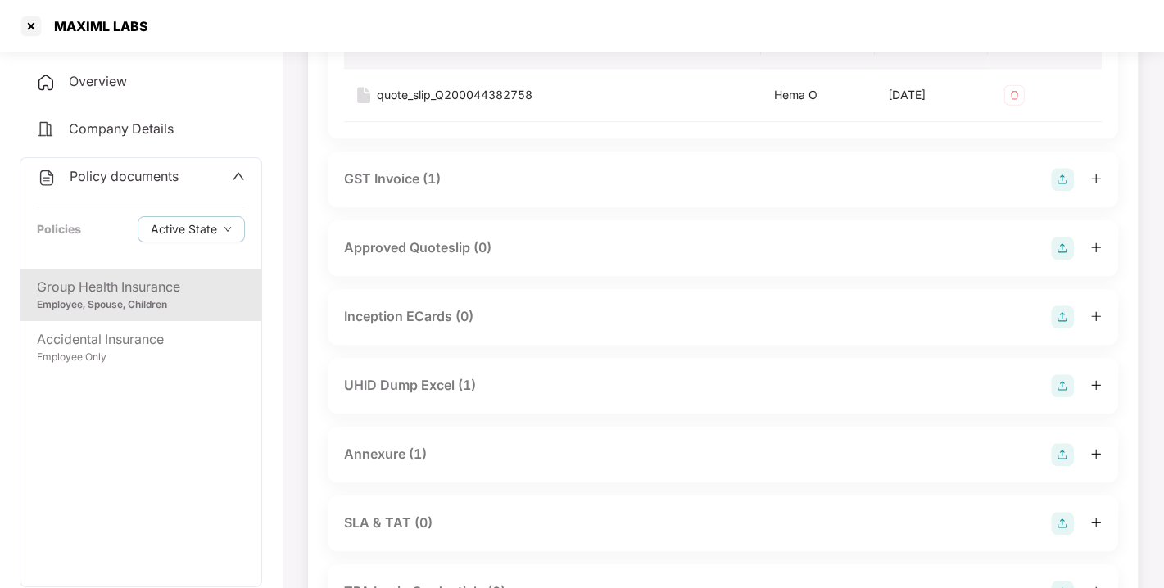
scroll to position [884, 0]
click at [414, 385] on div "UHID Dump Excel (1)" at bounding box center [410, 384] width 132 height 20
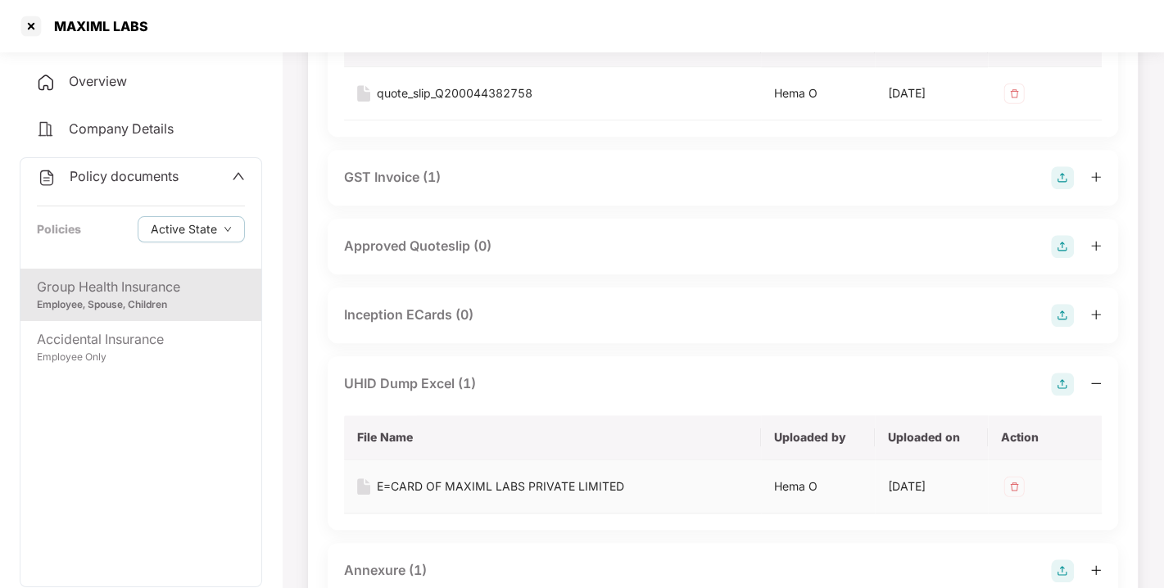
click at [462, 480] on div "E=CARD OF MAXIML LABS PRIVATE LIMITED" at bounding box center [500, 487] width 247 height 18
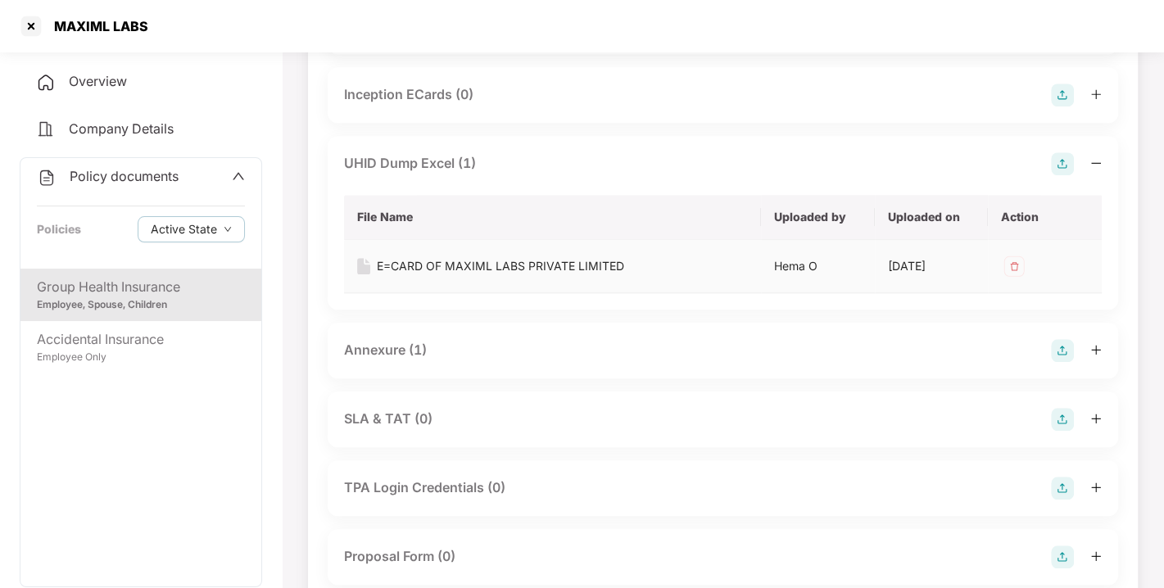
scroll to position [1106, 0]
click at [383, 355] on div "Annexure (1)" at bounding box center [385, 348] width 83 height 20
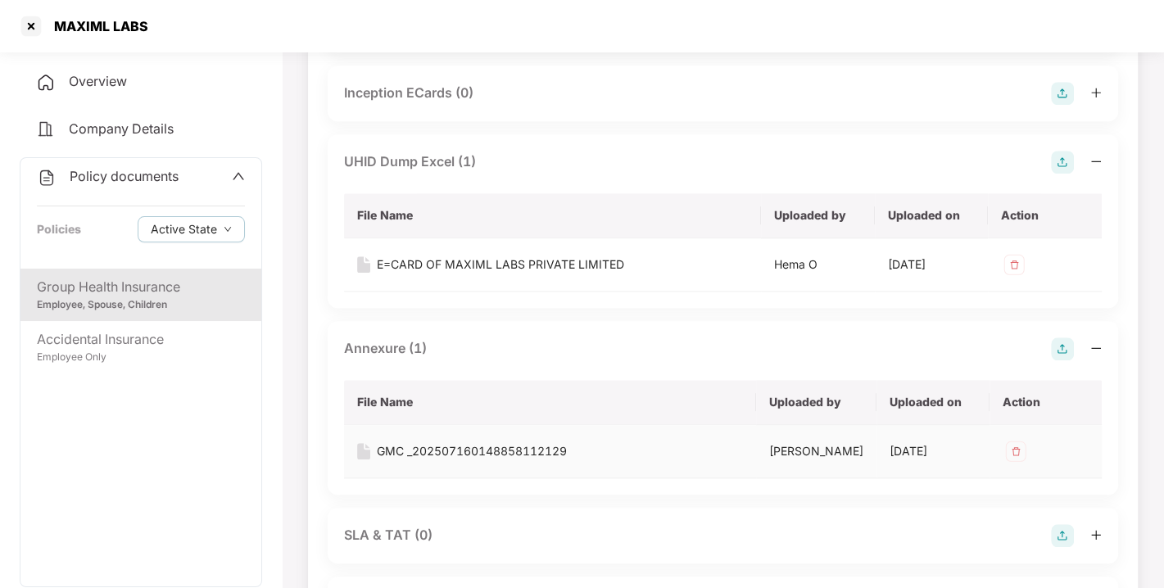
click at [440, 445] on div "GMC _202507160148858112129" at bounding box center [472, 451] width 190 height 18
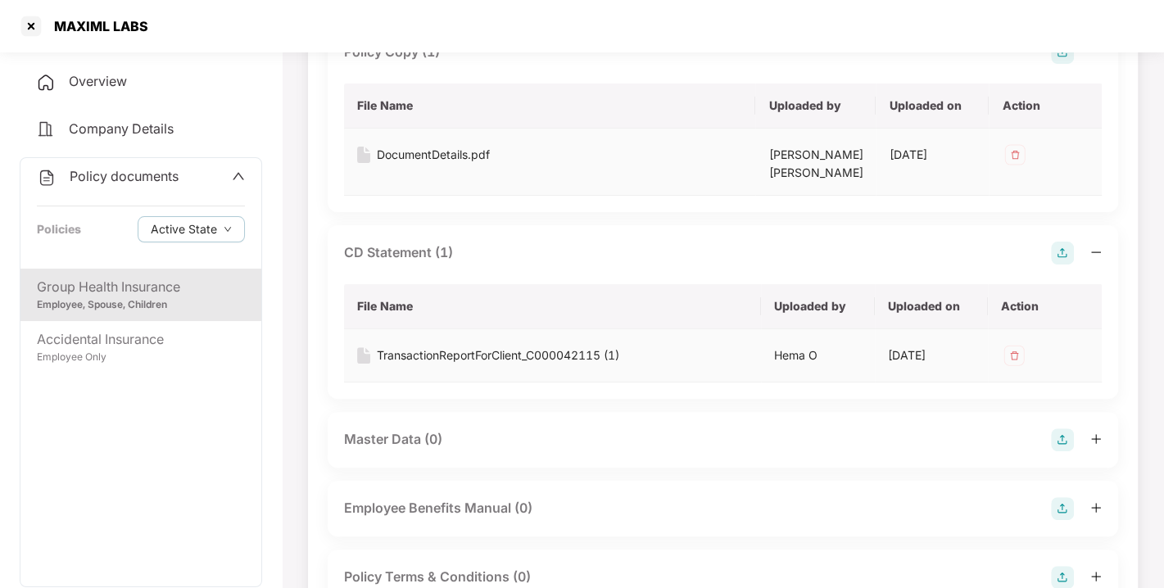
scroll to position [0, 0]
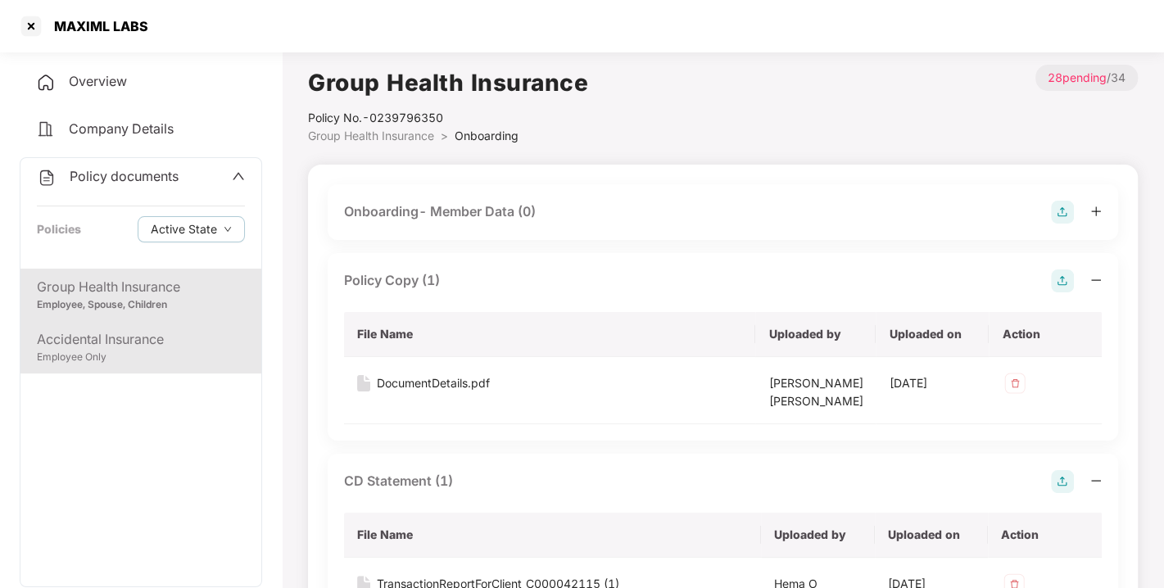
click at [149, 343] on div "Accidental Insurance" at bounding box center [141, 339] width 208 height 20
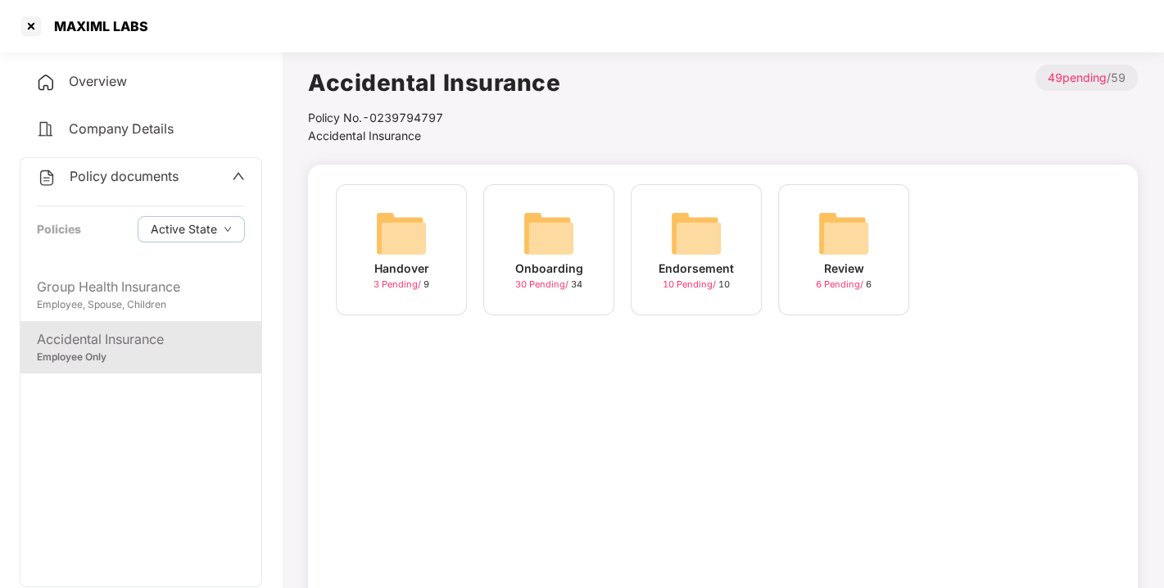
click at [546, 229] on img at bounding box center [549, 233] width 52 height 52
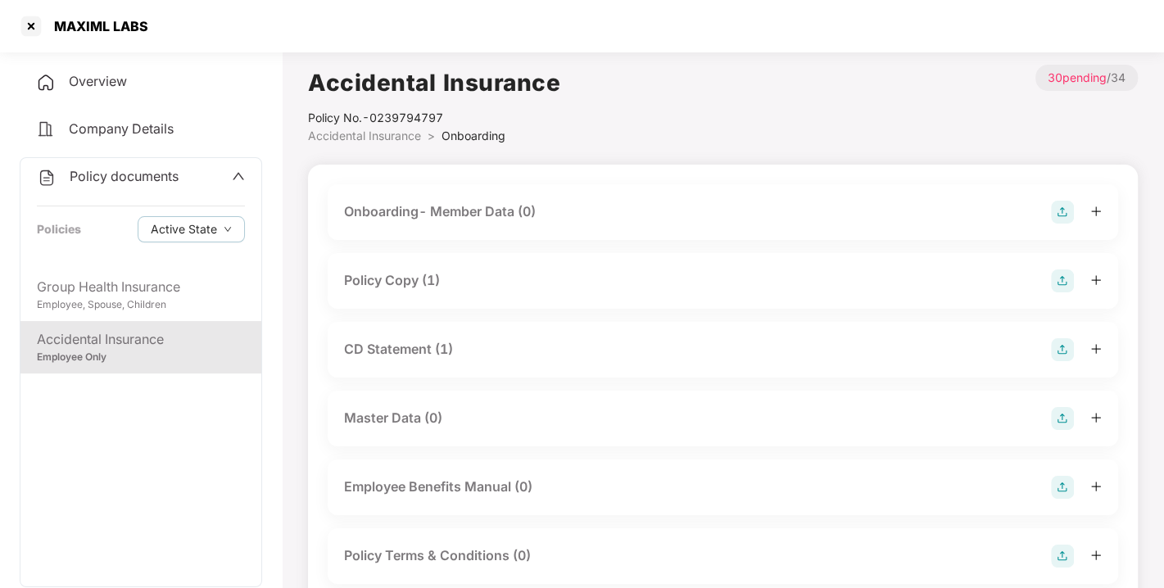
click at [402, 271] on div "Policy Copy (1)" at bounding box center [392, 280] width 96 height 20
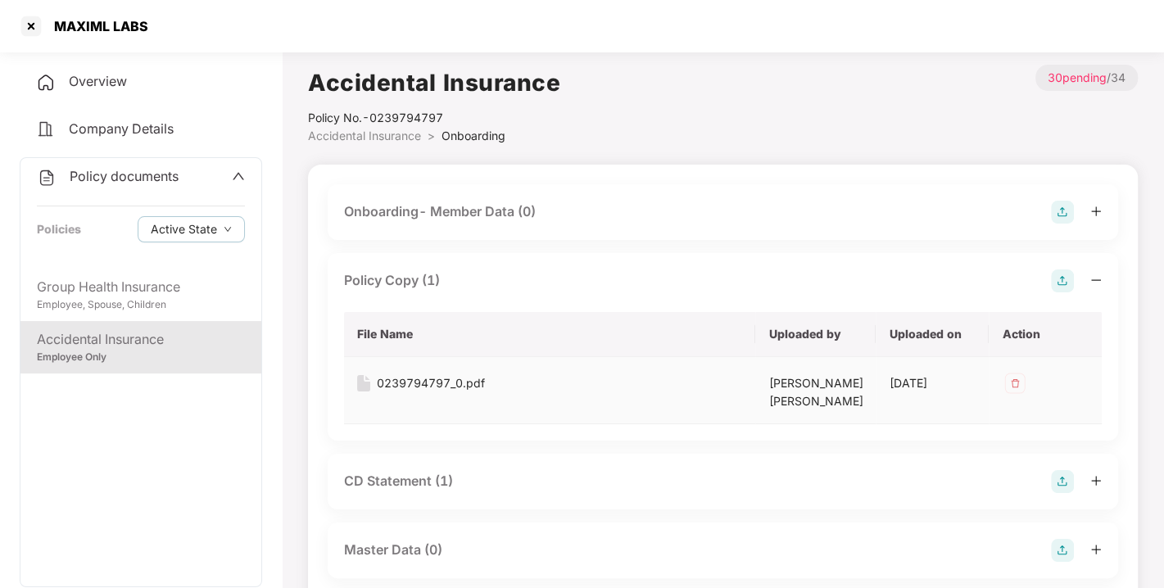
click at [429, 386] on div "0239794797_0.pdf" at bounding box center [431, 383] width 108 height 18
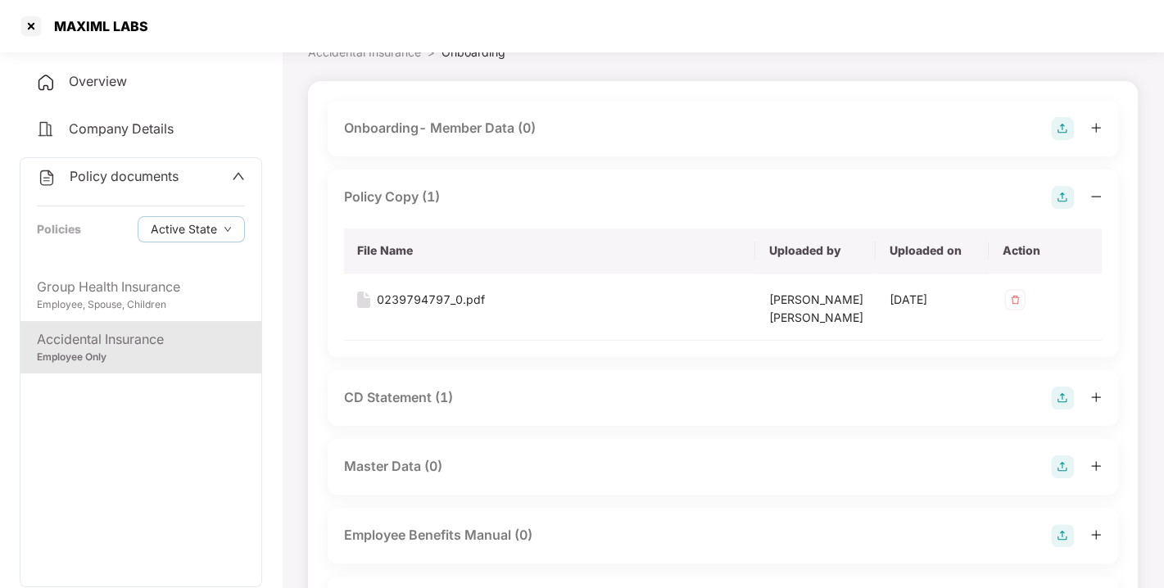
scroll to position [86, 0]
click at [383, 386] on div "CD Statement (1)" at bounding box center [398, 395] width 109 height 20
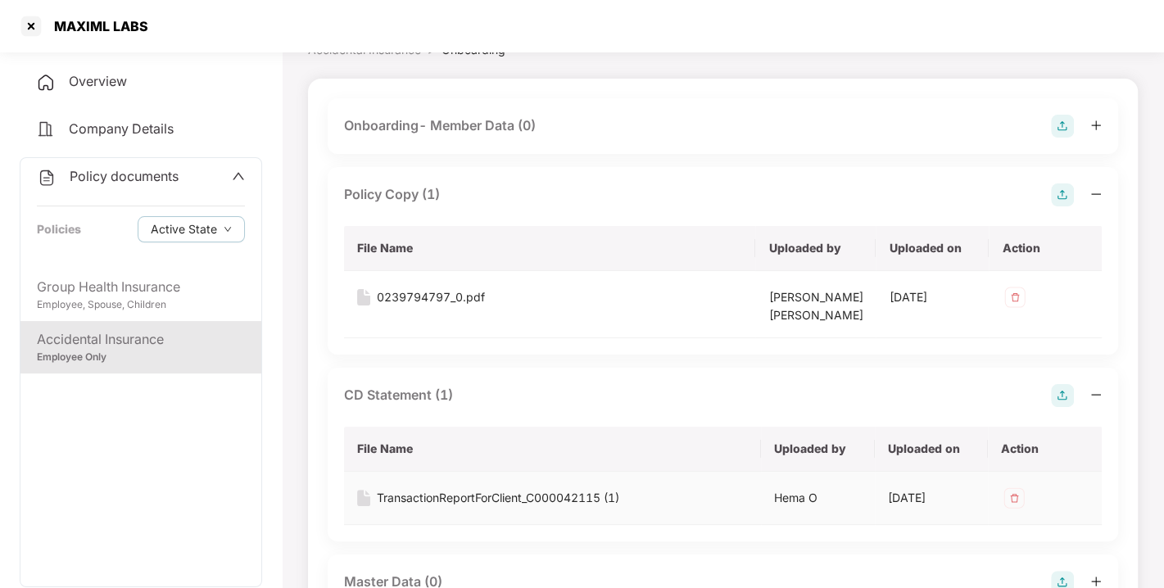
click at [426, 498] on div "TransactionReportForClient_C000042115 (1)" at bounding box center [498, 498] width 242 height 18
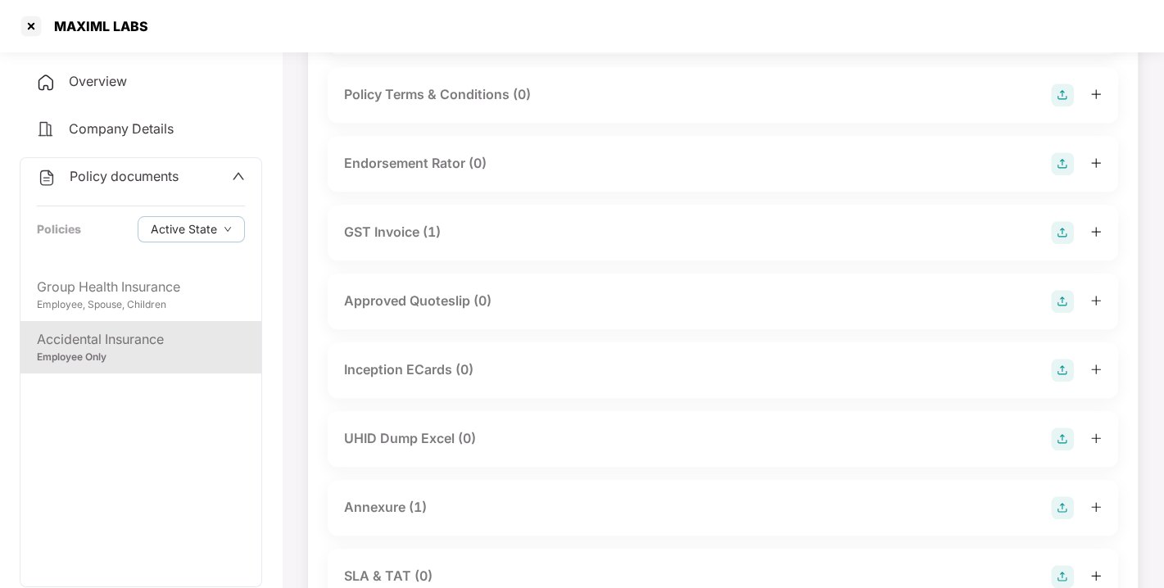
scroll to position [826, 0]
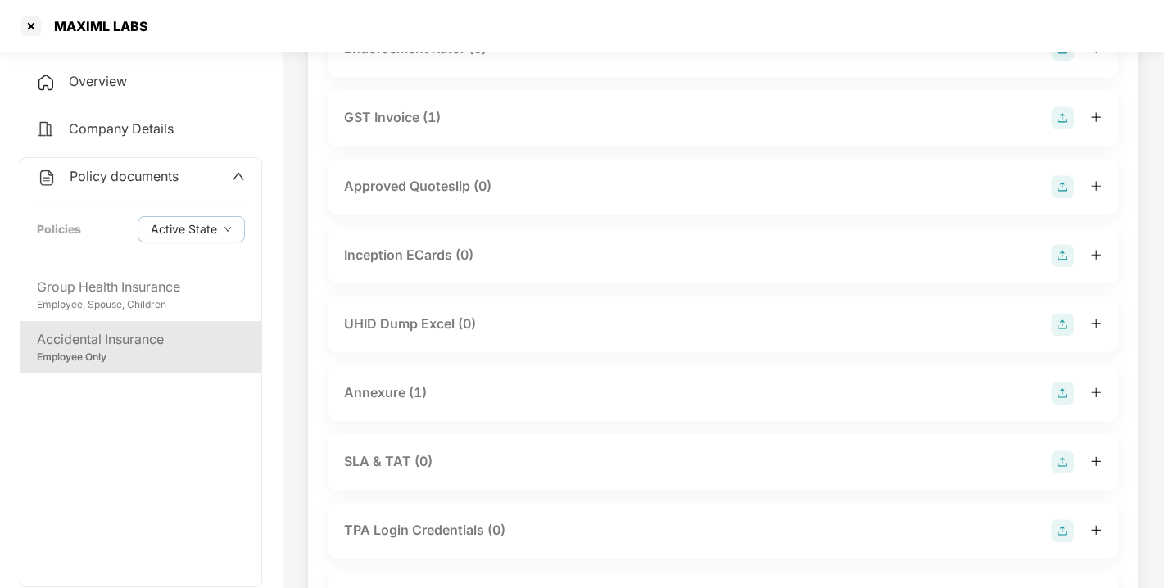
click at [363, 394] on div "Annexure (1)" at bounding box center [385, 393] width 83 height 20
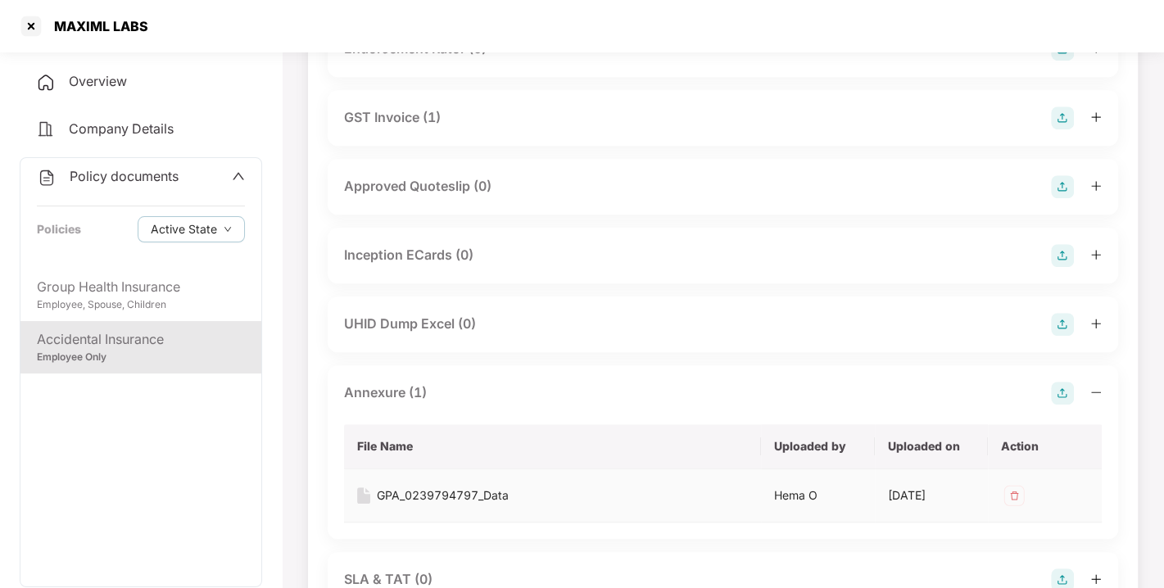
click at [414, 492] on div "GPA_0239794797_Data" at bounding box center [443, 496] width 132 height 18
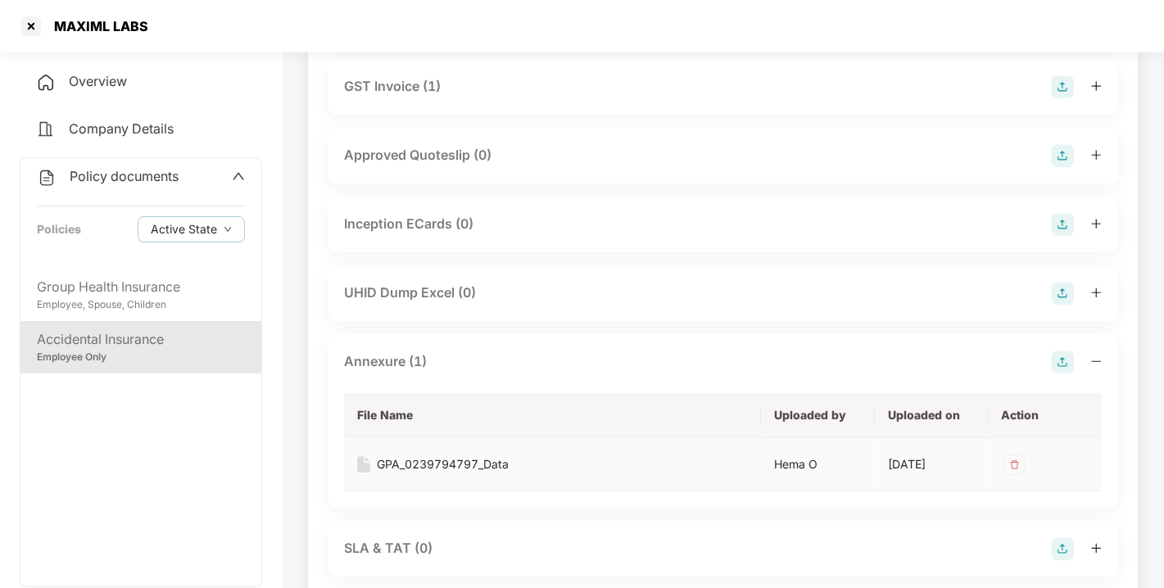
scroll to position [872, 0]
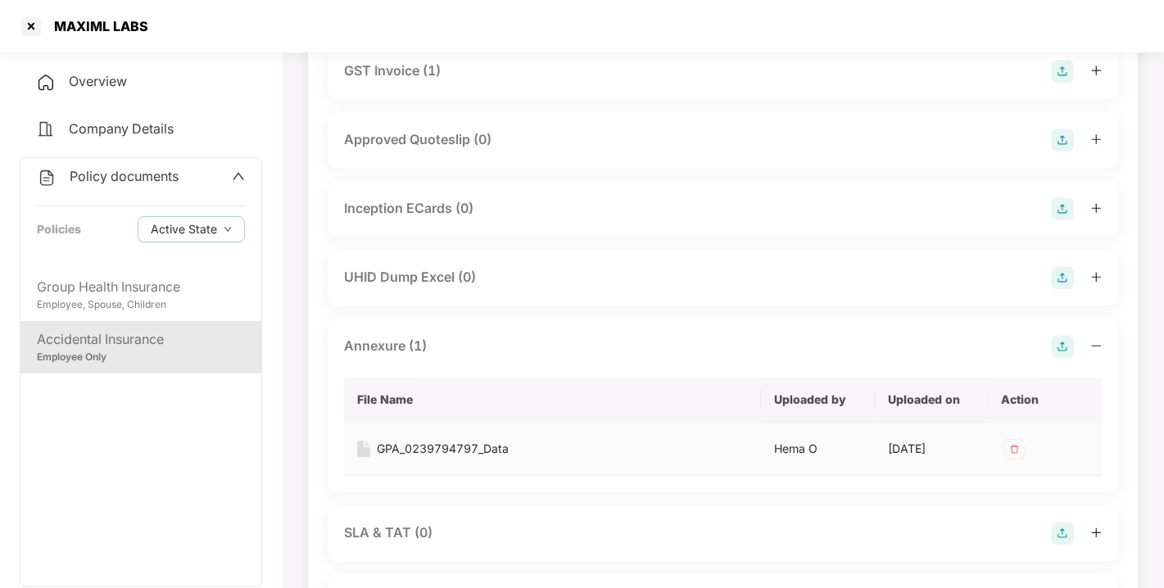
click at [444, 440] on div "GPA_0239794797_Data" at bounding box center [443, 449] width 132 height 18
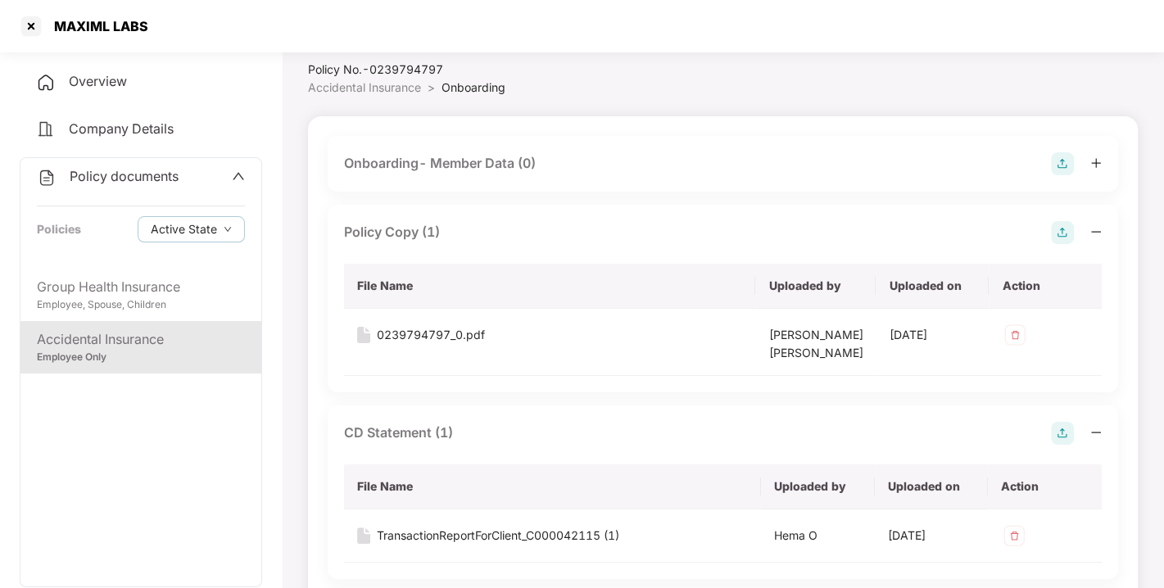
scroll to position [0, 0]
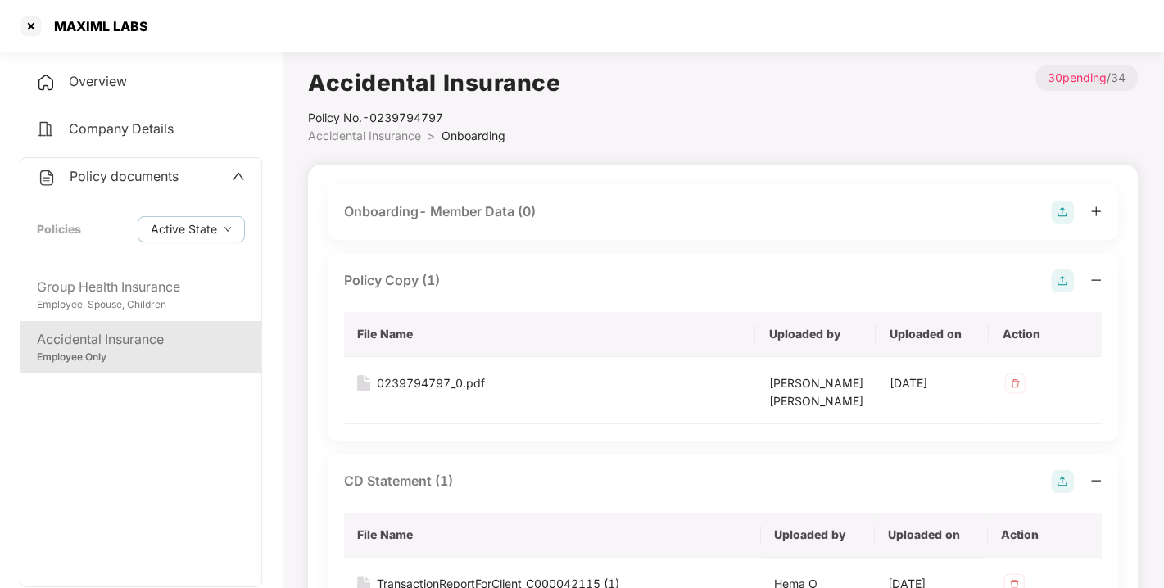
click at [91, 88] on span "Overview" at bounding box center [98, 81] width 58 height 16
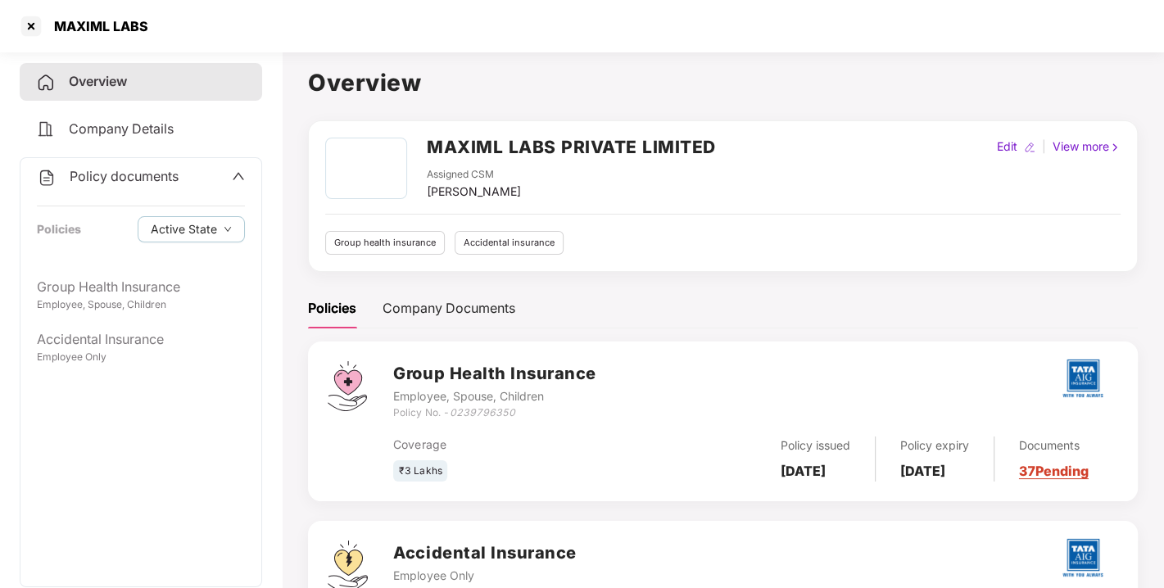
click at [125, 158] on div "Policy documents Policies Active State" at bounding box center [140, 213] width 241 height 111
click at [134, 180] on span "Policy documents" at bounding box center [124, 176] width 109 height 16
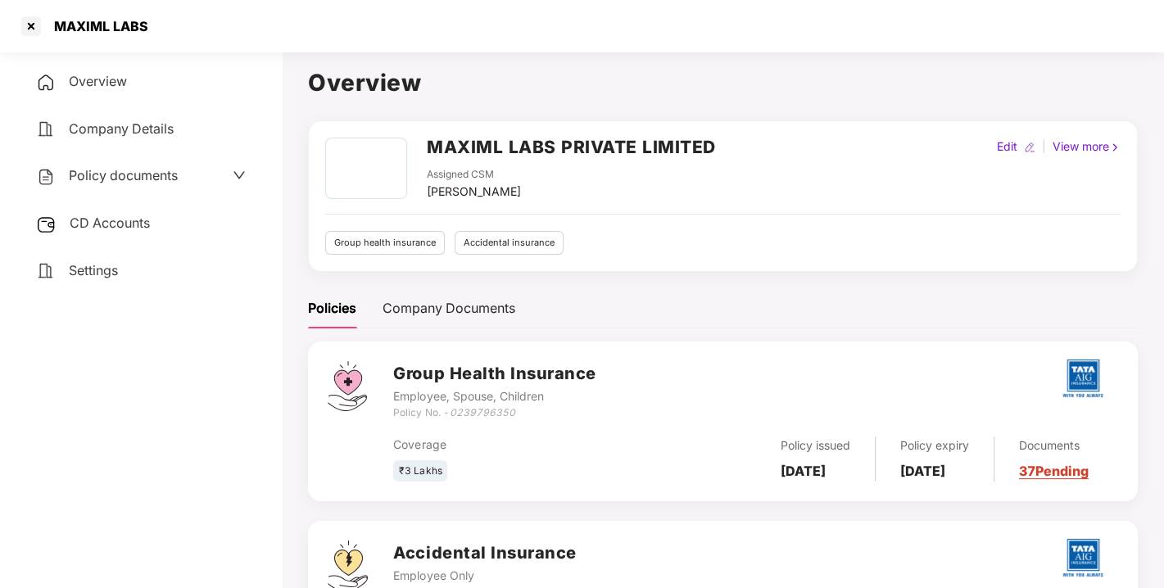
click at [102, 222] on span "CD Accounts" at bounding box center [110, 223] width 80 height 16
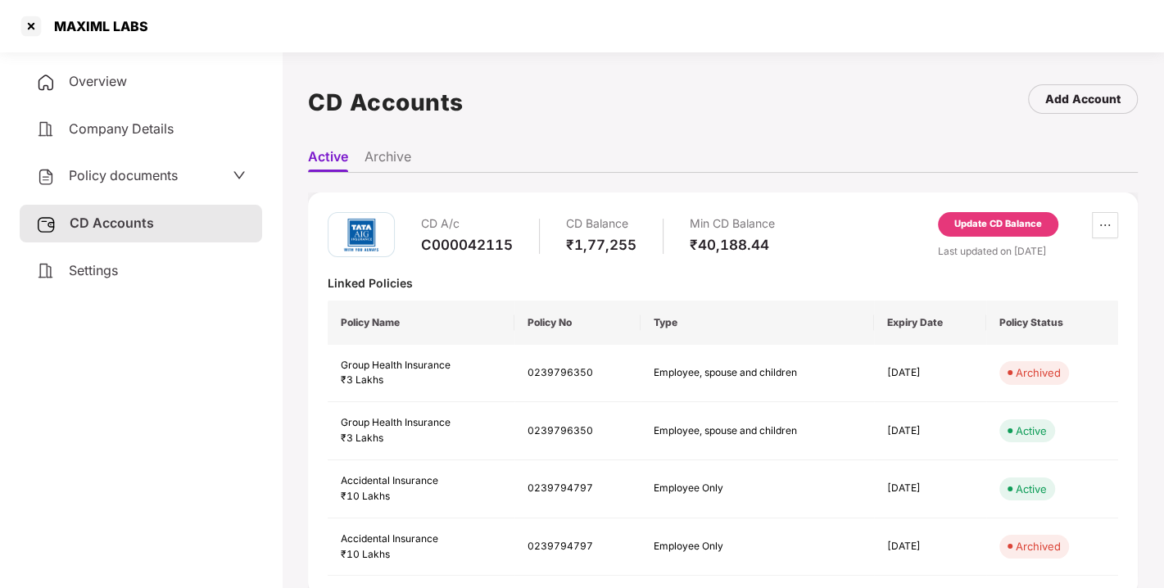
click at [102, 84] on span "Overview" at bounding box center [98, 81] width 58 height 16
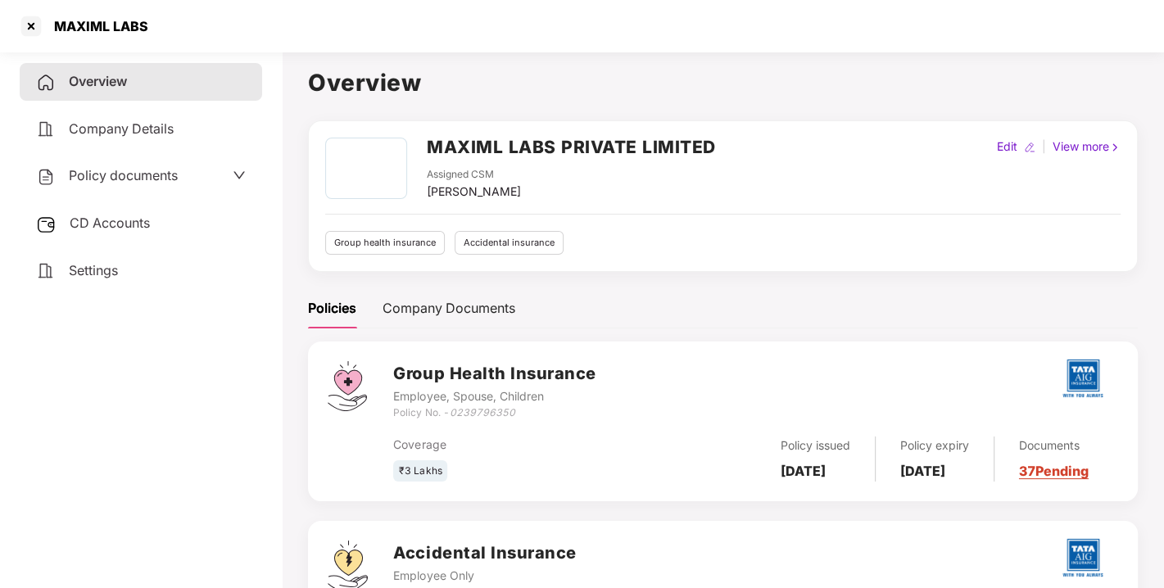
click at [110, 215] on span "CD Accounts" at bounding box center [110, 223] width 80 height 16
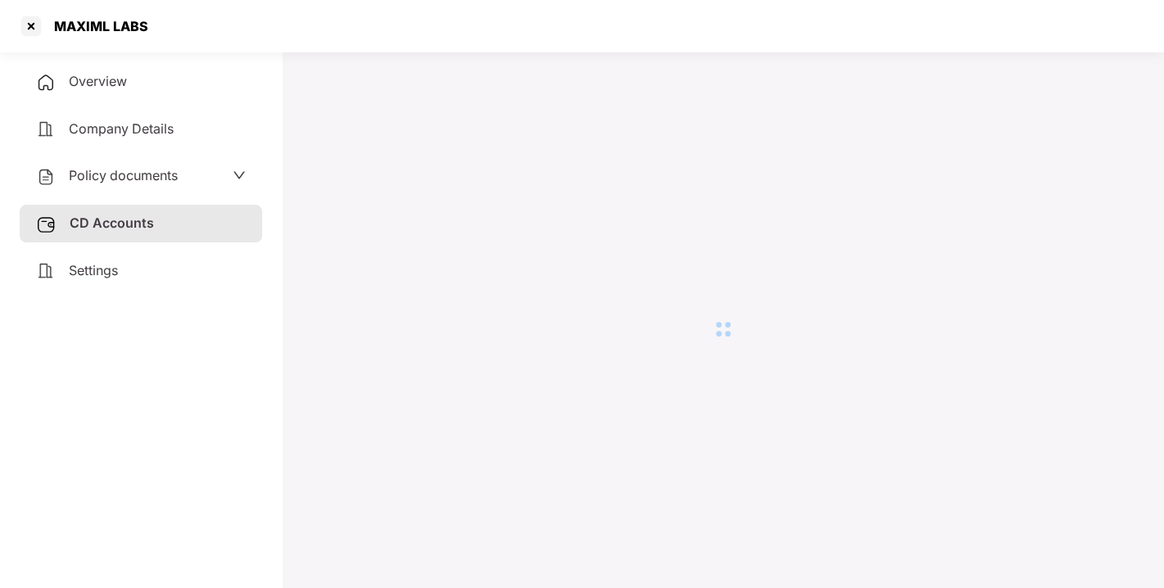
click at [124, 165] on div "Policy documents" at bounding box center [107, 175] width 142 height 21
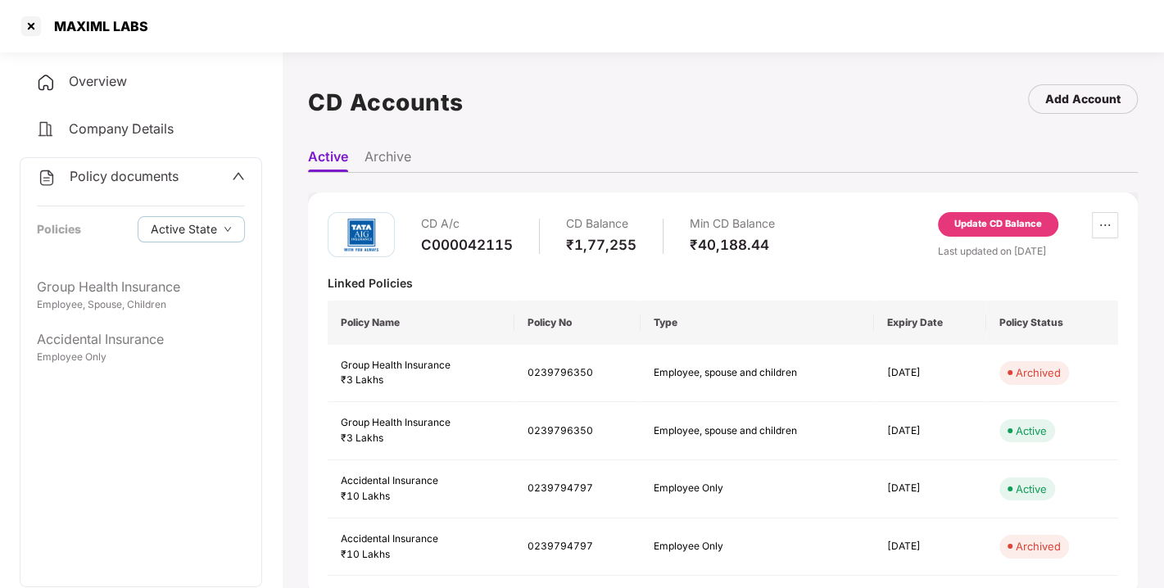
click at [120, 172] on span "Policy documents" at bounding box center [124, 176] width 109 height 16
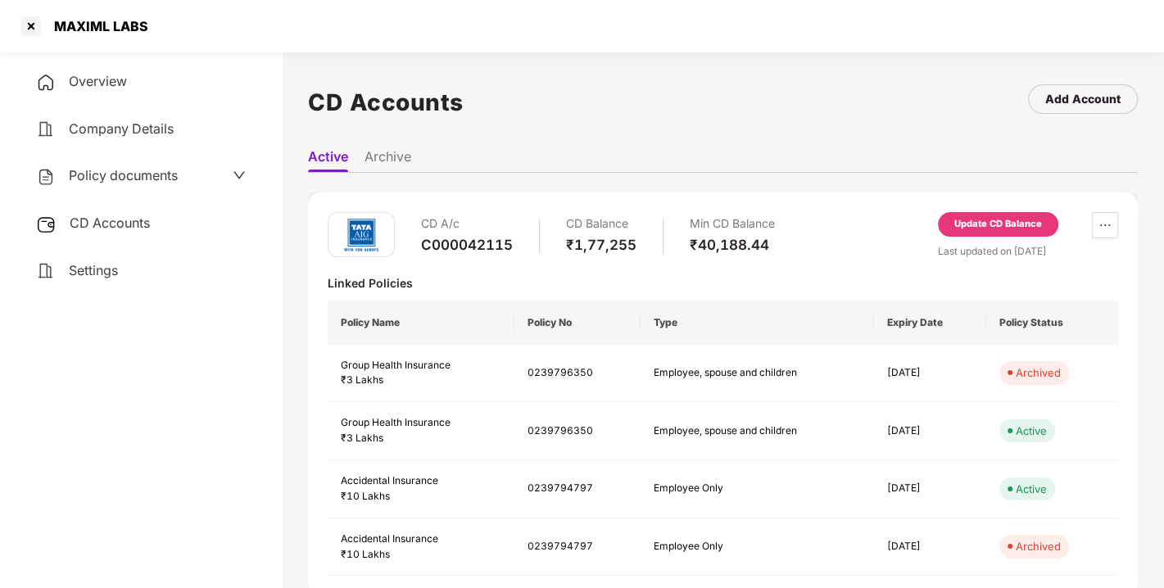
click at [129, 205] on div "CD Accounts" at bounding box center [141, 224] width 242 height 38
click at [455, 240] on div "C000042115" at bounding box center [467, 245] width 92 height 18
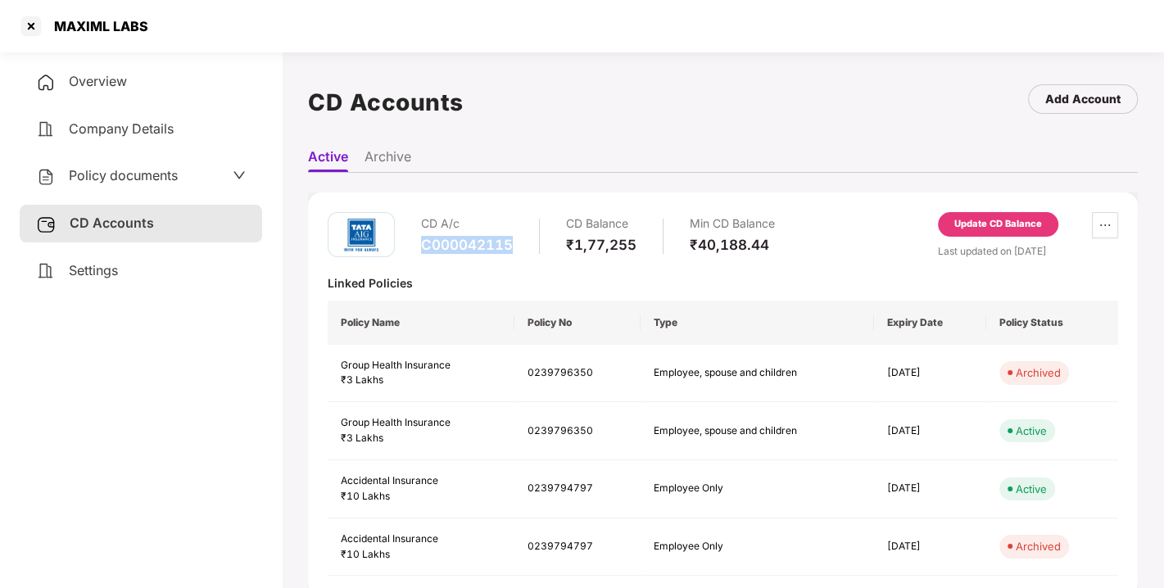
click at [455, 240] on div "C000042115" at bounding box center [467, 245] width 92 height 18
copy div "C000042115"
